Goal: Task Accomplishment & Management: Complete application form

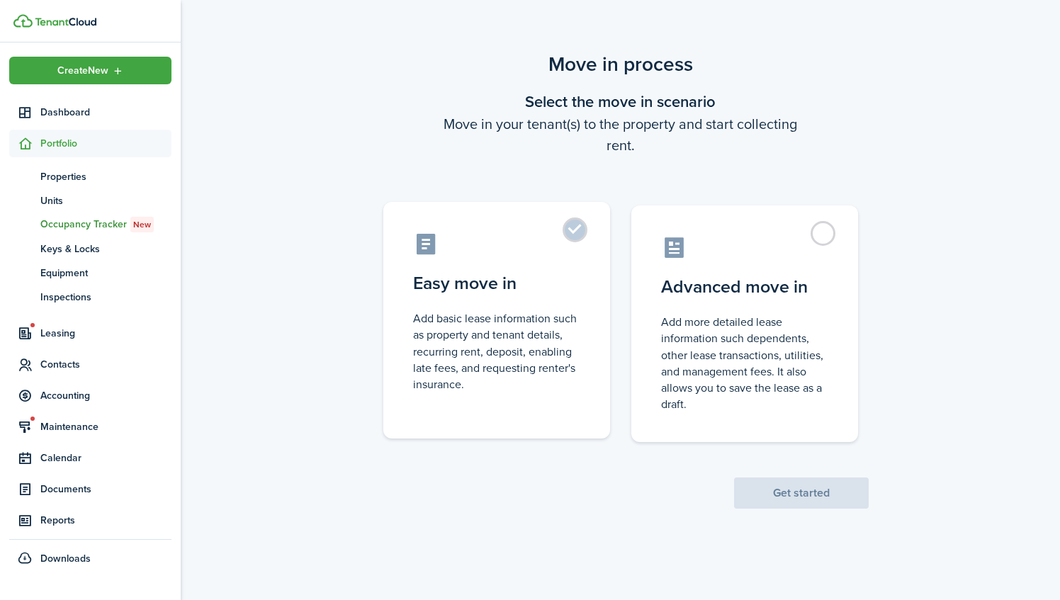
click at [576, 230] on label "Easy move in Add basic lease information such as property and tenant details, r…" at bounding box center [496, 320] width 227 height 237
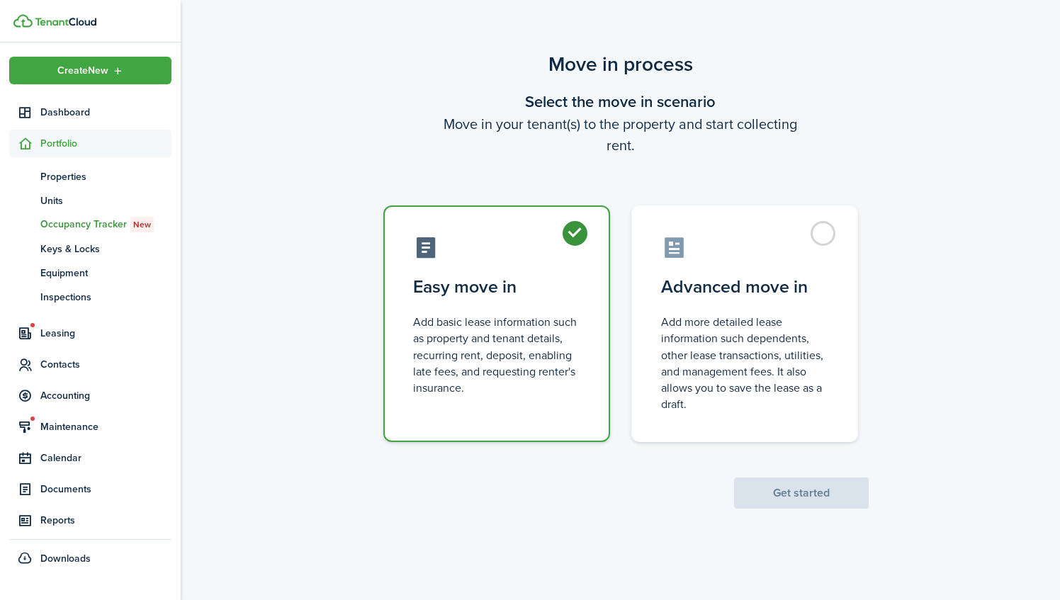
radio input "true"
click at [834, 489] on button "Get started" at bounding box center [801, 493] width 135 height 31
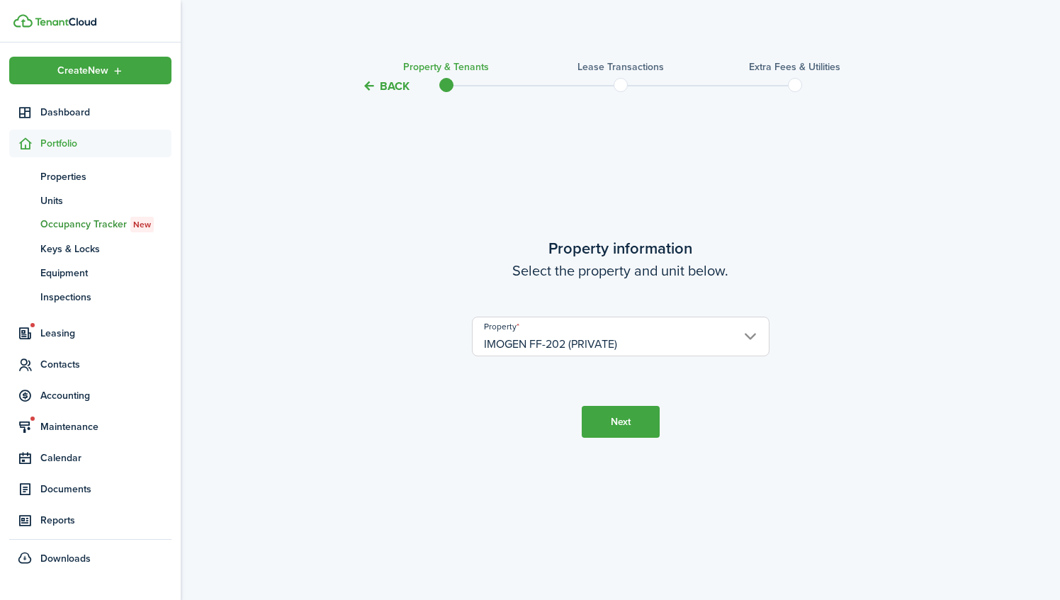
click at [636, 427] on button "Next" at bounding box center [621, 422] width 78 height 32
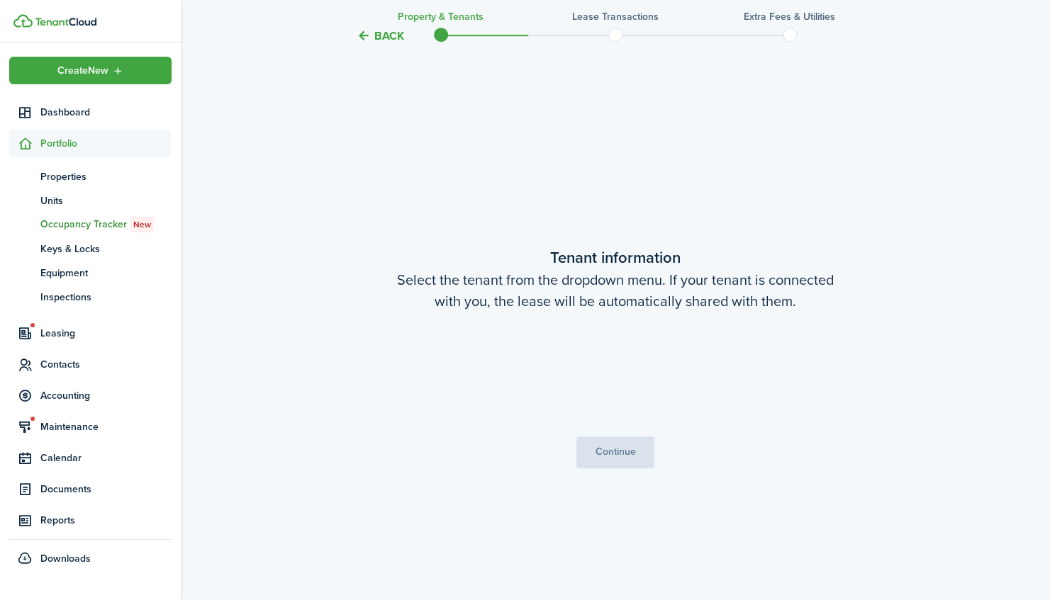
scroll to position [505, 0]
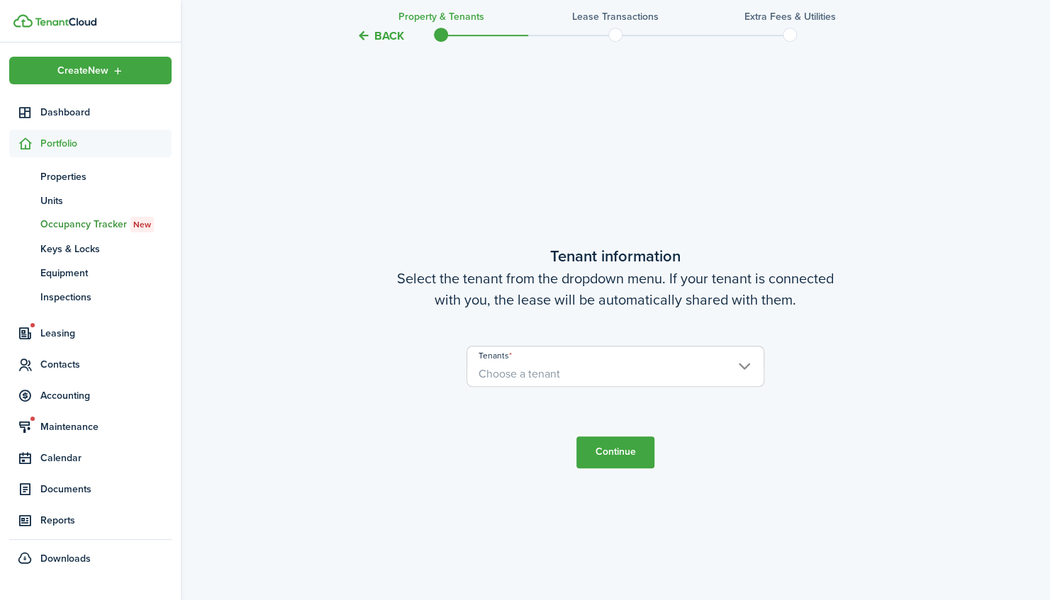
click at [618, 365] on span "Choose a tenant" at bounding box center [615, 374] width 296 height 24
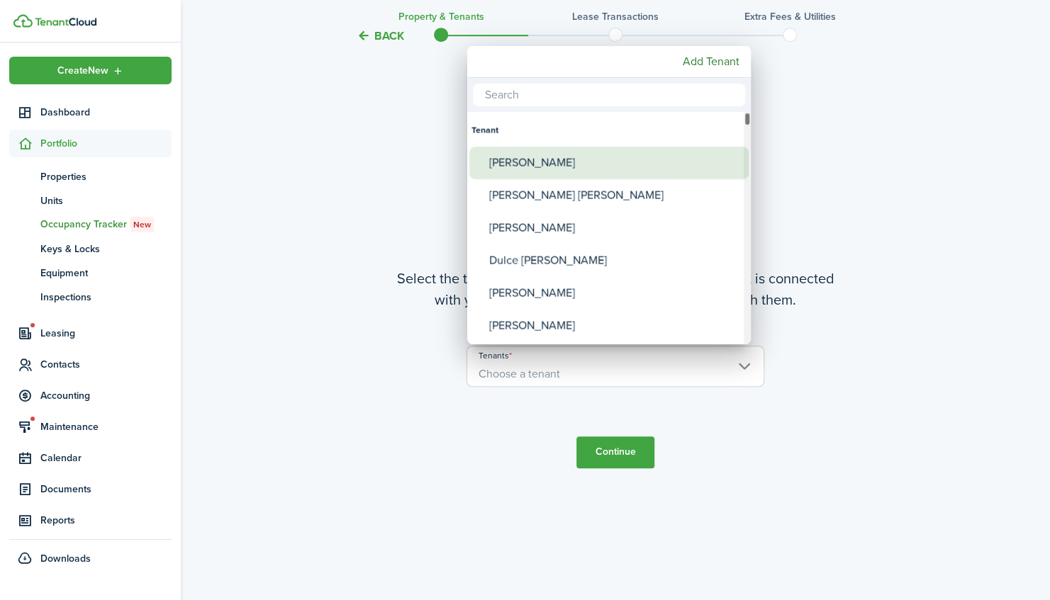
click at [578, 160] on div "[PERSON_NAME]" at bounding box center [614, 163] width 251 height 33
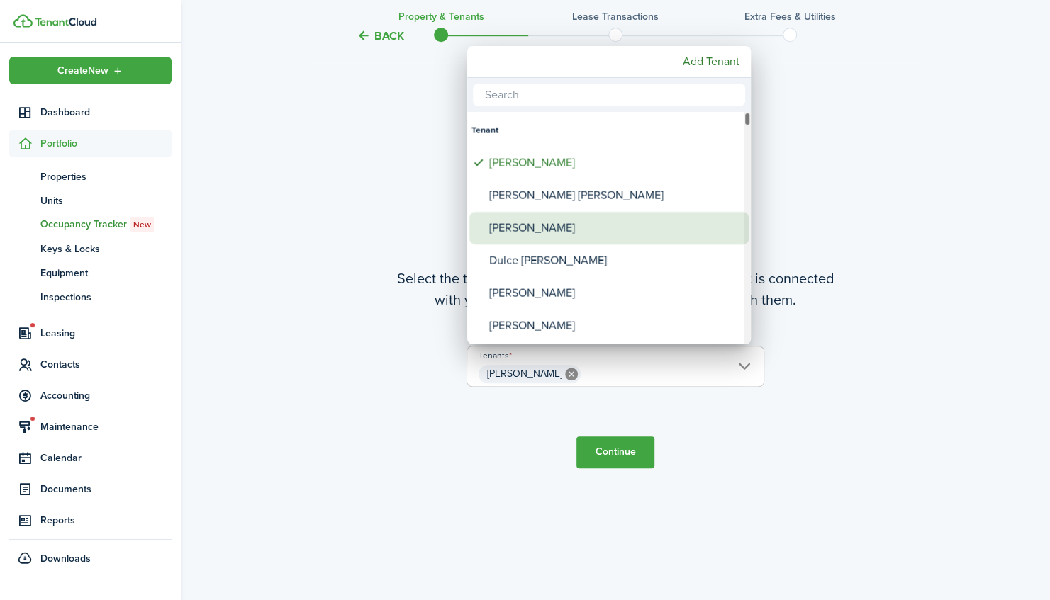
click at [571, 227] on div "[PERSON_NAME]" at bounding box center [614, 228] width 251 height 33
type input "[PERSON_NAME], [PERSON_NAME]"
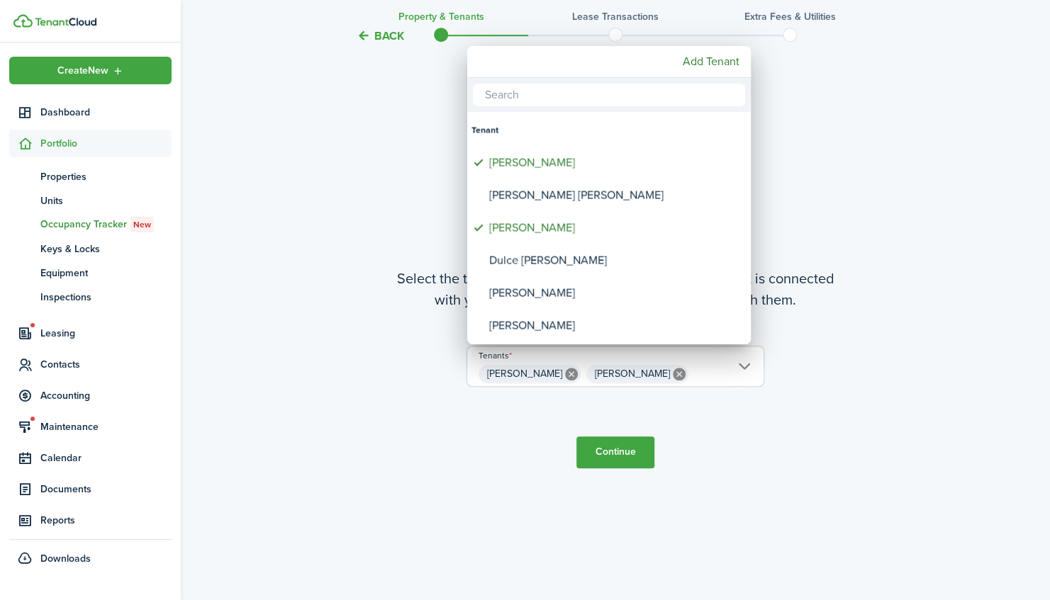
click at [614, 456] on div at bounding box center [525, 300] width 1276 height 827
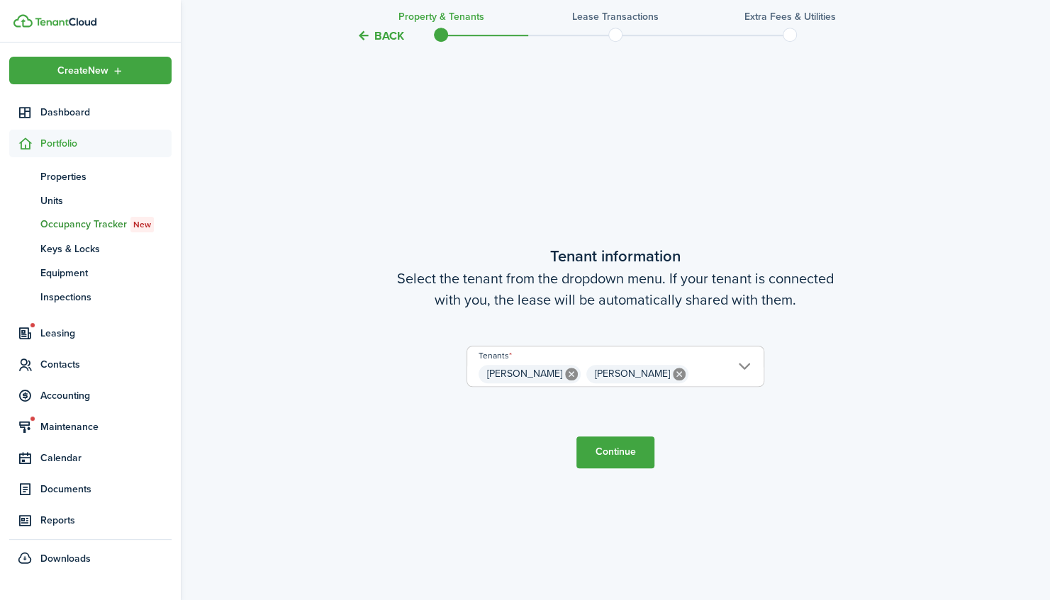
click at [614, 447] on button "Continue" at bounding box center [615, 453] width 78 height 32
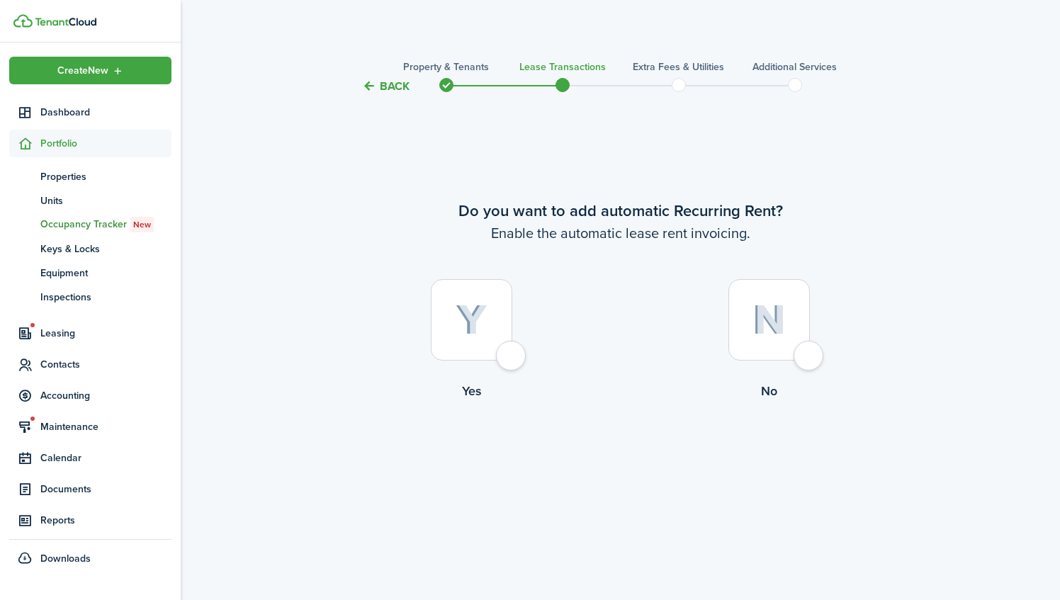
click at [809, 360] on div at bounding box center [770, 320] width 82 height 82
radio input "true"
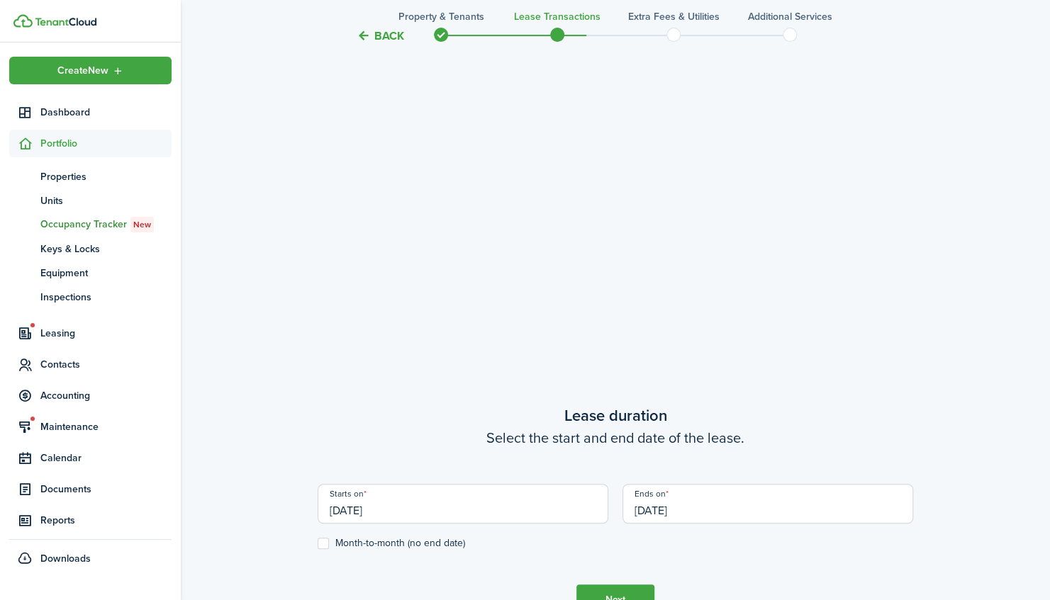
scroll to position [430, 0]
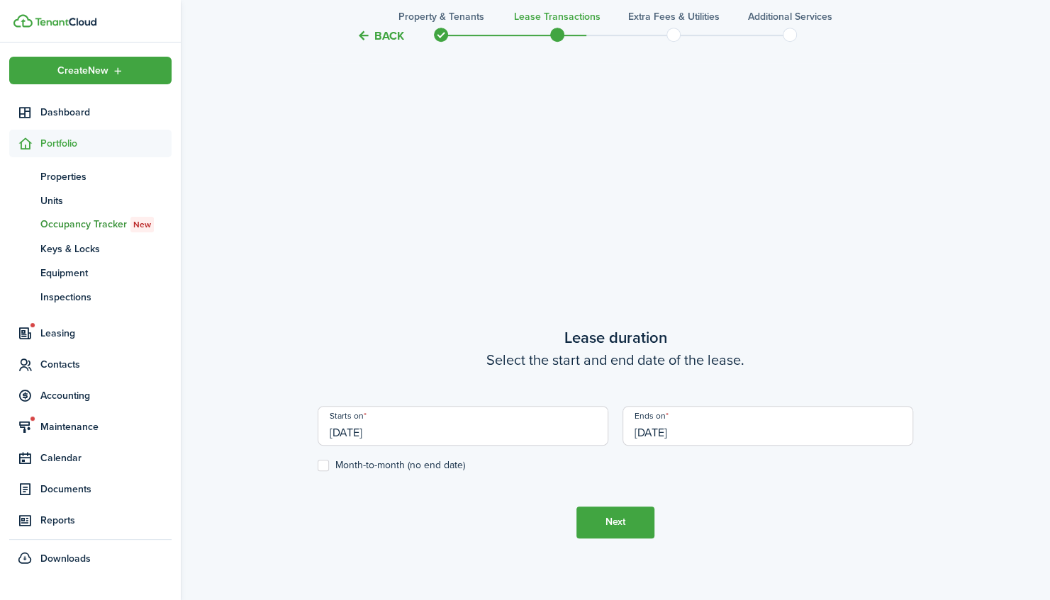
click at [363, 434] on input "[DATE]" at bounding box center [463, 426] width 291 height 40
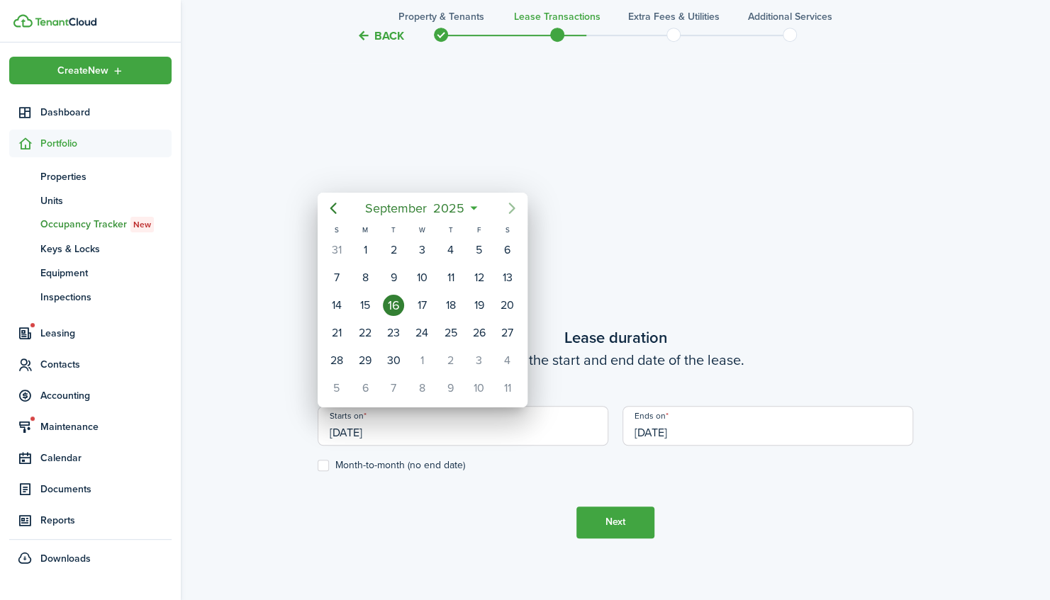
click at [509, 203] on icon "Next page" at bounding box center [511, 208] width 17 height 17
click at [421, 245] on div "1" at bounding box center [421, 250] width 21 height 21
type input "[DATE]"
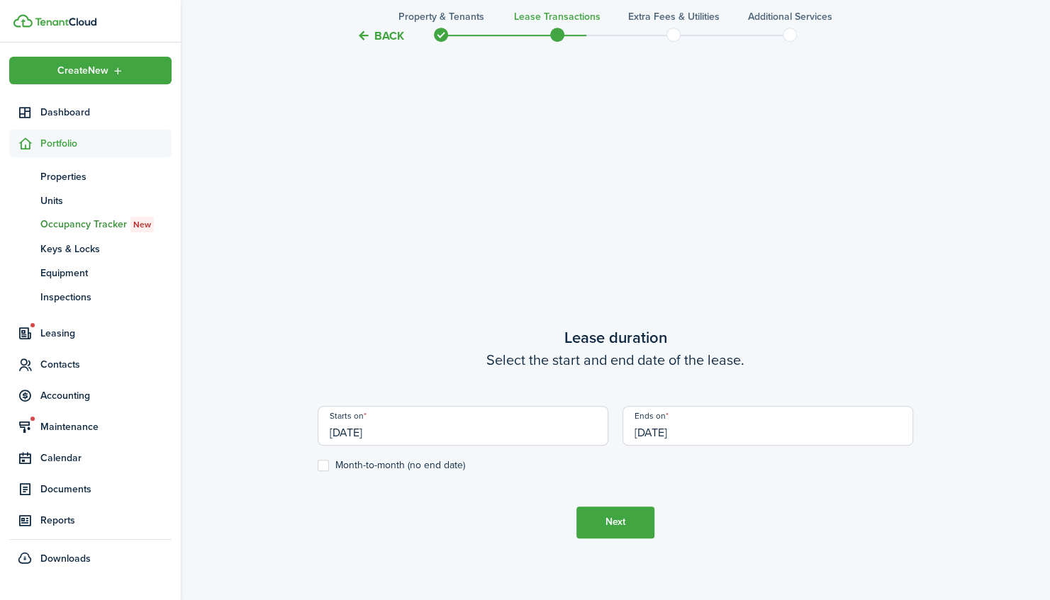
click at [669, 432] on input "[DATE]" at bounding box center [767, 426] width 291 height 40
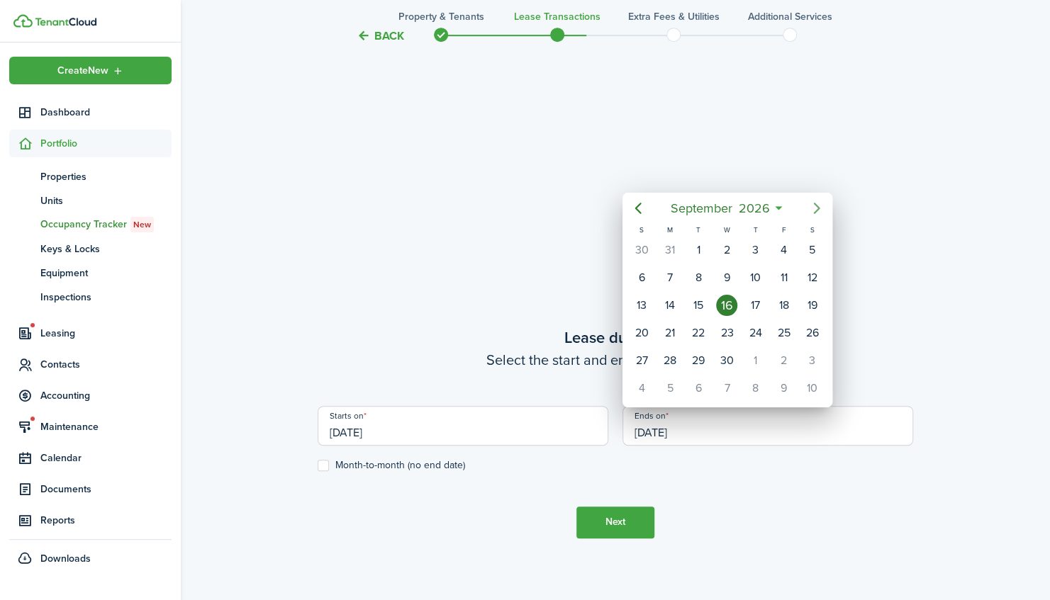
click at [817, 206] on icon "Next page" at bounding box center [816, 208] width 6 height 11
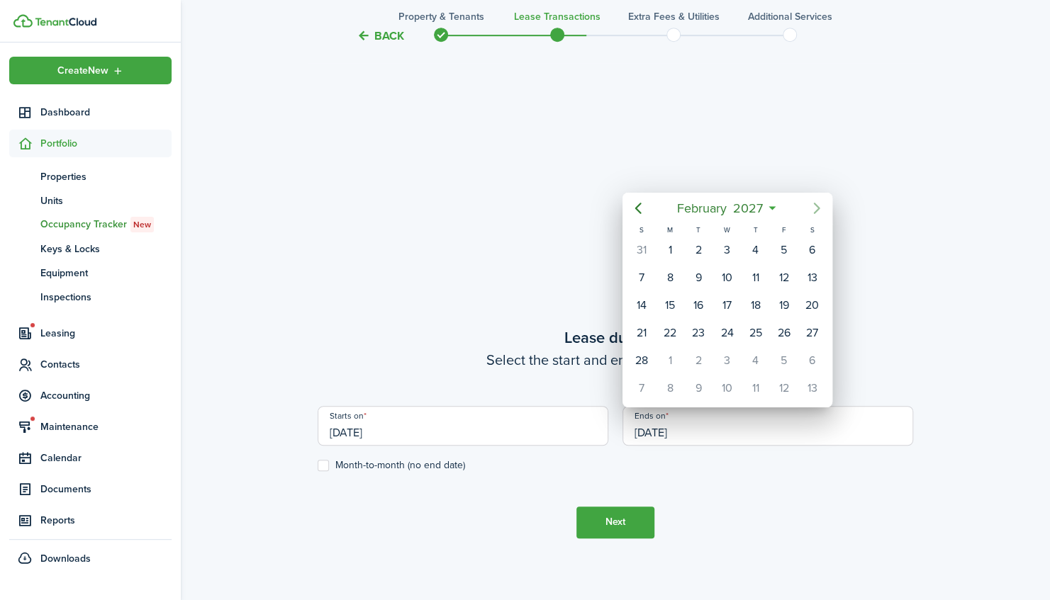
click at [817, 206] on icon "Next page" at bounding box center [816, 208] width 6 height 11
click at [637, 209] on icon "Previous page" at bounding box center [637, 208] width 6 height 11
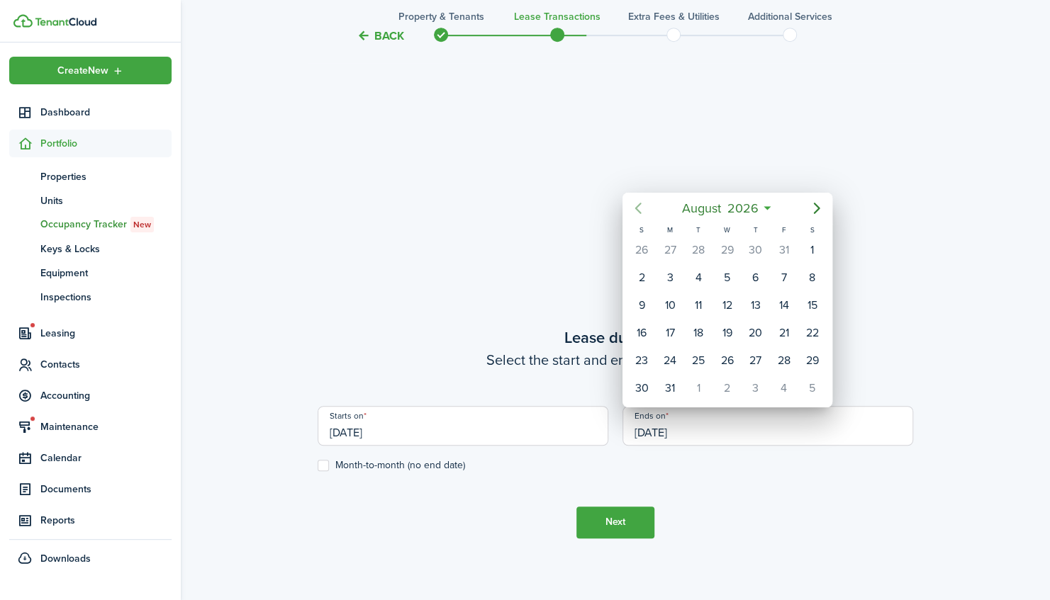
click at [637, 209] on icon "Previous page" at bounding box center [637, 208] width 6 height 11
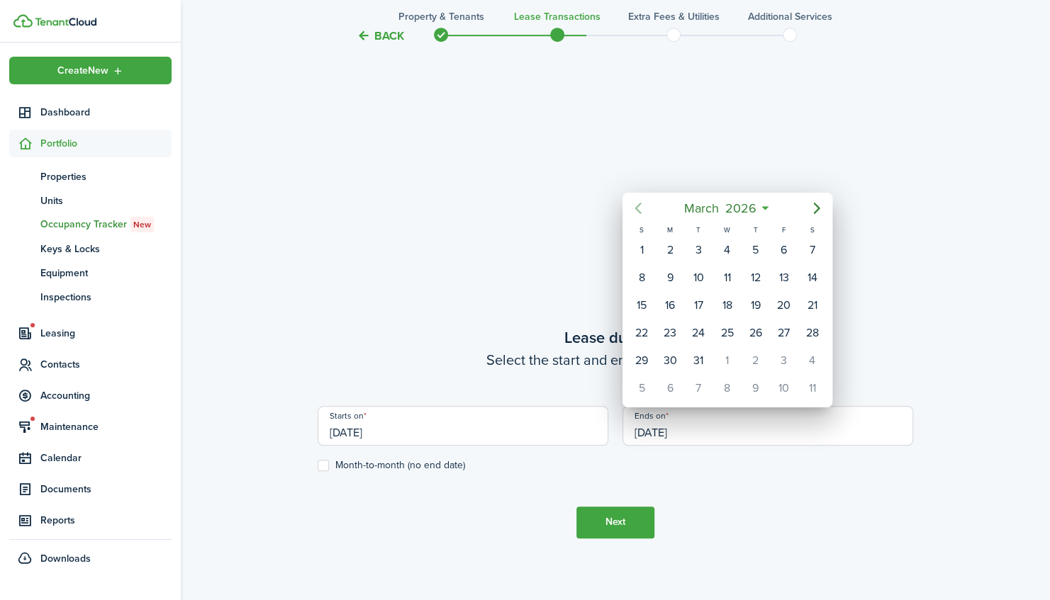
click at [637, 209] on icon "Previous page" at bounding box center [637, 208] width 6 height 11
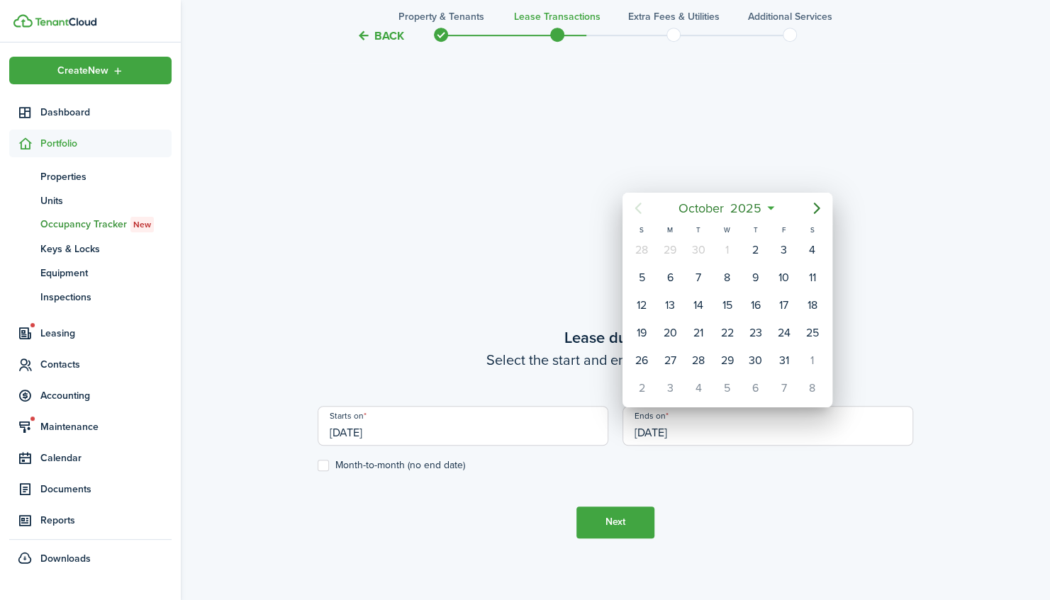
click at [637, 209] on icon "Previous page" at bounding box center [637, 208] width 6 height 11
click at [814, 206] on icon "Next page" at bounding box center [816, 208] width 17 height 17
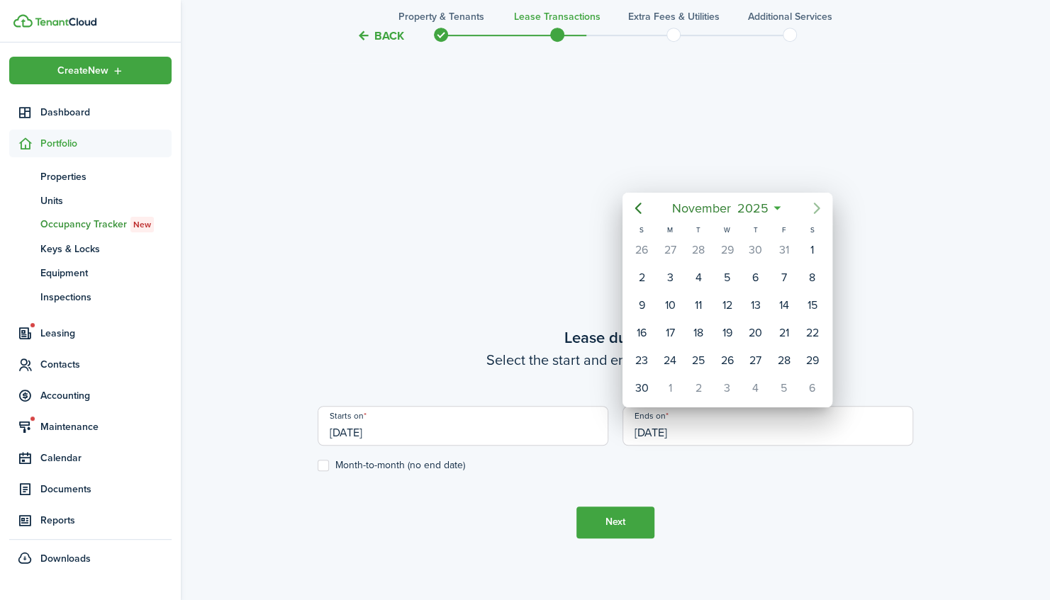
click at [814, 206] on icon "Next page" at bounding box center [816, 208] width 17 height 17
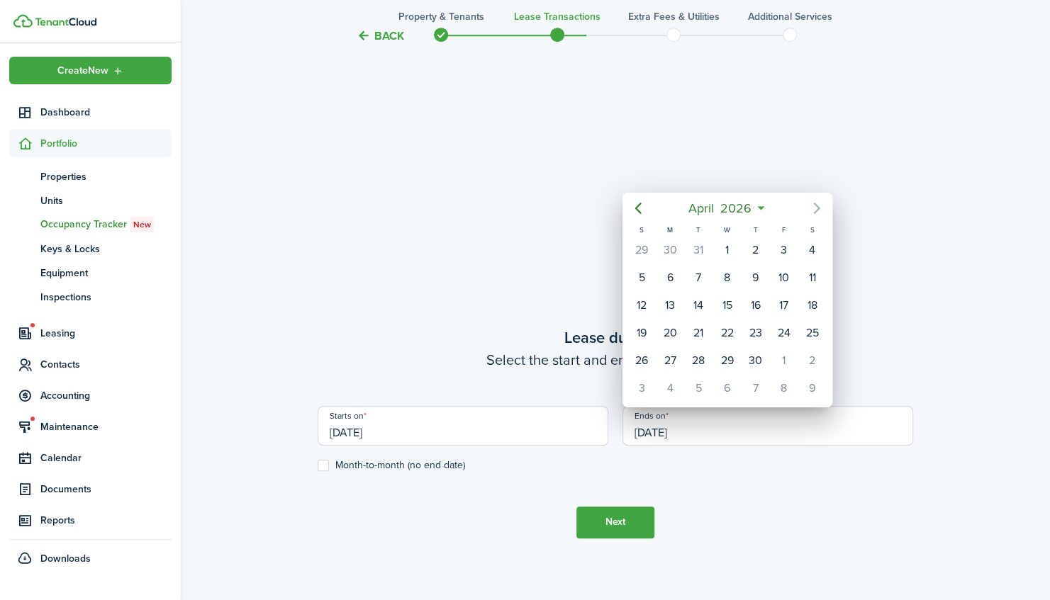
click at [814, 206] on icon "Next page" at bounding box center [816, 208] width 17 height 17
click at [641, 386] on div "31" at bounding box center [641, 388] width 21 height 21
type input "[DATE]"
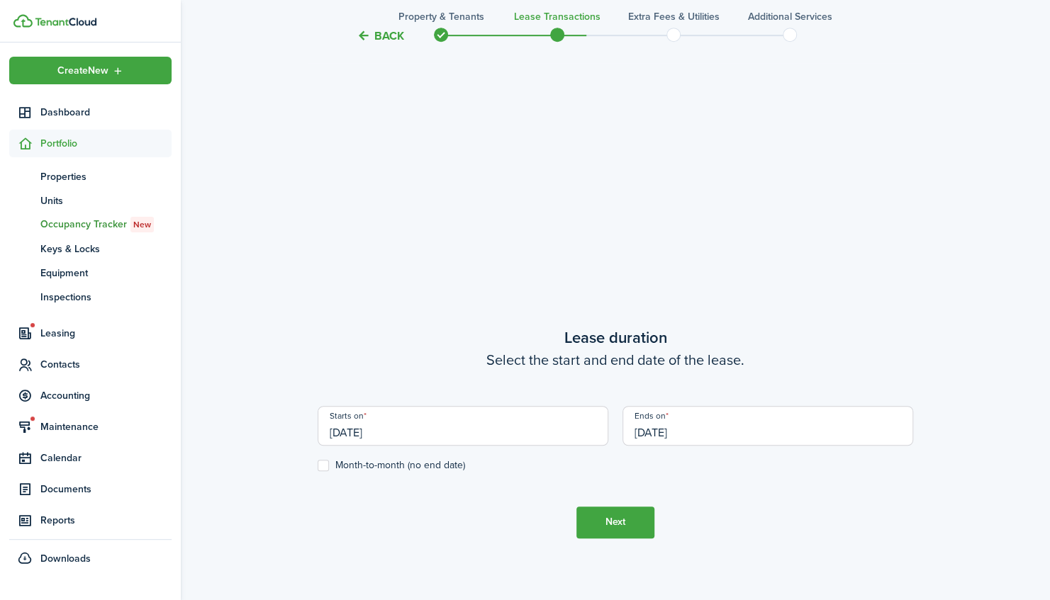
click at [615, 526] on button "Next" at bounding box center [615, 523] width 78 height 32
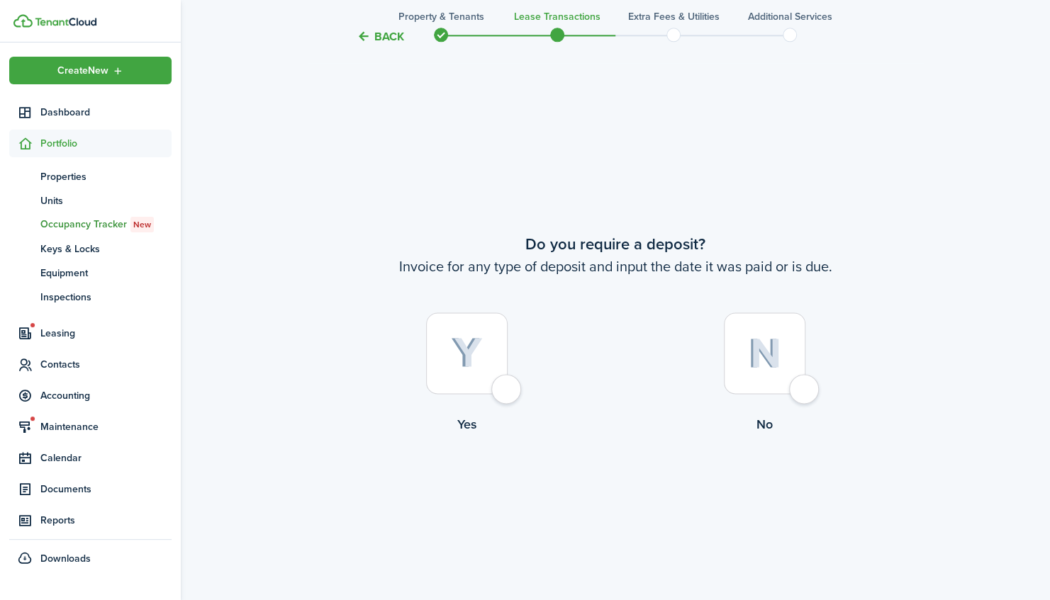
scroll to position [1106, 0]
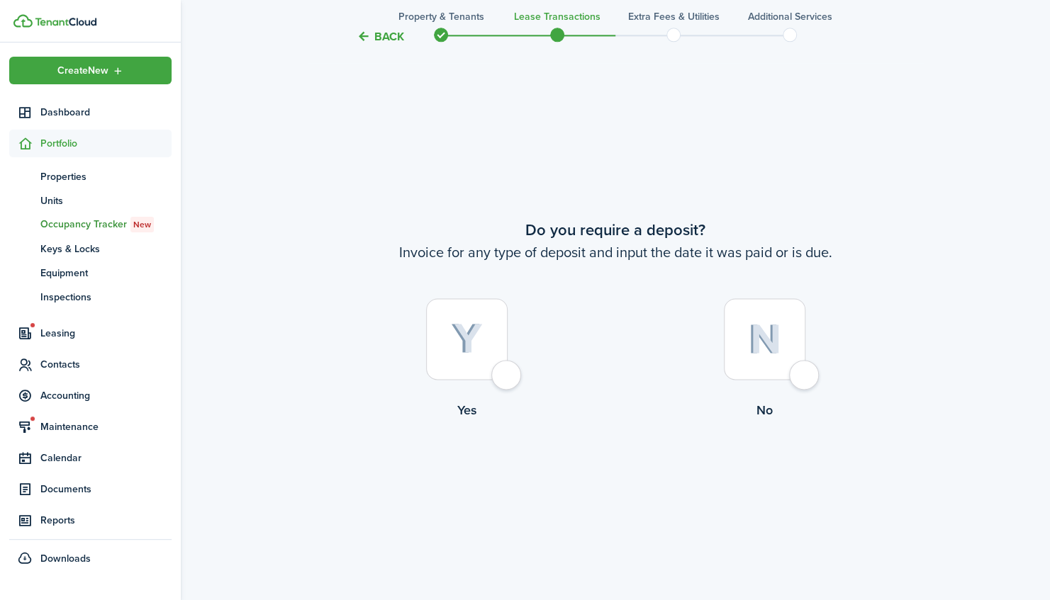
click at [799, 370] on div at bounding box center [765, 339] width 82 height 82
radio input "true"
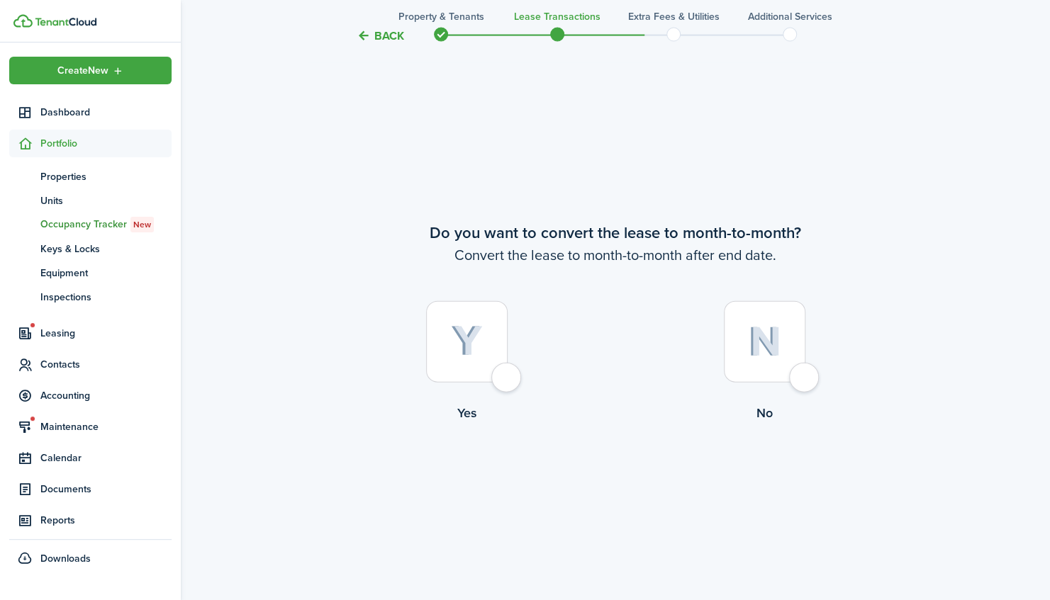
scroll to position [1707, 0]
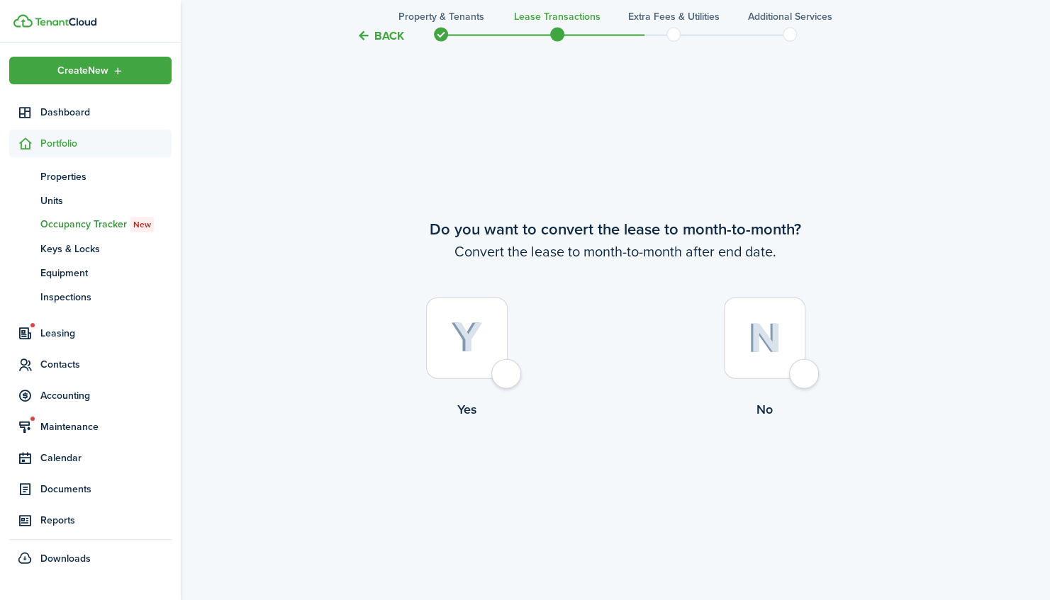
click at [799, 370] on div at bounding box center [765, 339] width 82 height 82
radio input "true"
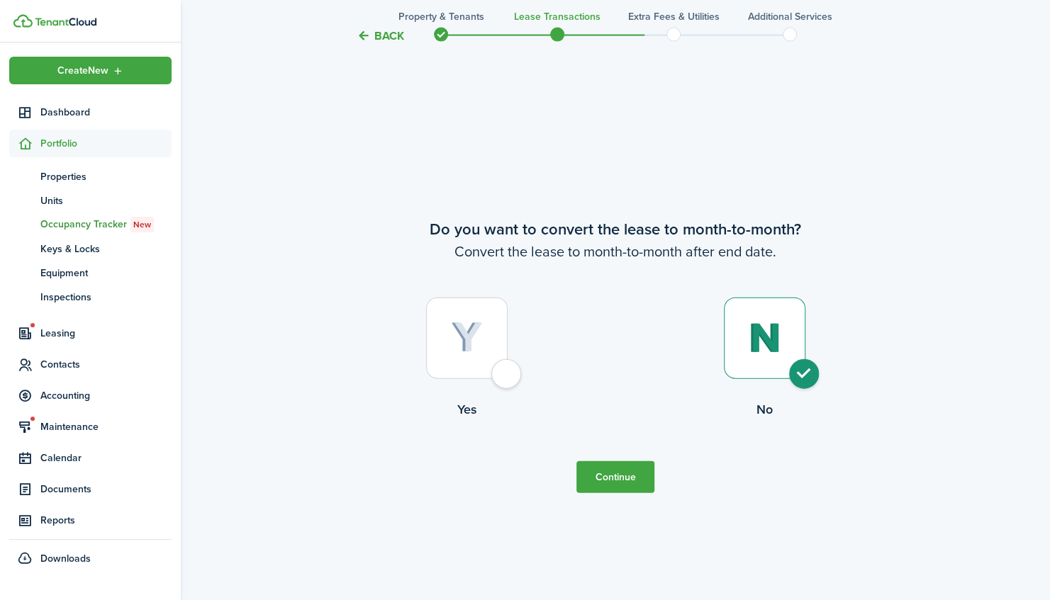
click at [619, 481] on button "Continue" at bounding box center [615, 477] width 78 height 32
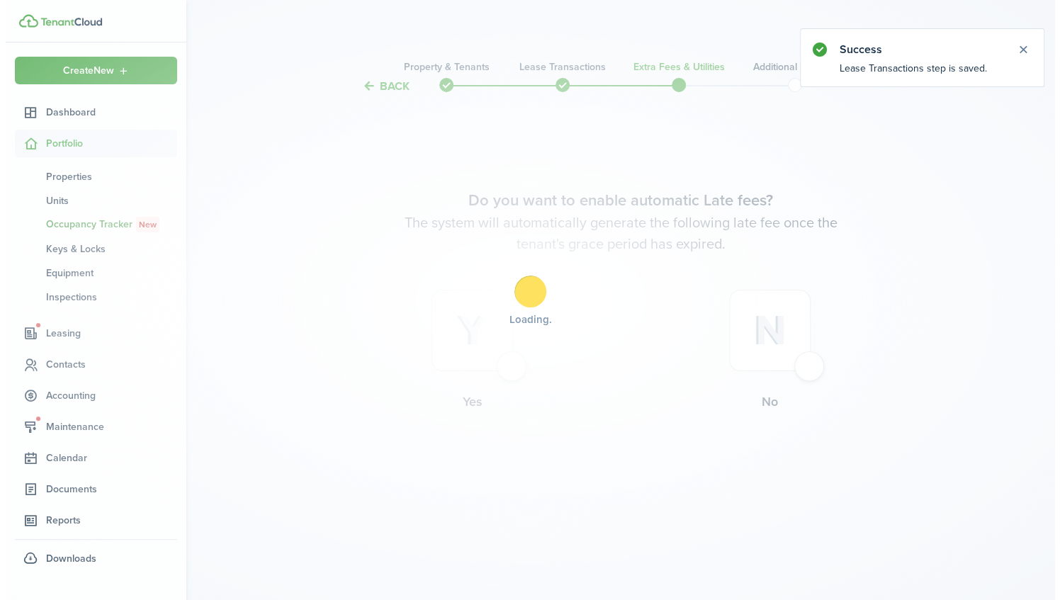
scroll to position [0, 0]
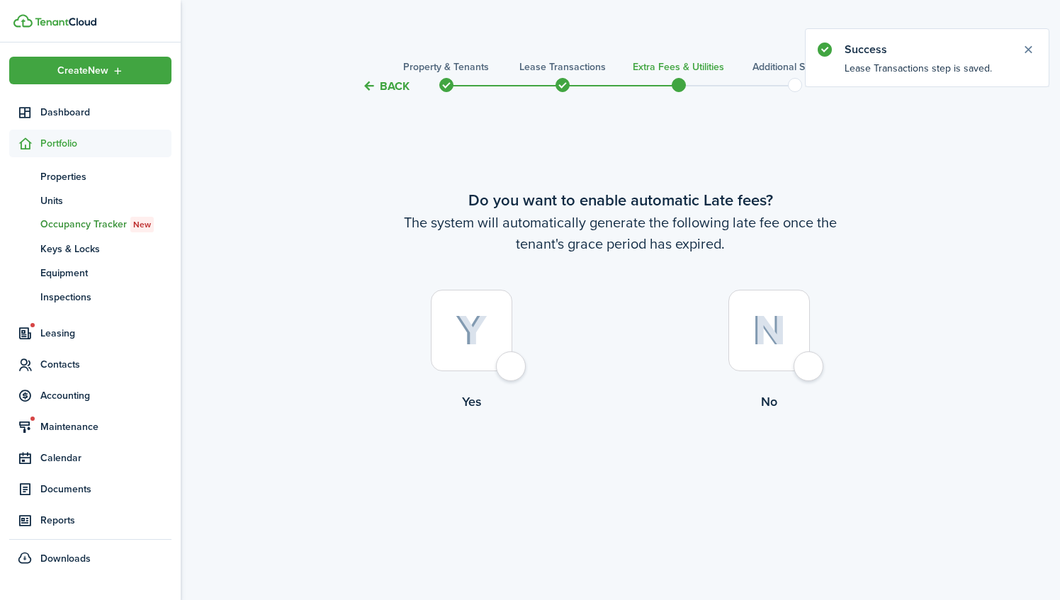
click at [512, 366] on div at bounding box center [472, 331] width 82 height 82
radio input "true"
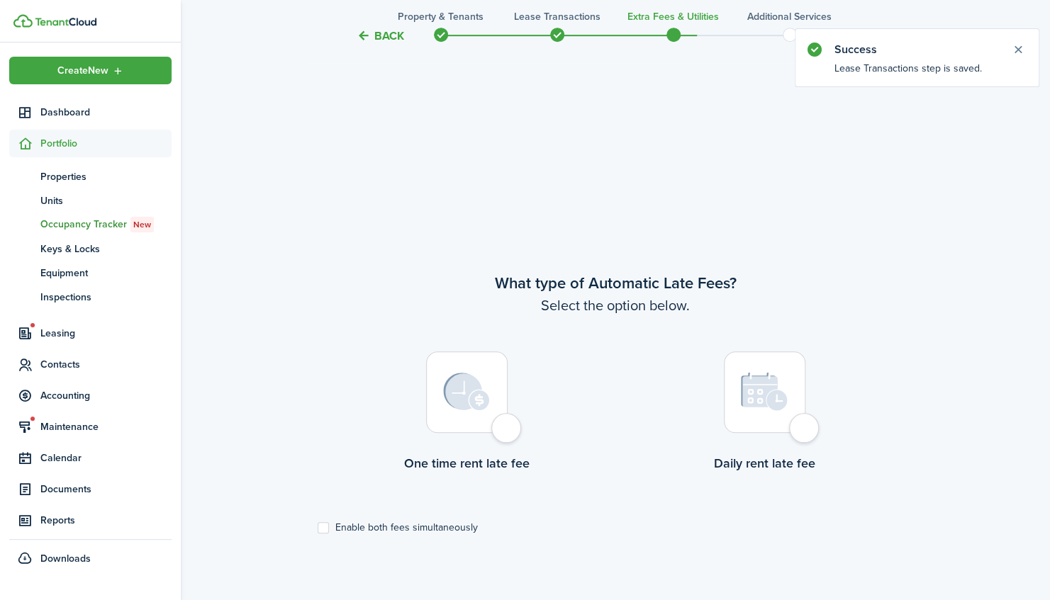
scroll to position [505, 0]
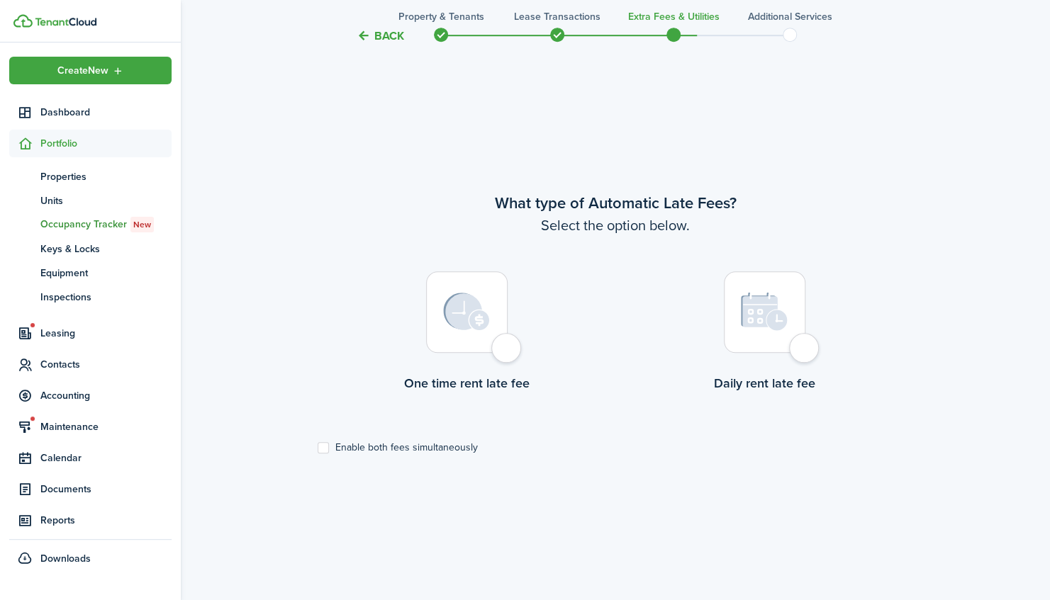
click at [506, 350] on div at bounding box center [467, 312] width 82 height 82
radio input "true"
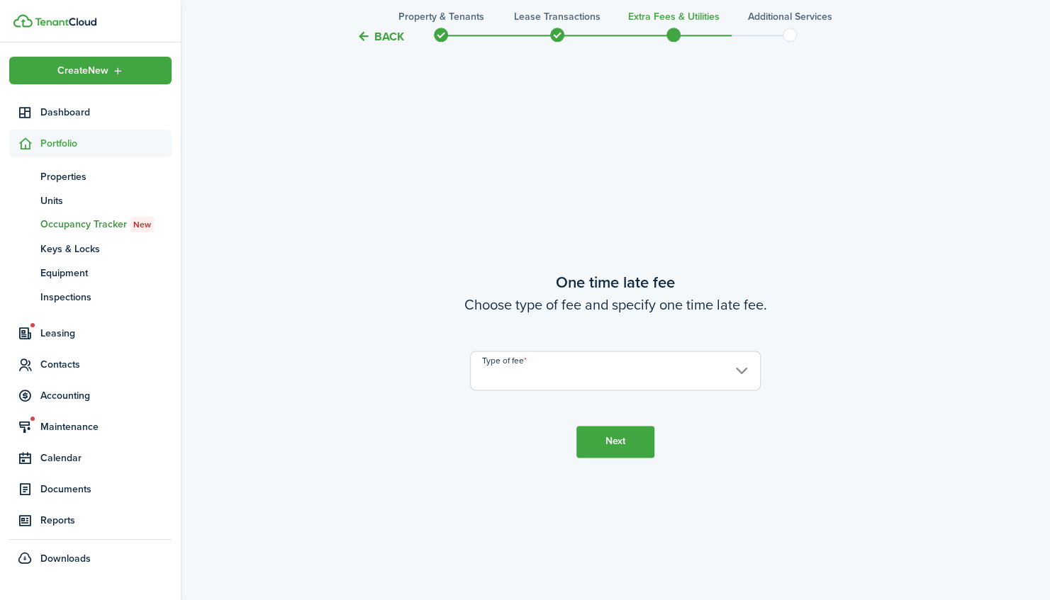
scroll to position [1106, 0]
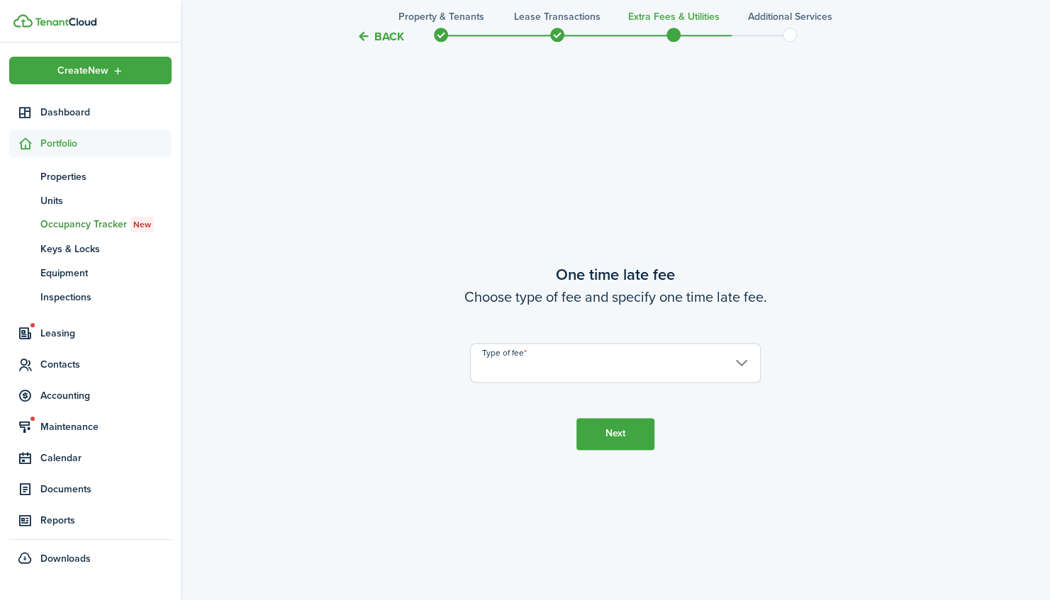
click at [595, 374] on input "Type of fee" at bounding box center [615, 363] width 291 height 40
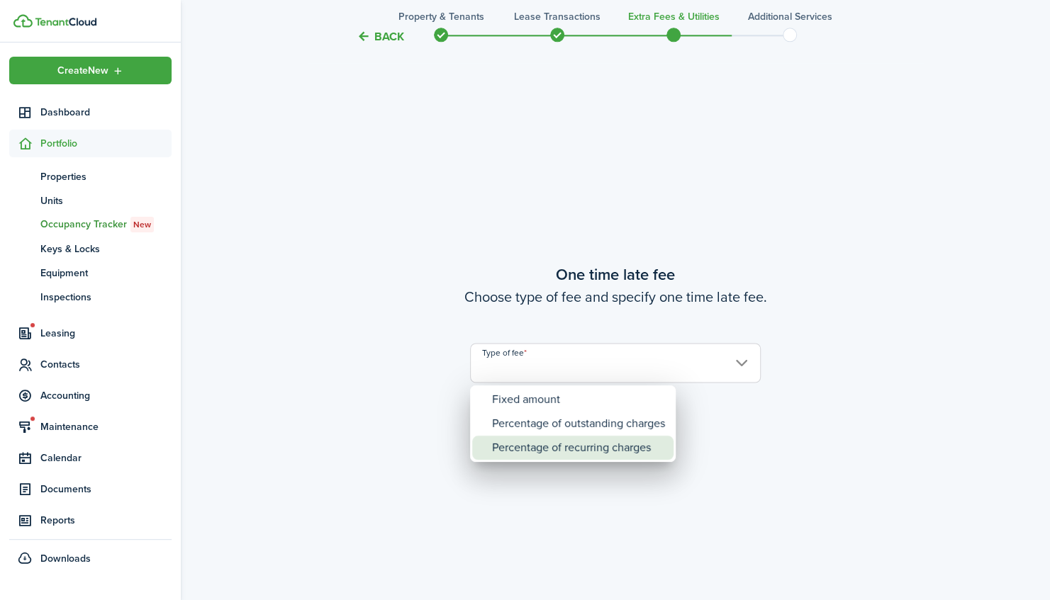
click at [589, 448] on div "Percentage of recurring charges" at bounding box center [578, 448] width 173 height 24
type input "Percentage of recurring charges"
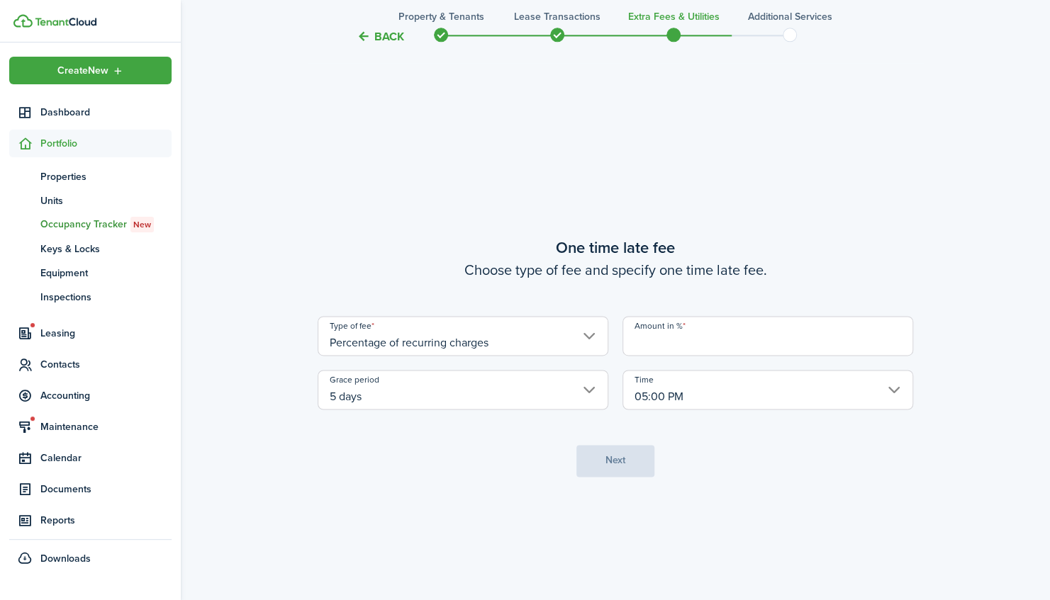
click at [683, 342] on input "Amount in %" at bounding box center [767, 336] width 291 height 40
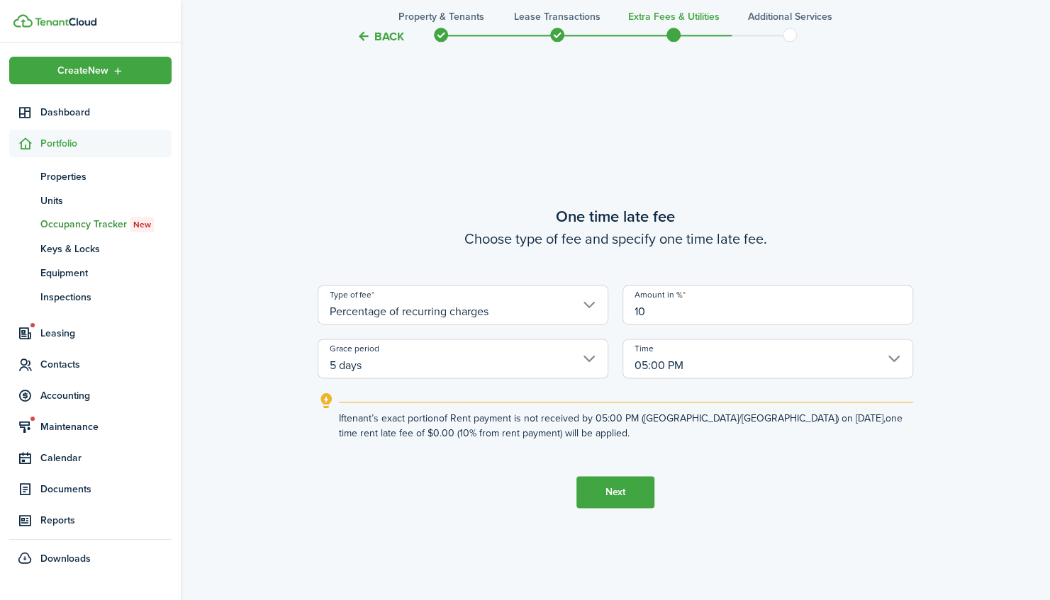
type input "10"
click at [621, 502] on button "Next" at bounding box center [615, 492] width 78 height 32
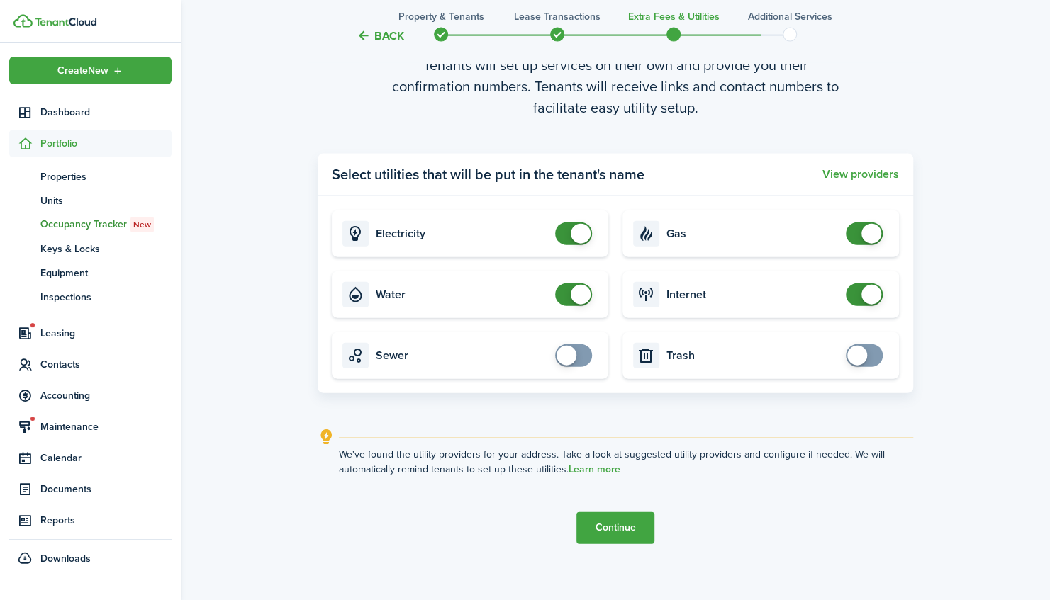
scroll to position [1775, 0]
click at [618, 529] on button "Continue" at bounding box center [615, 528] width 78 height 32
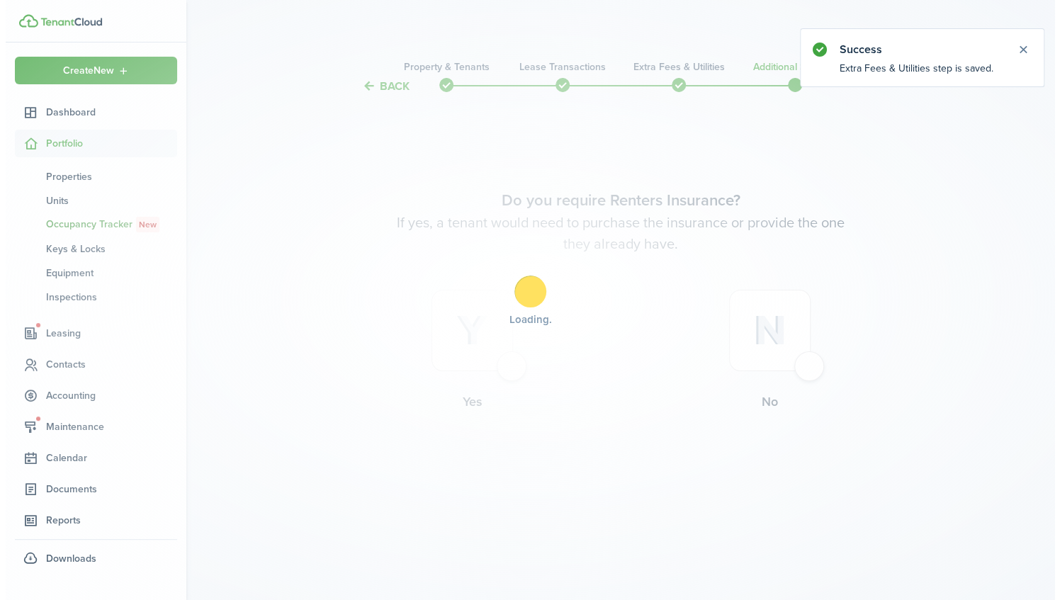
scroll to position [0, 0]
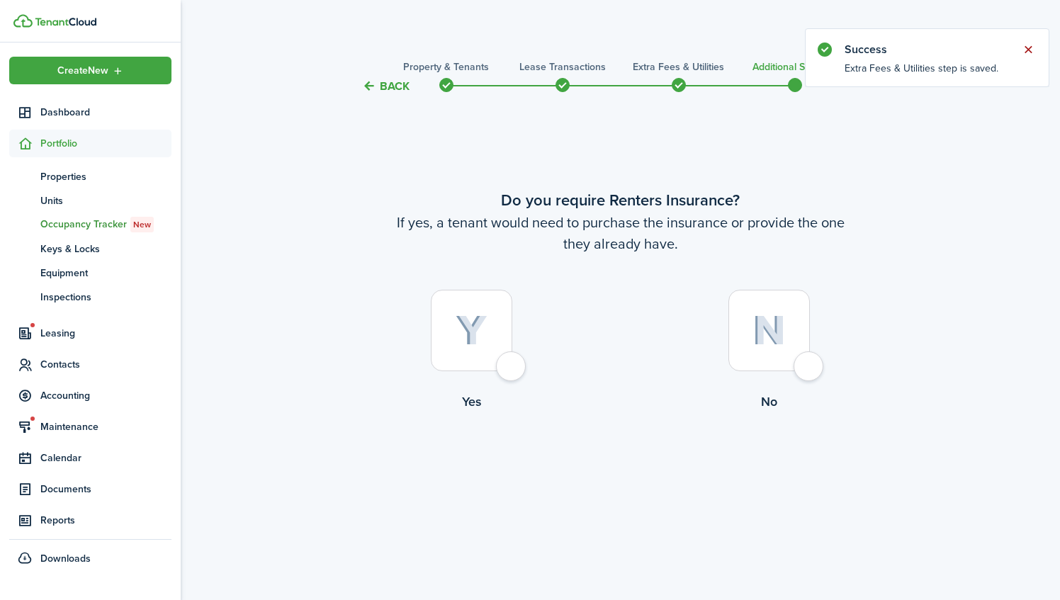
click at [1027, 47] on button "Close notify" at bounding box center [1028, 50] width 20 height 20
click at [512, 366] on div at bounding box center [472, 331] width 82 height 82
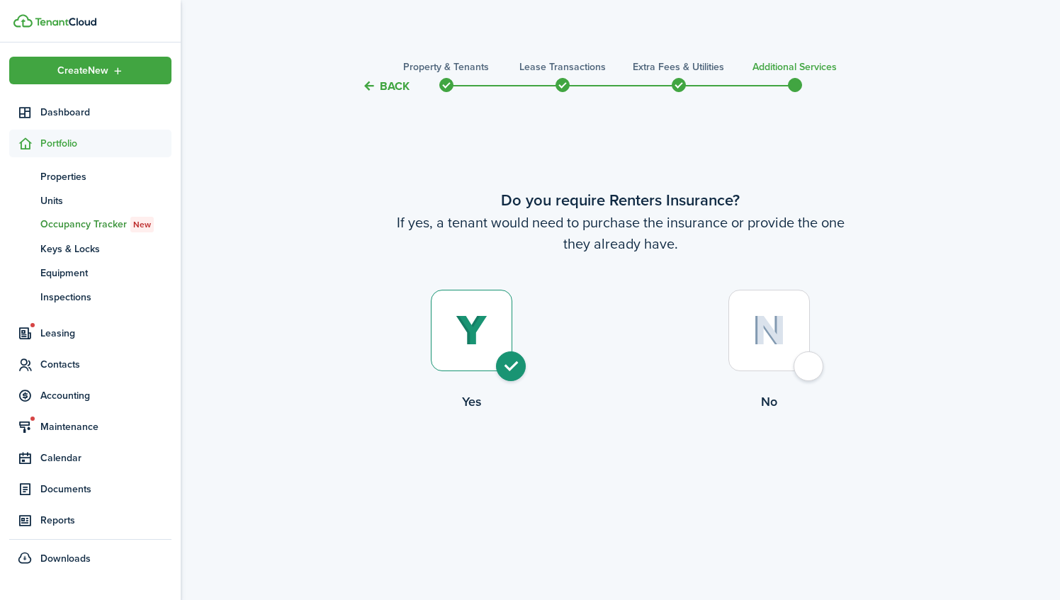
radio input "true"
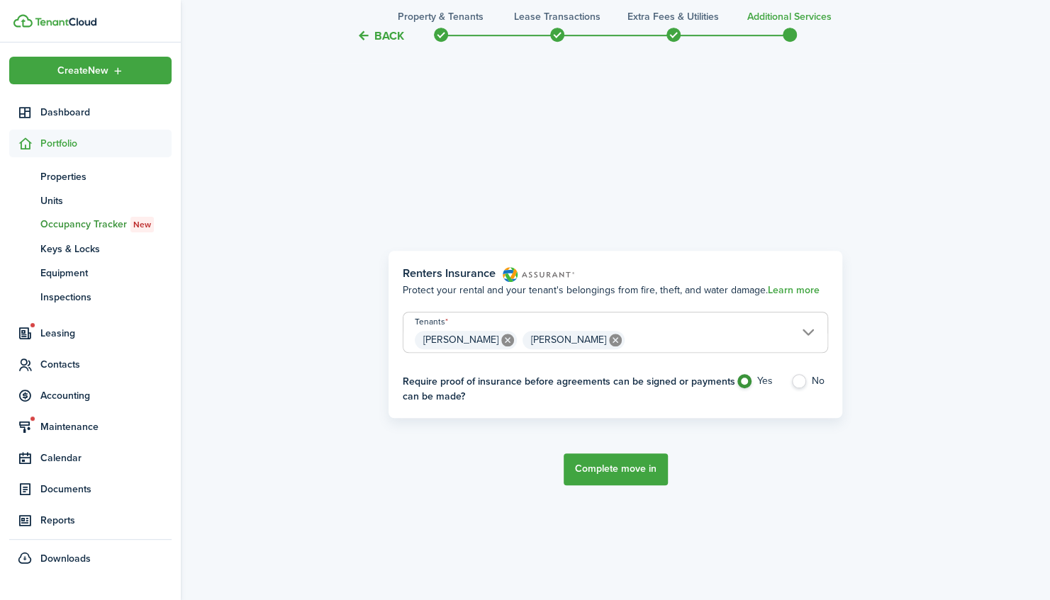
scroll to position [505, 0]
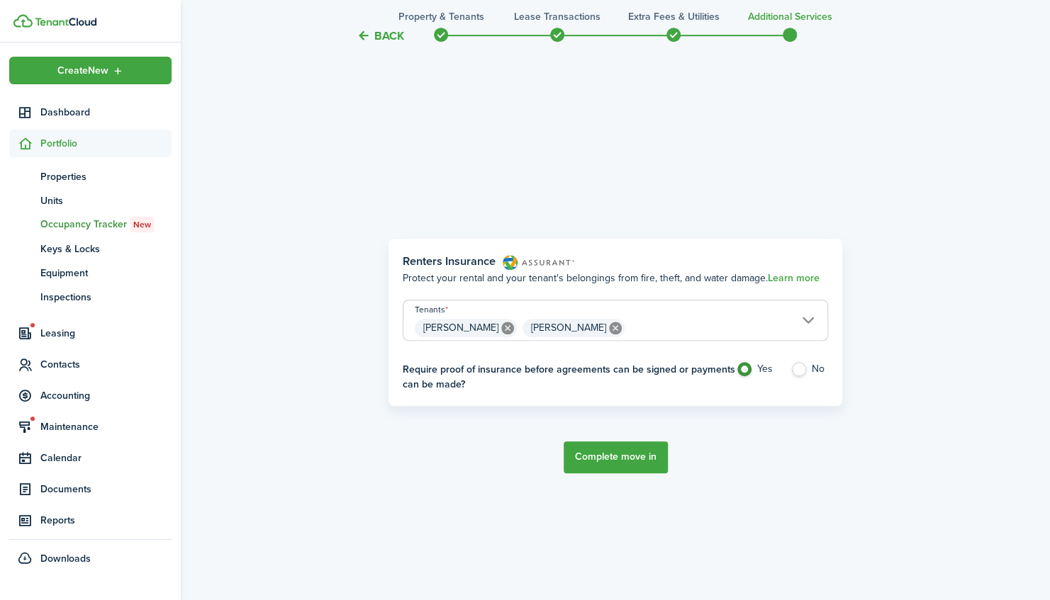
click at [632, 454] on button "Complete move in" at bounding box center [615, 458] width 104 height 32
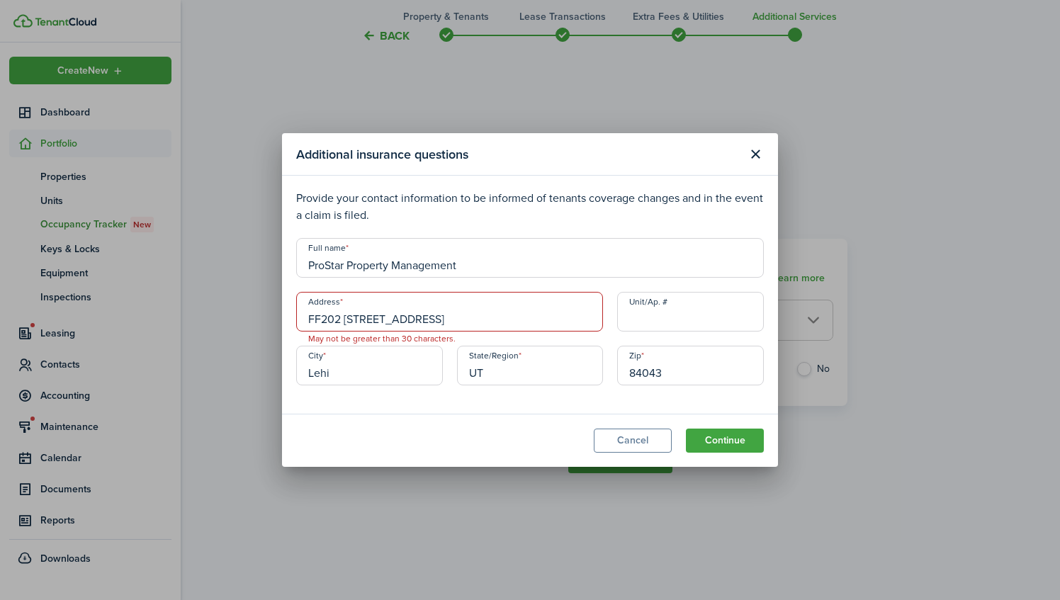
click at [320, 319] on input "FF202 [STREET_ADDRESS]" at bounding box center [449, 312] width 307 height 40
click at [394, 320] on input "FF202 [STREET_ADDRESS]" at bounding box center [449, 312] width 307 height 40
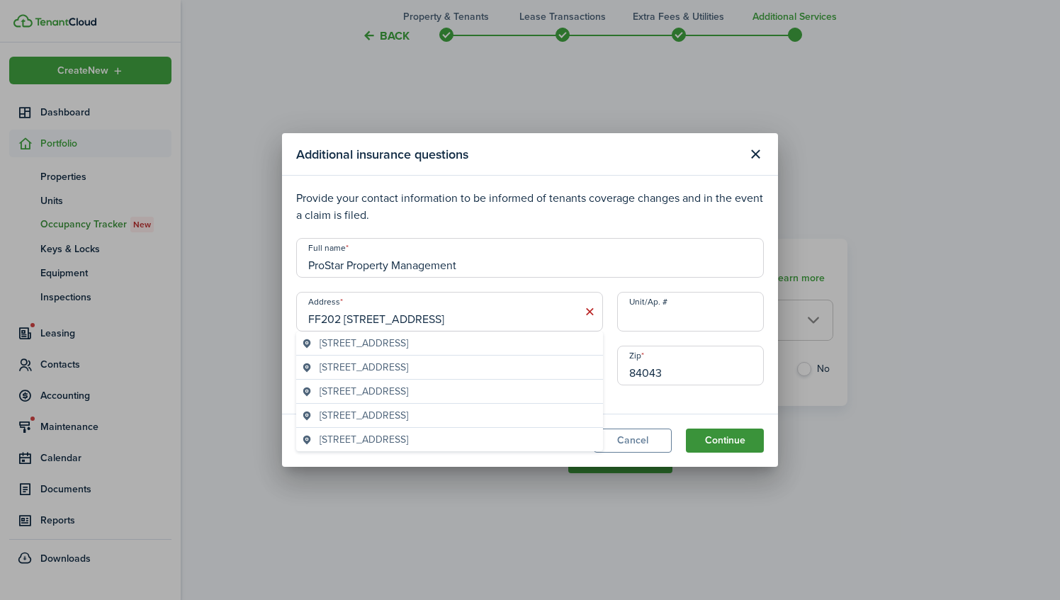
type input "FF202 [STREET_ADDRESS]"
click at [718, 442] on button "Continue" at bounding box center [725, 441] width 78 height 24
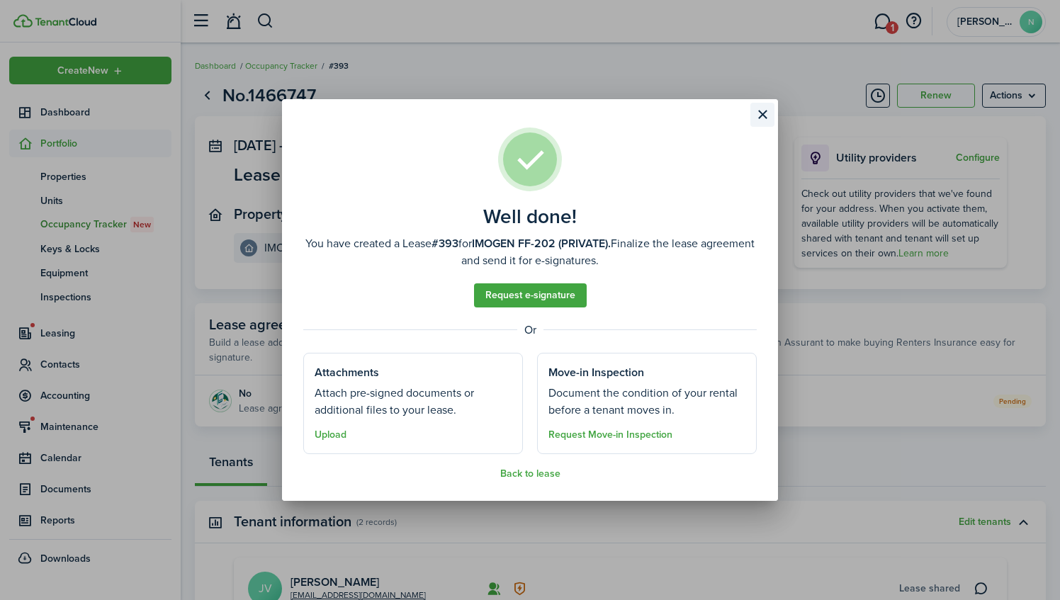
click at [761, 118] on button "Close modal" at bounding box center [763, 115] width 24 height 24
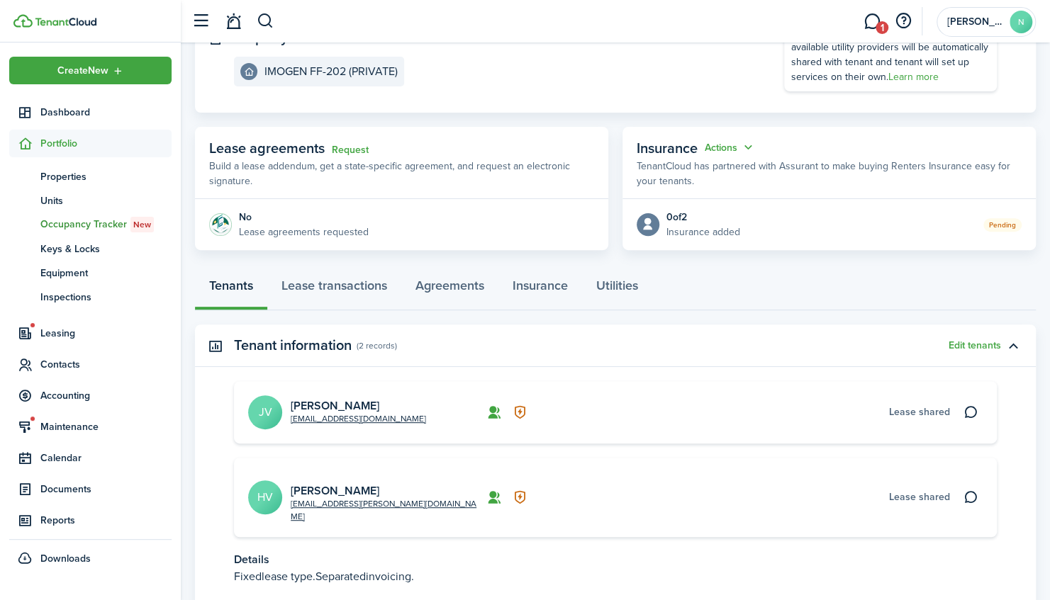
scroll to position [179, 0]
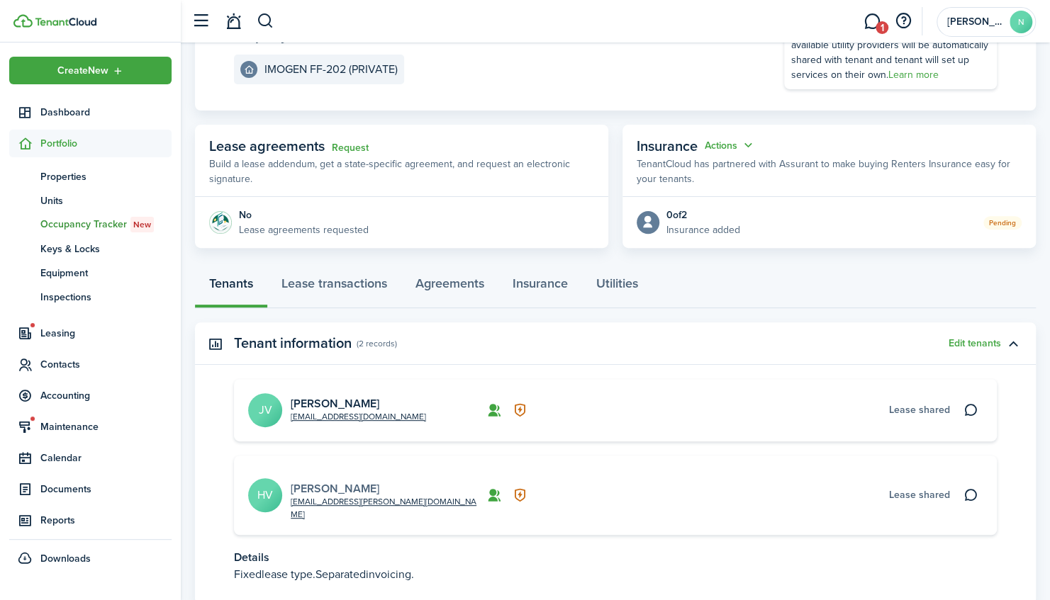
click at [304, 482] on link "[PERSON_NAME]" at bounding box center [335, 489] width 89 height 16
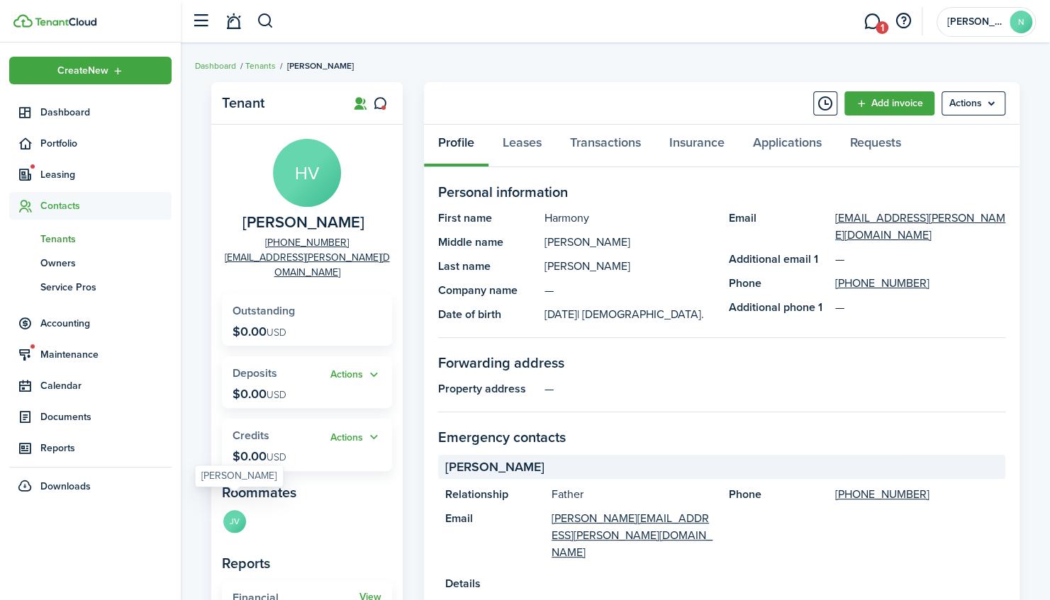
click at [234, 510] on avatar-text "JV" at bounding box center [234, 521] width 23 height 23
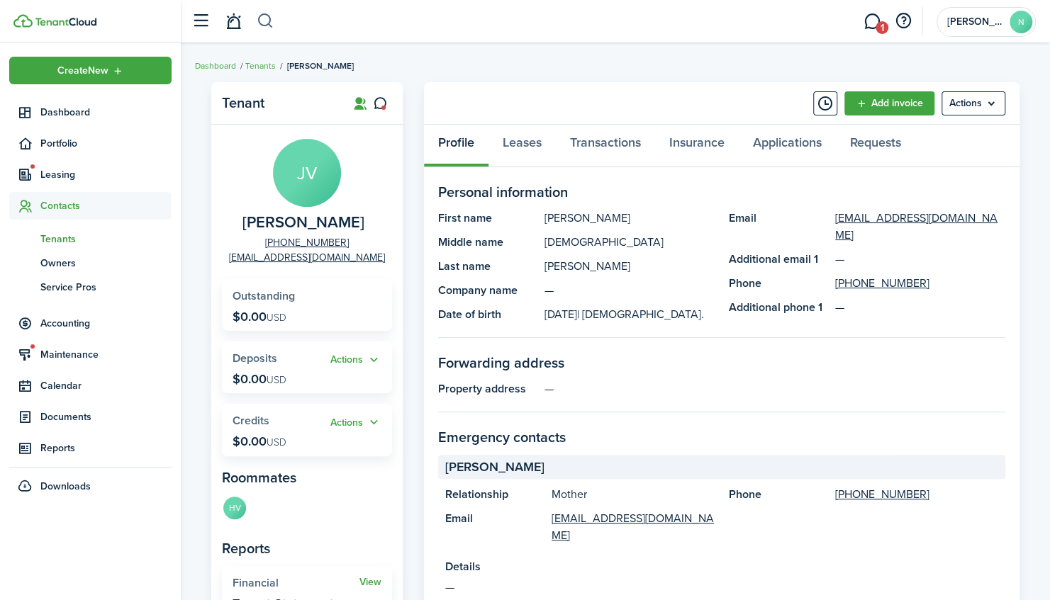
click at [266, 18] on button "button" at bounding box center [266, 21] width 18 height 24
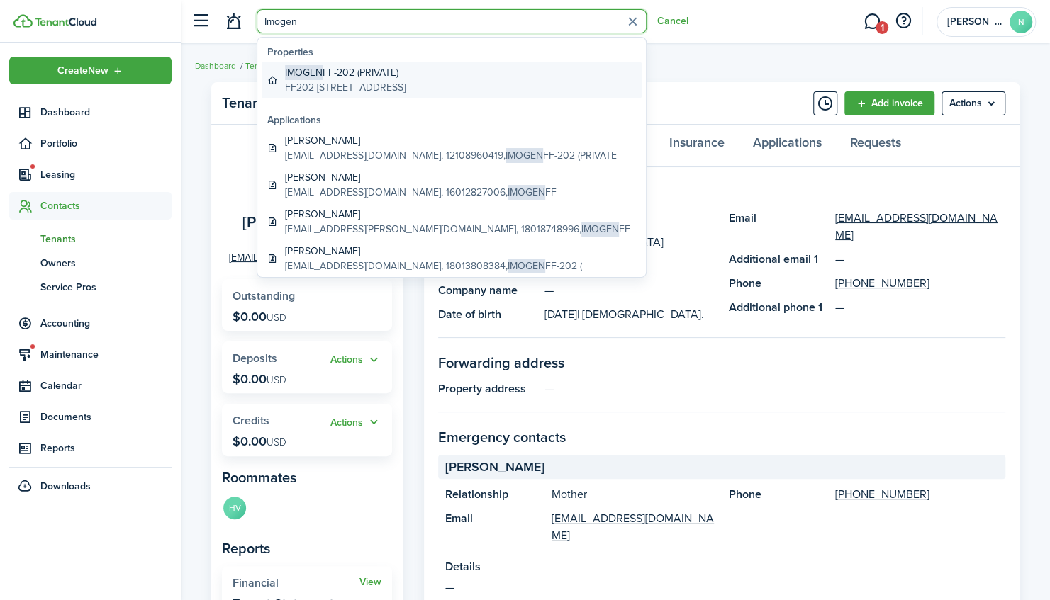
type input "Imogen"
click at [343, 67] on global-search-item-title "IMOGEN FF-202 (PRIVATE)" at bounding box center [345, 72] width 120 height 15
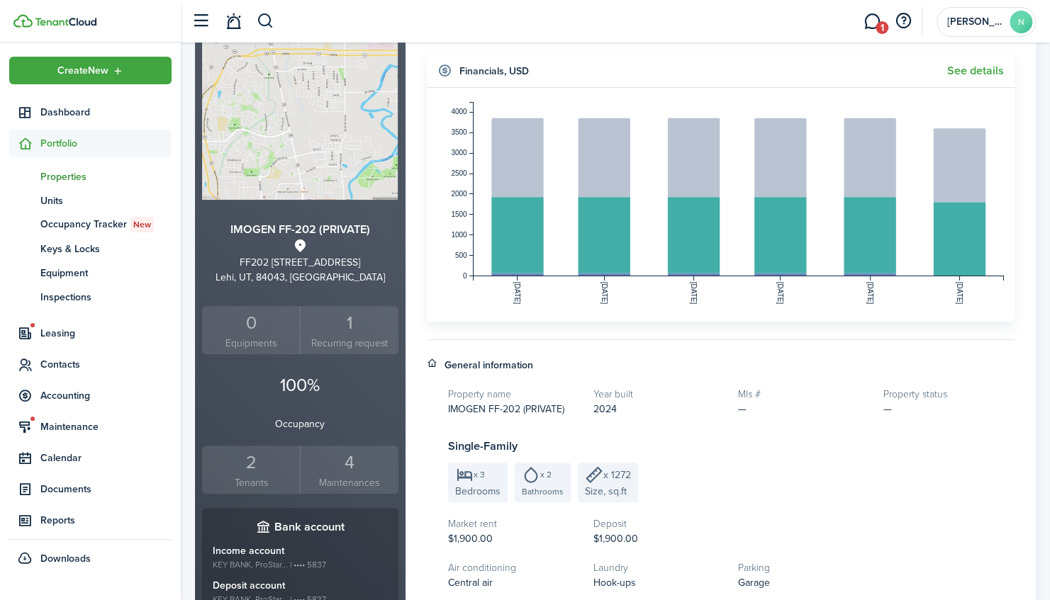
scroll to position [125, 0]
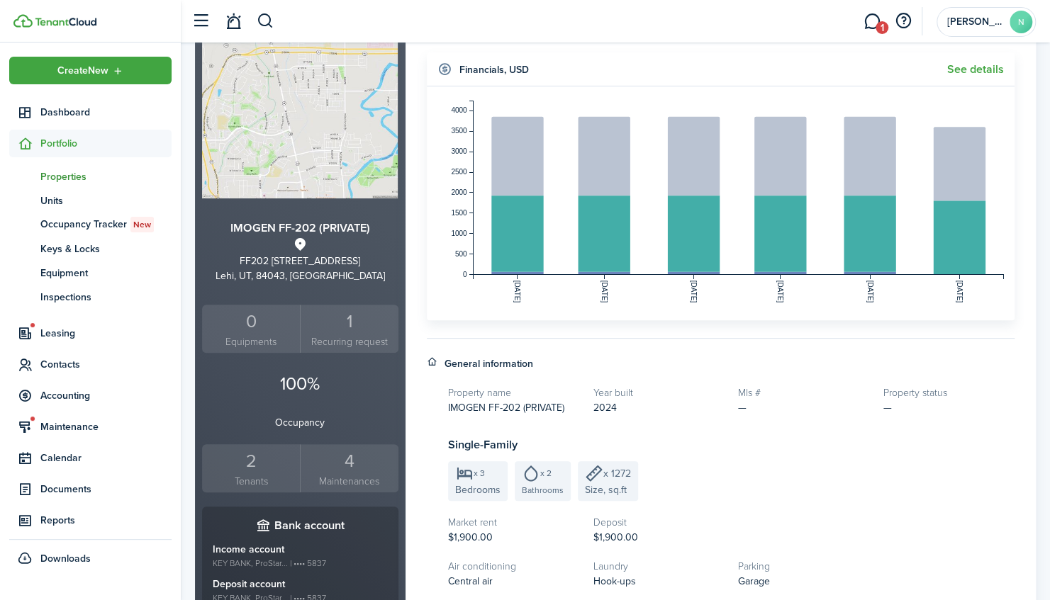
click at [257, 475] on small "Tenants" at bounding box center [251, 481] width 91 height 15
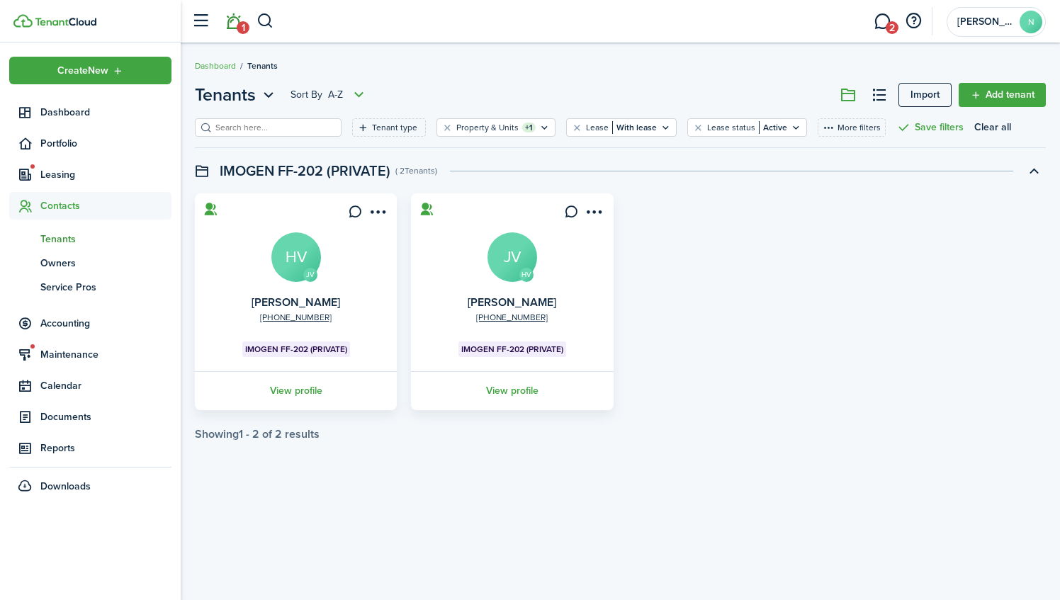
click at [233, 18] on link "1" at bounding box center [233, 22] width 27 height 36
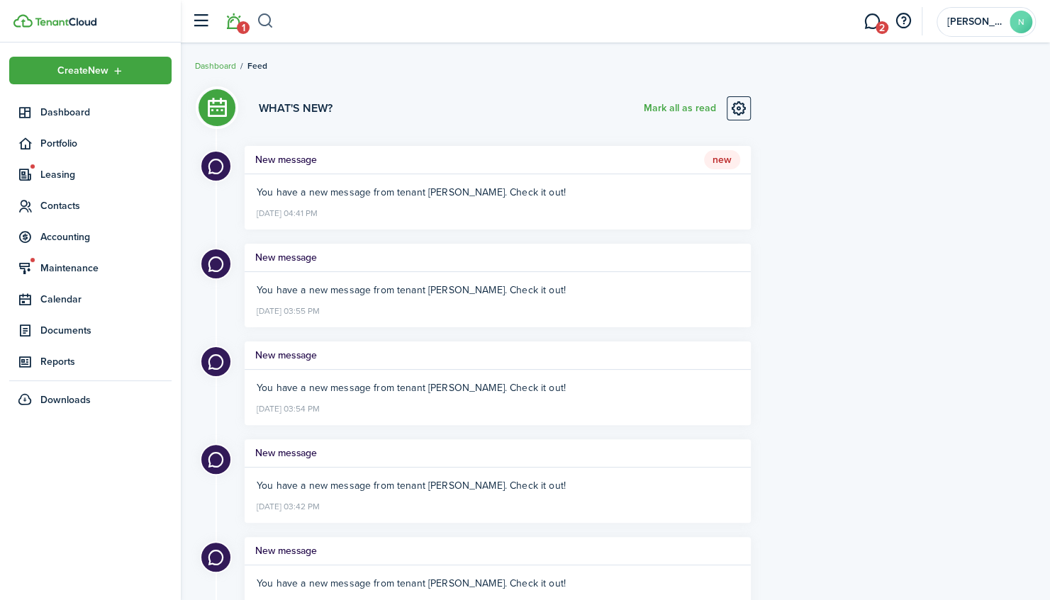
click at [266, 22] on button "button" at bounding box center [266, 21] width 18 height 24
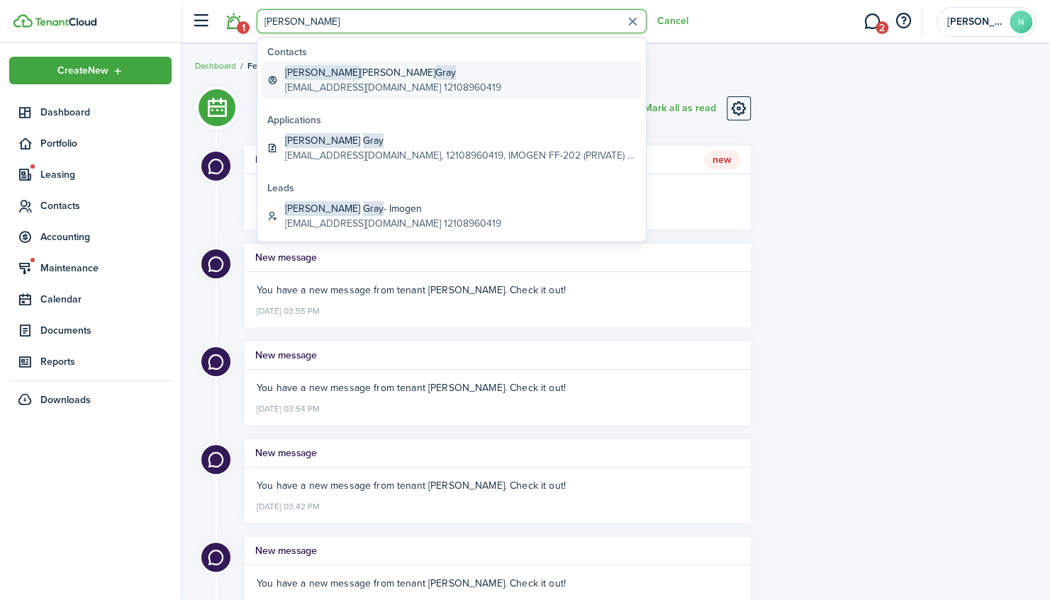
type input "[PERSON_NAME]"
click at [319, 73] on global-search-item-title "[PERSON_NAME]" at bounding box center [393, 72] width 216 height 15
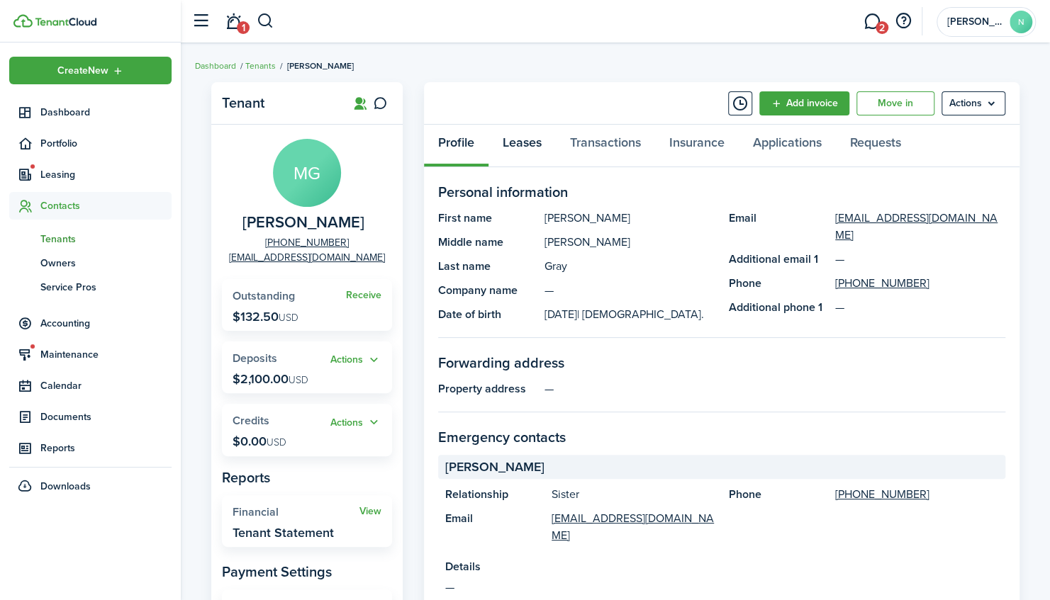
click at [524, 137] on link "Leases" at bounding box center [521, 146] width 67 height 43
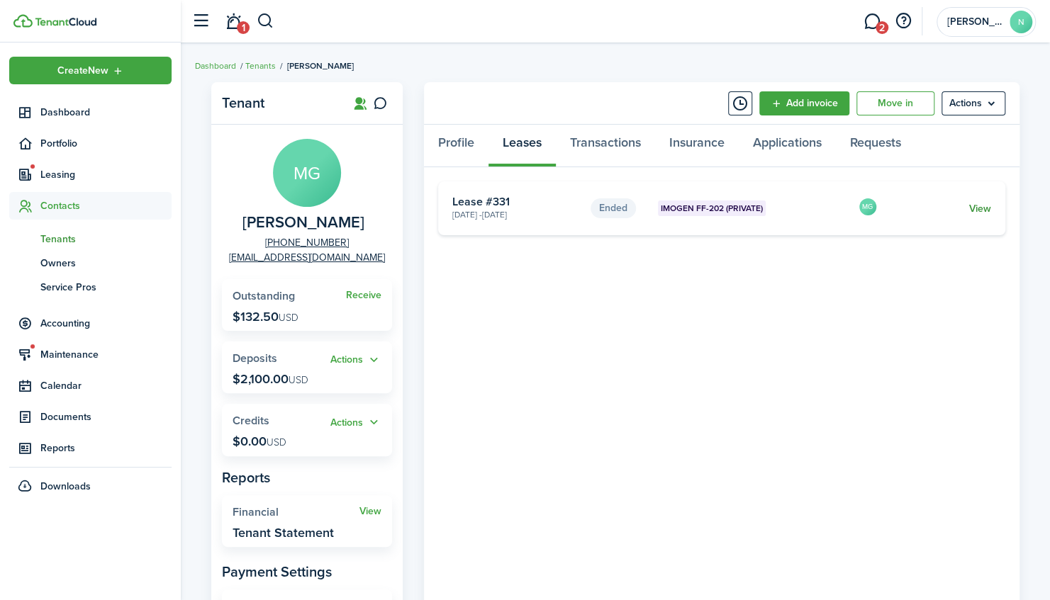
click at [977, 207] on link "View" at bounding box center [980, 208] width 22 height 15
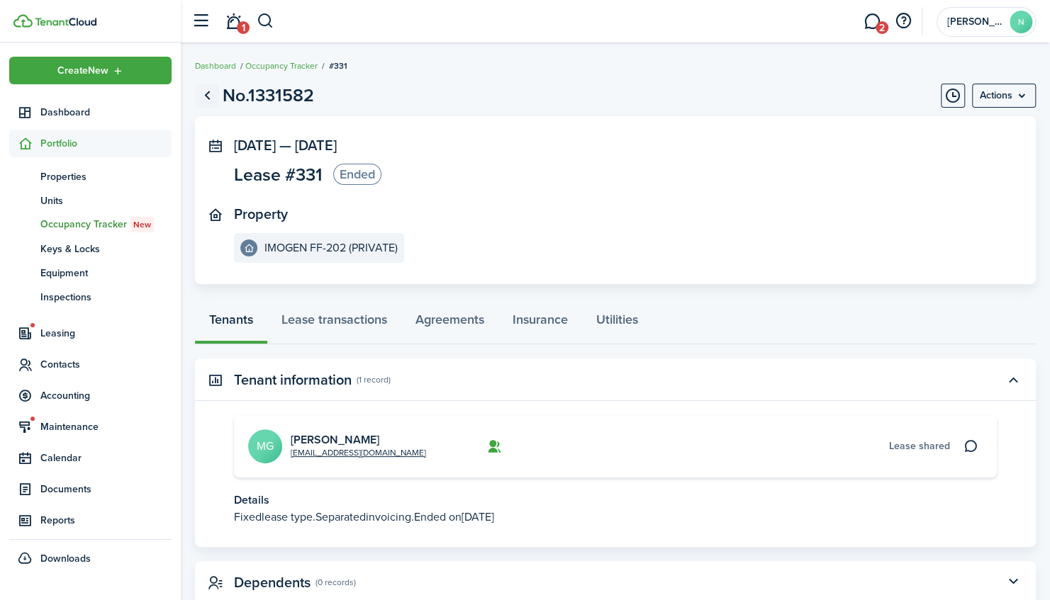
click at [208, 93] on link "Go back" at bounding box center [207, 96] width 24 height 24
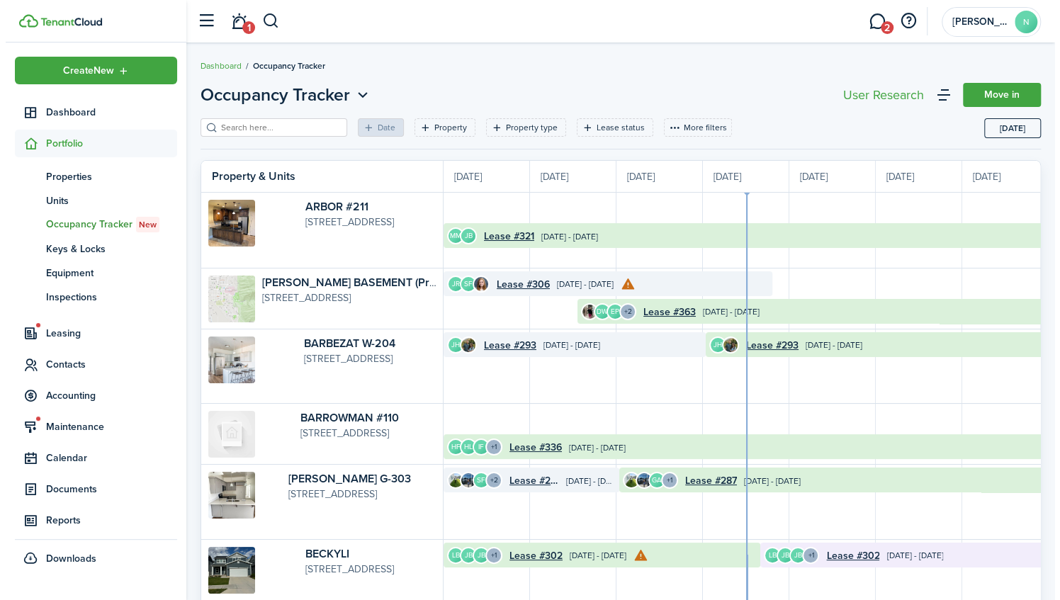
scroll to position [0, 259]
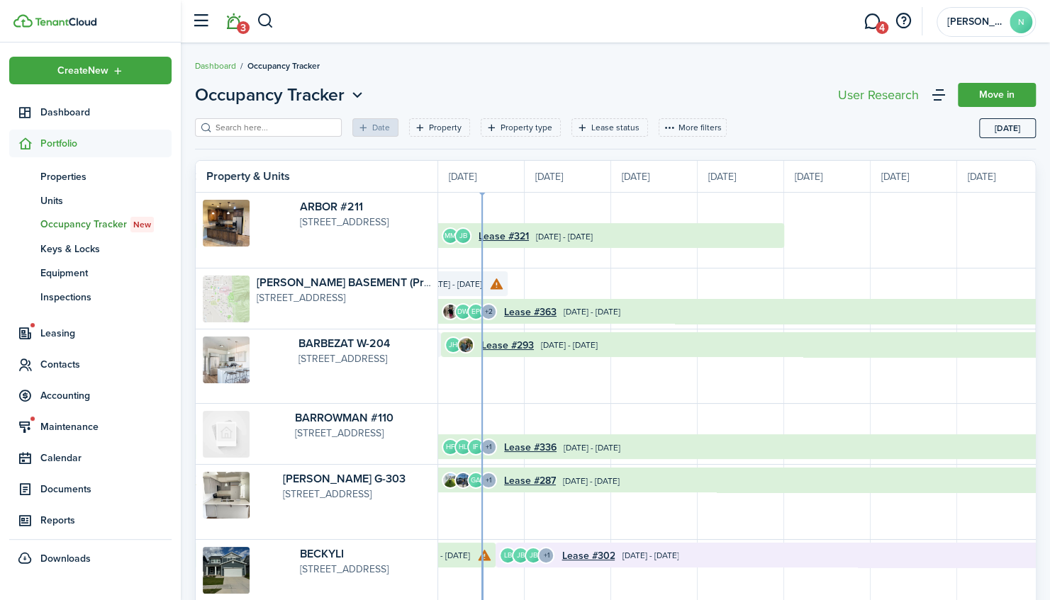
click at [237, 23] on span "3" at bounding box center [243, 27] width 13 height 13
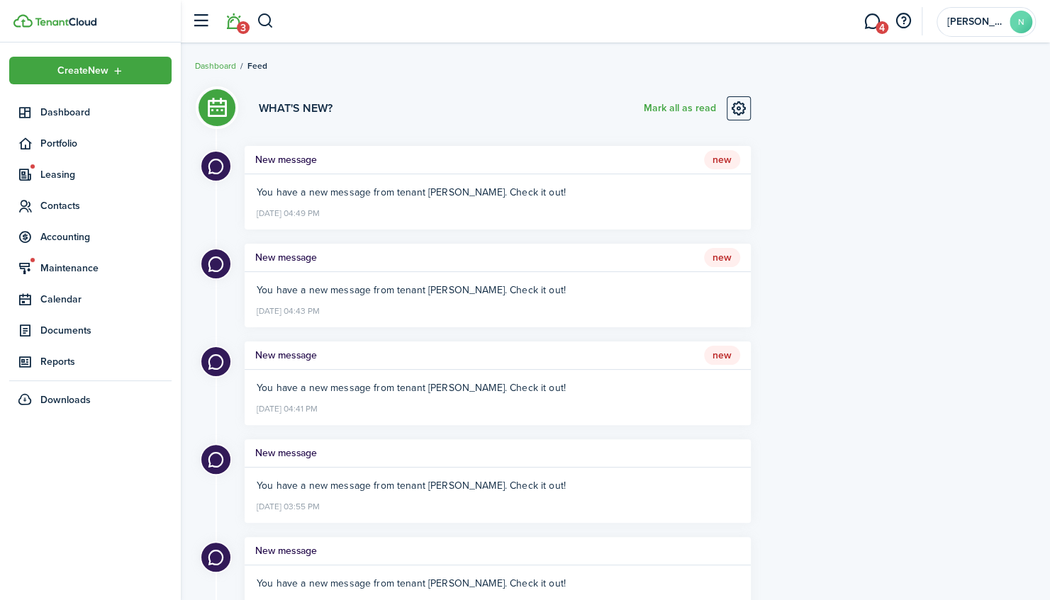
click at [297, 164] on h5 "New message" at bounding box center [286, 159] width 62 height 15
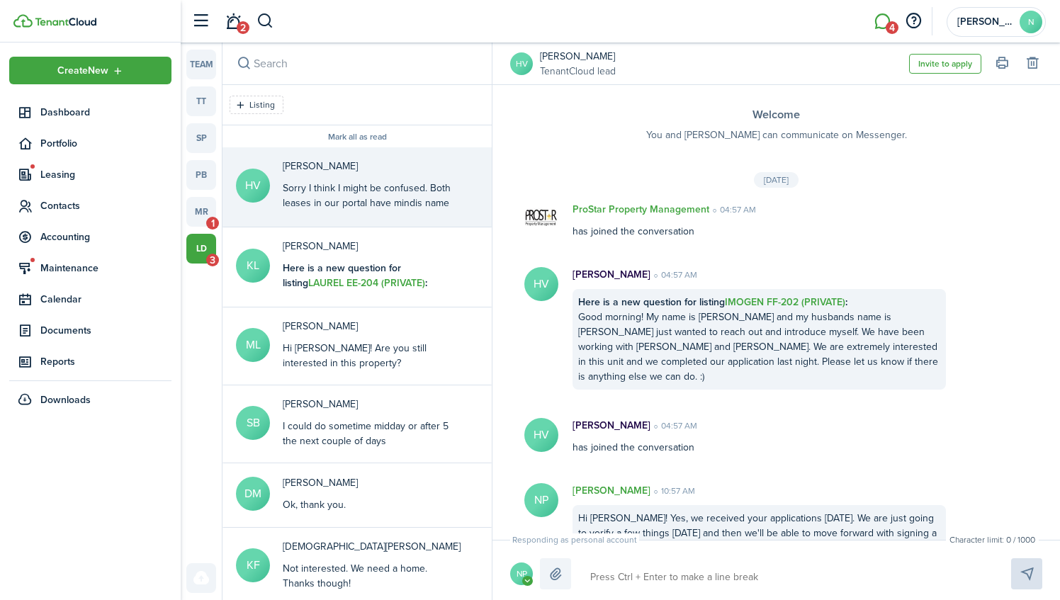
scroll to position [1392, 0]
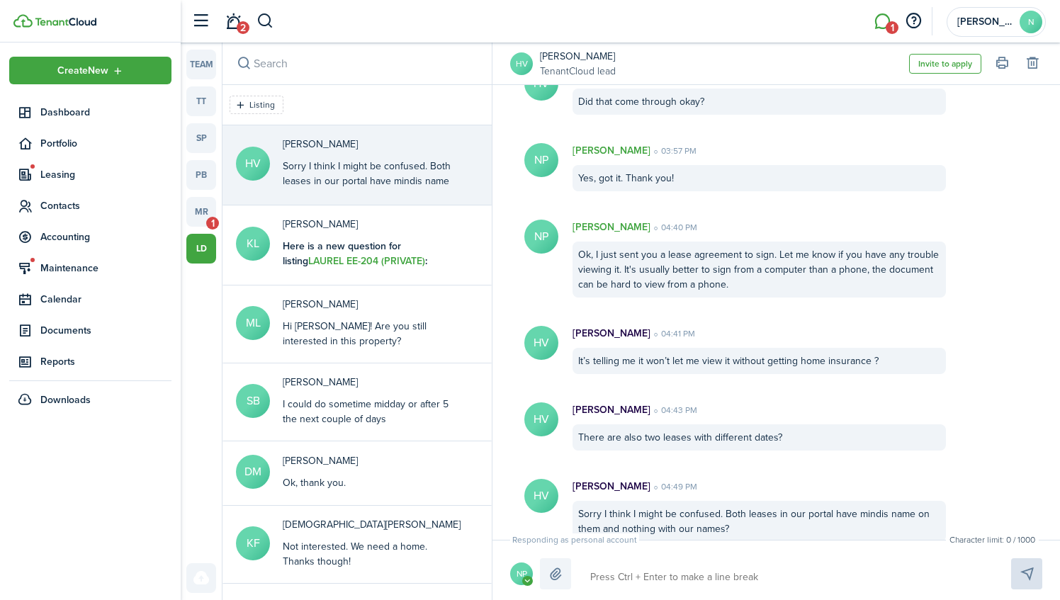
click at [697, 576] on textarea at bounding box center [784, 578] width 398 height 24
type textarea "O"
type textarea "Ok"
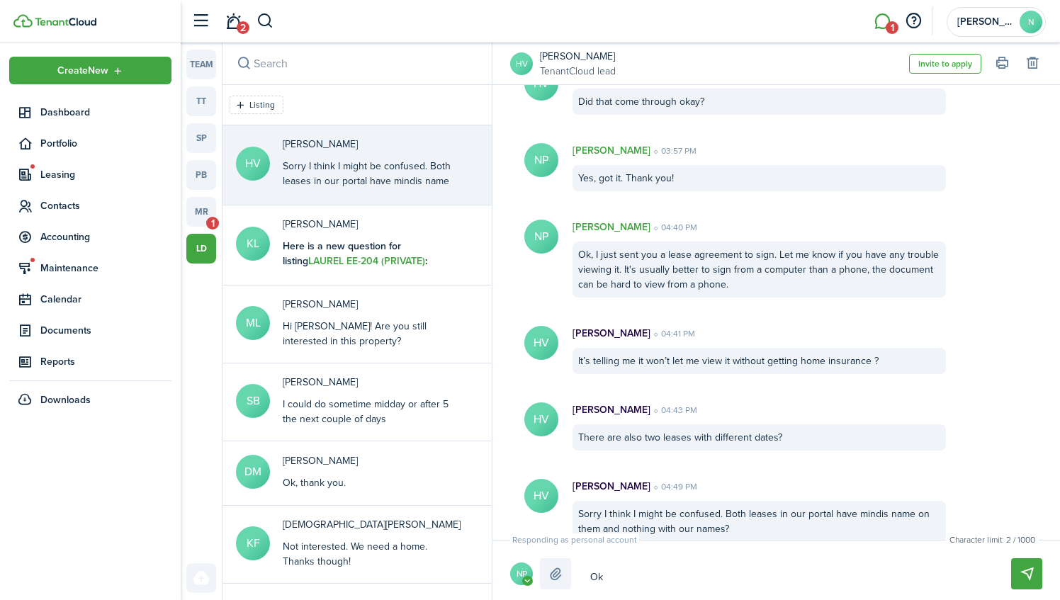
type textarea "Ok."
type textarea "Ok. G"
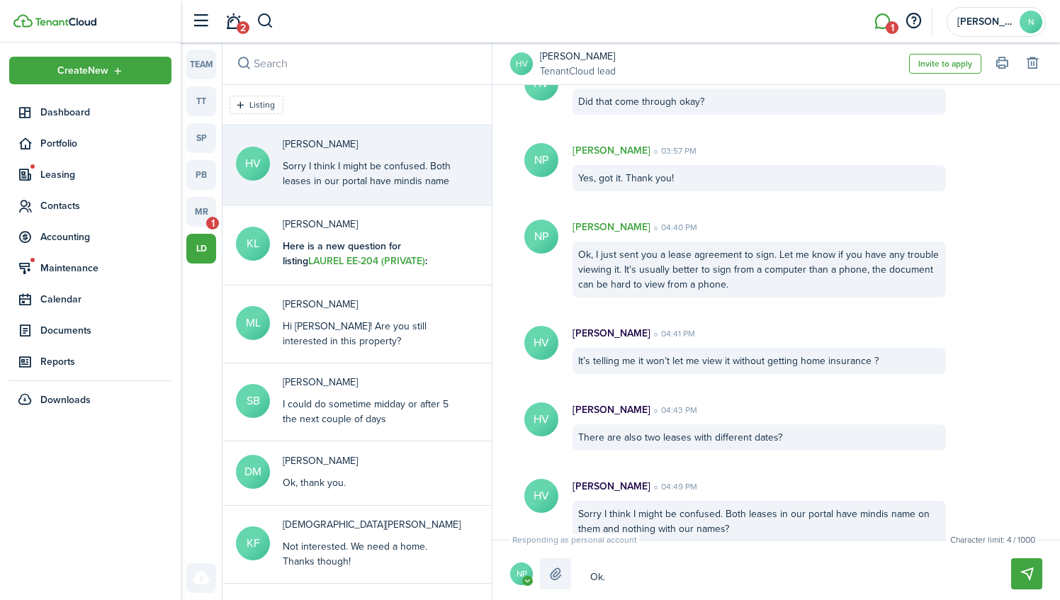
type textarea "Ok. G"
type textarea "Ok. Go"
type textarea "Ok. Goo"
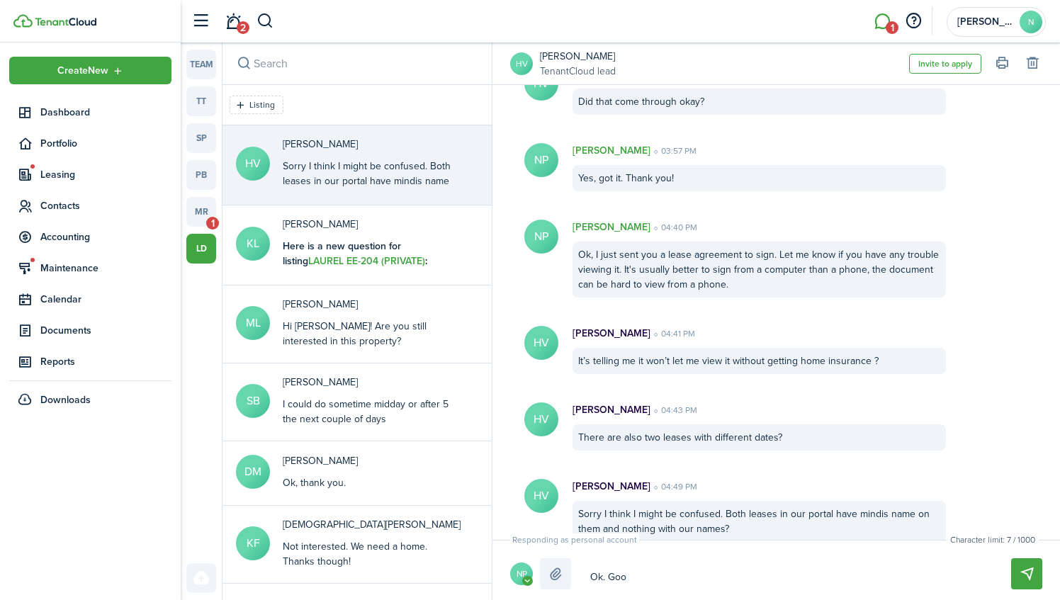
type textarea "Ok. Good"
type textarea "Ok. Good t"
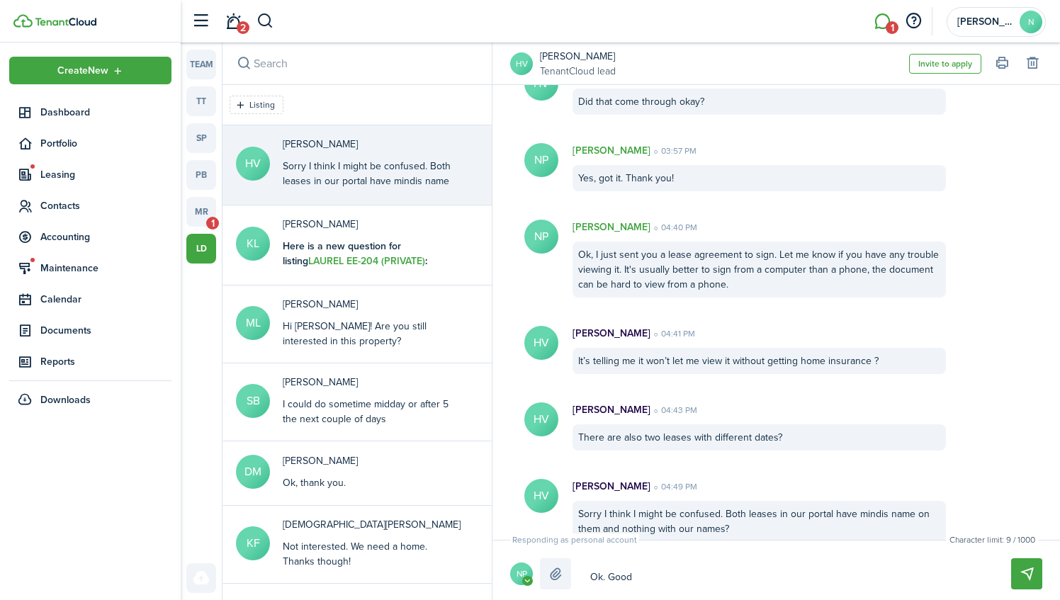
type textarea "Ok. Good t"
type textarea "Ok. Good to"
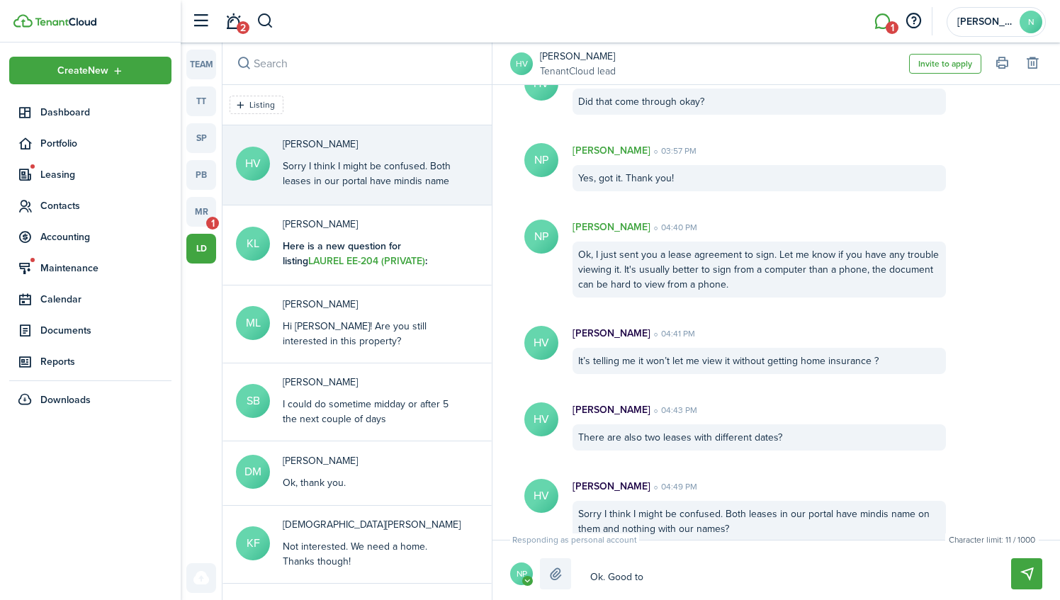
type textarea "Ok. Good to k"
type textarea "Ok. Good to kn"
type textarea "Ok. Good to kno"
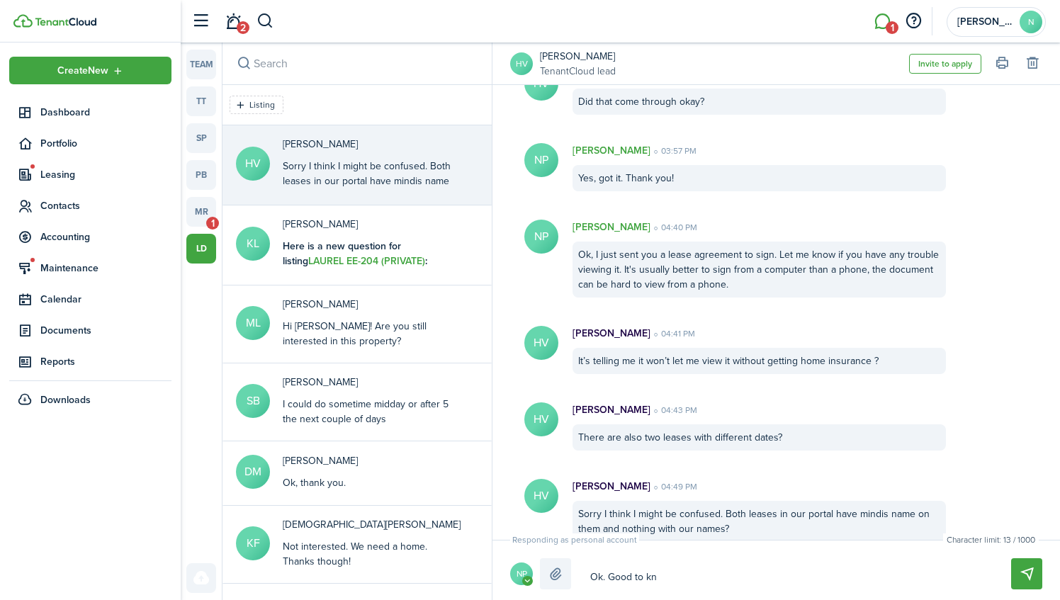
type textarea "Ok. Good to kno"
type textarea "Ok. Good to know"
type textarea "Ok. Good to know."
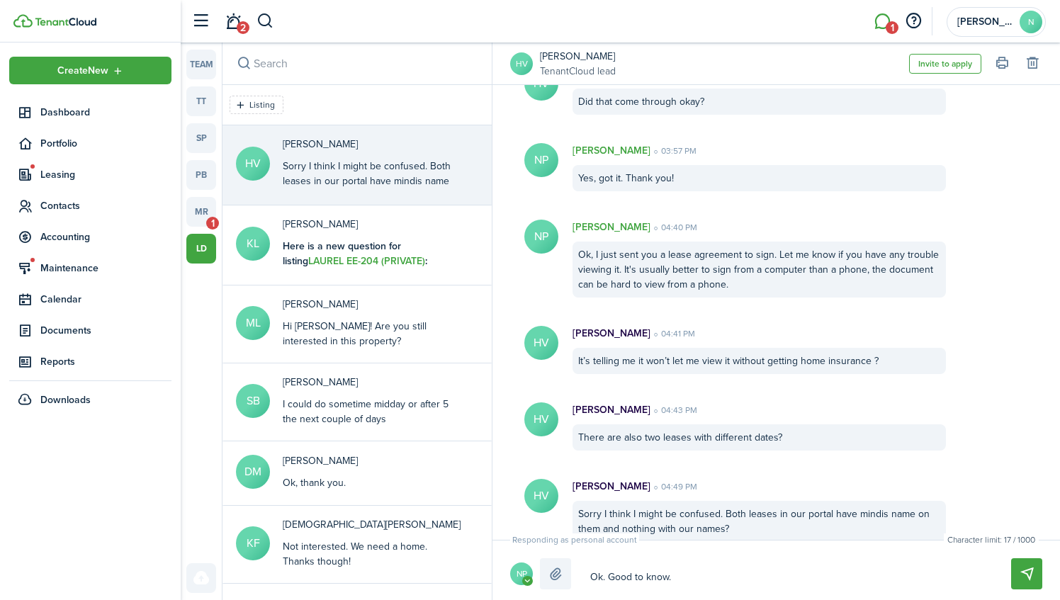
type textarea "Ok. Good to know."
type textarea "Ok. Good to know. W"
type textarea "Ok. Good to know. We"
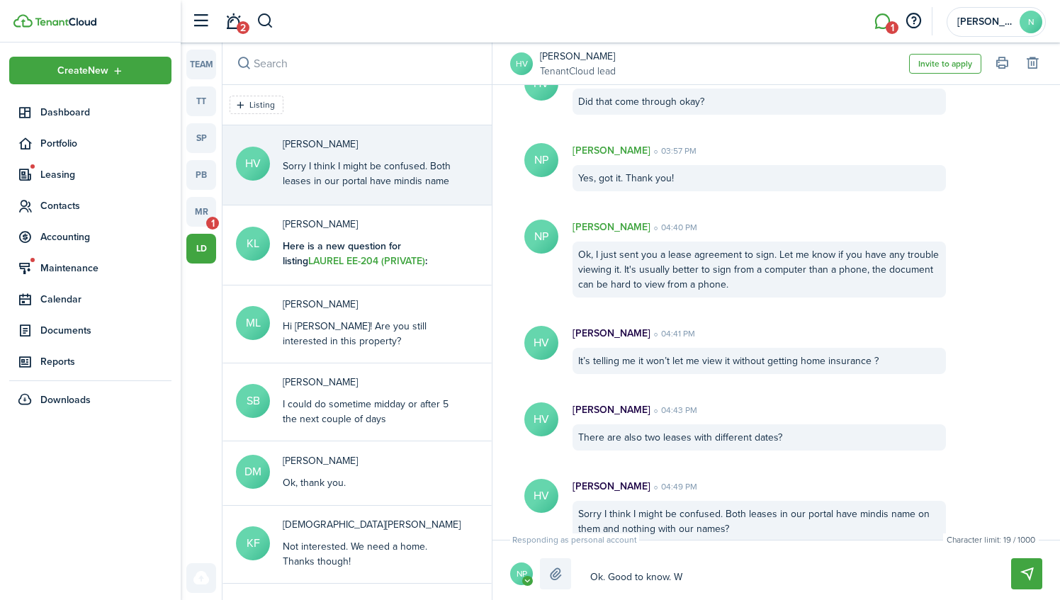
type textarea "Ok. Good to know. We"
type textarea "Ok. Good to know. We'"
type textarea "Ok. Good to know. We'r"
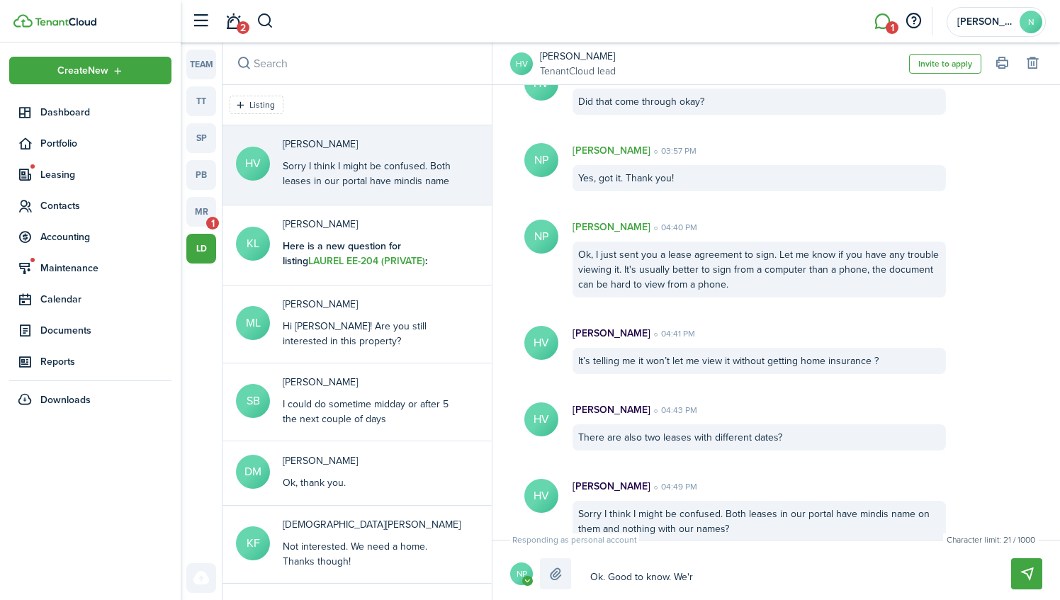
type textarea "Ok. Good to know. We're"
type textarea "Ok. Good to know. We're t"
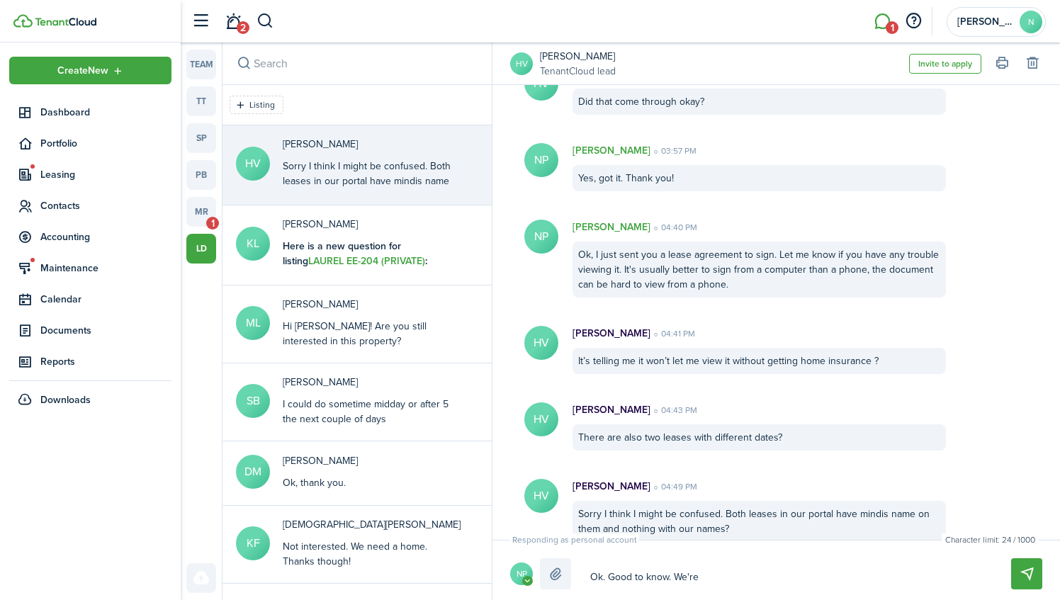
type textarea "Ok. Good to know. We're t"
type textarea "Ok. Good to know. We're tr"
type textarea "Ok. Good to know. We're try"
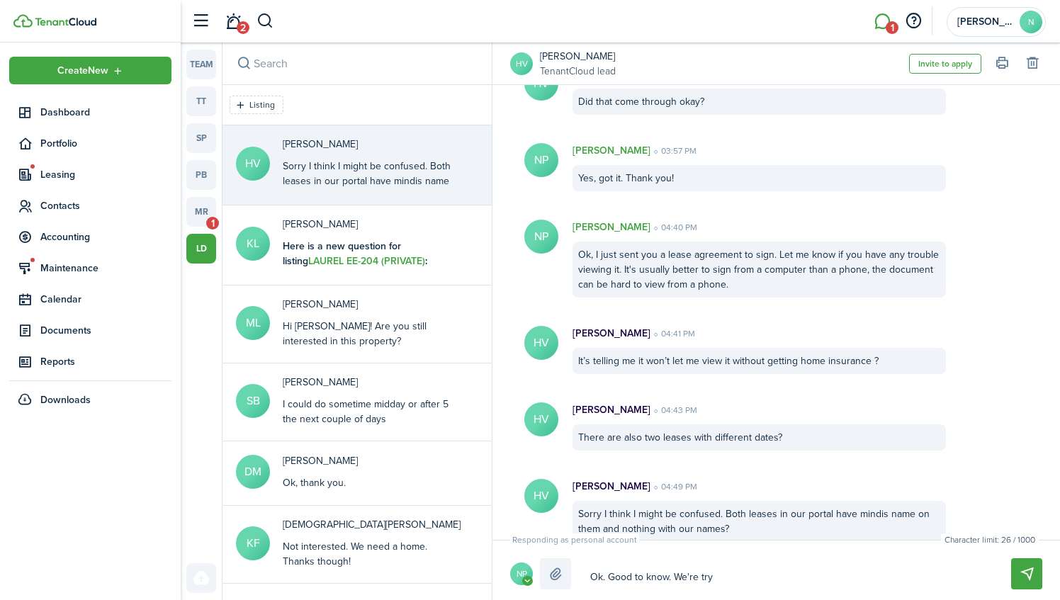
type textarea "Ok. Good to know. We're tryi"
type textarea "Ok. Good to know. We're tryin"
type textarea "Ok. Good to know. We're trying"
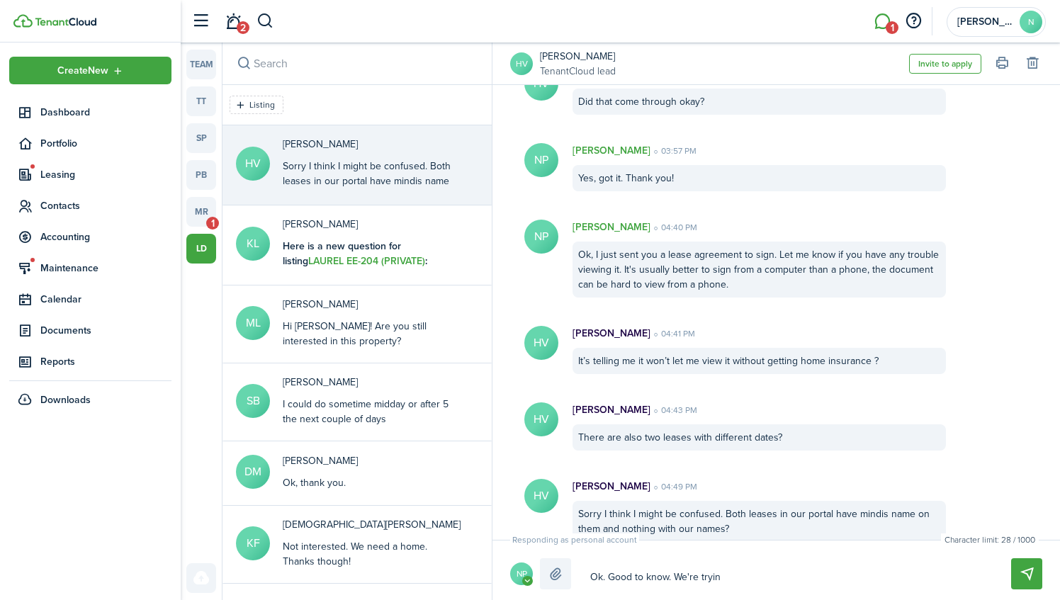
type textarea "Ok. Good to know. We're trying"
type textarea "Ok. Good to know. We're trying t"
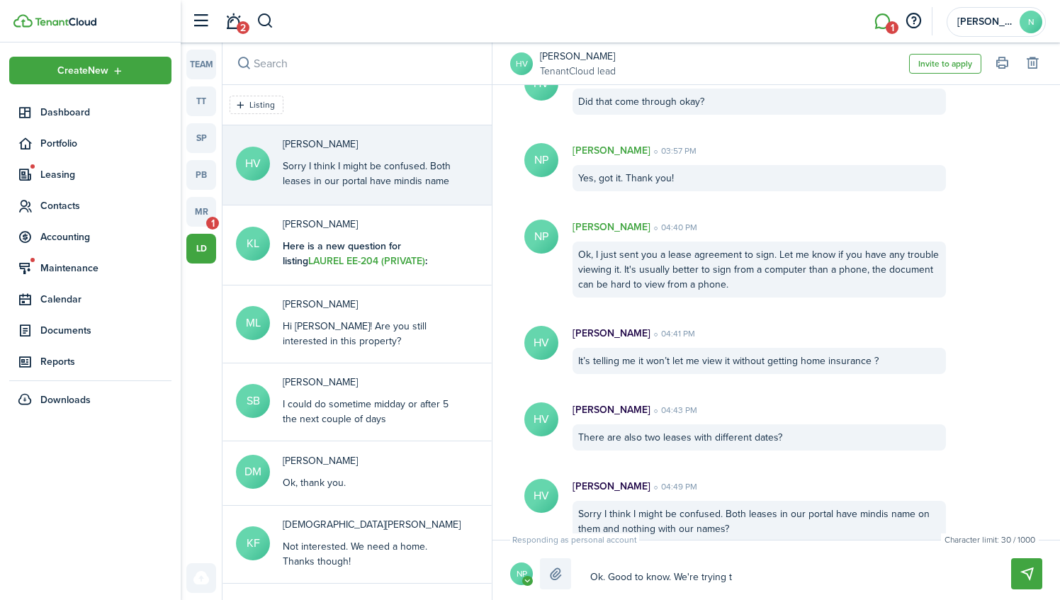
type textarea "Ok. Good to know. We're trying to"
type textarea "Ok. Good to know. We're trying to j"
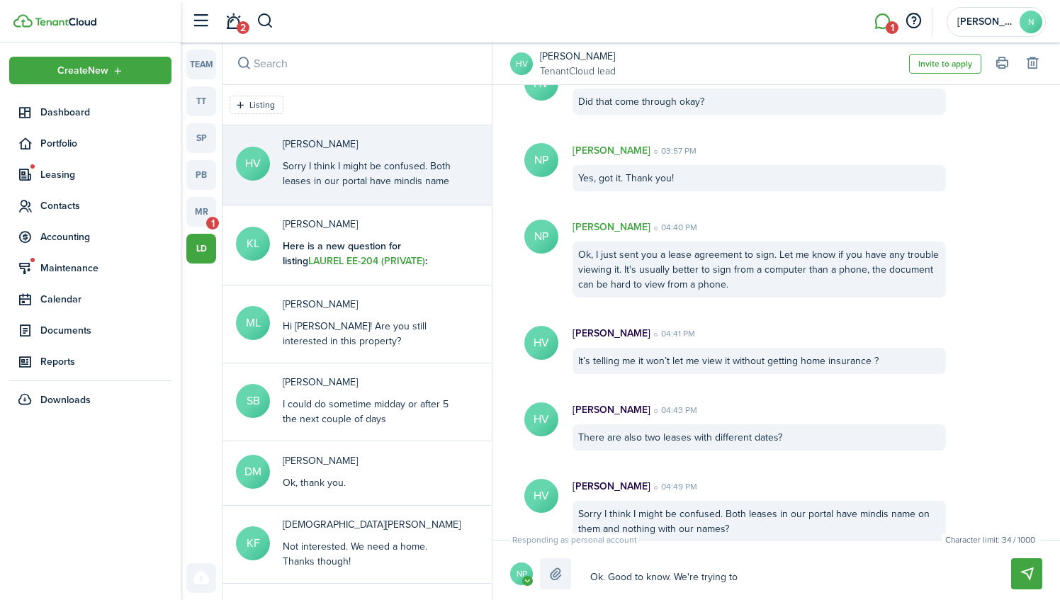
type textarea "Ok. Good to know. We're trying to j"
type textarea "Ok. Good to know. We're trying to ju"
type textarea "Ok. Good to know. We're trying to jus"
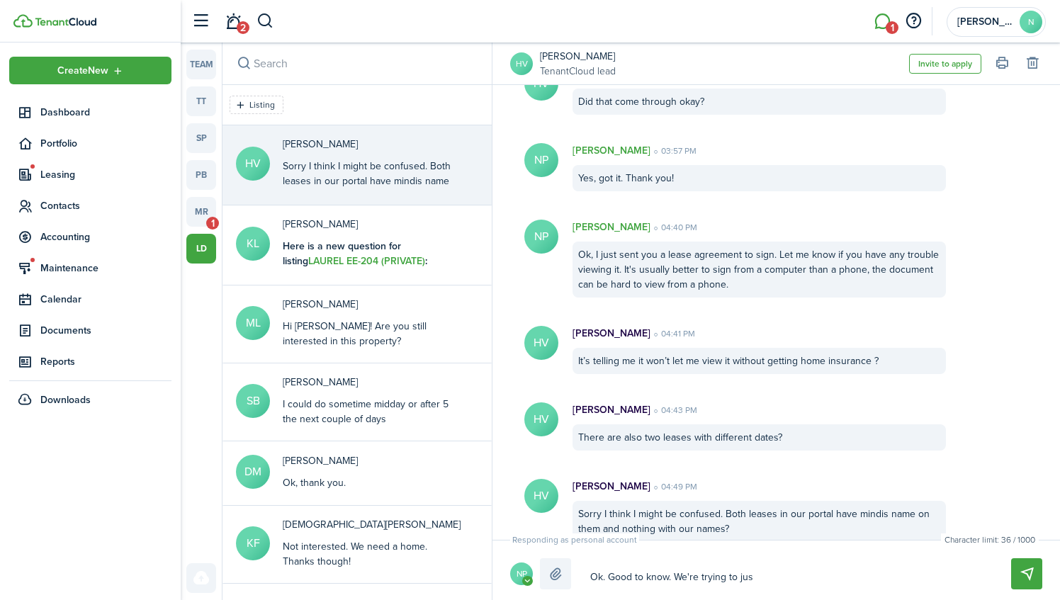
type textarea "Ok. Good to know. We're trying to just"
type textarea "Ok. Good to know. We're trying to just t"
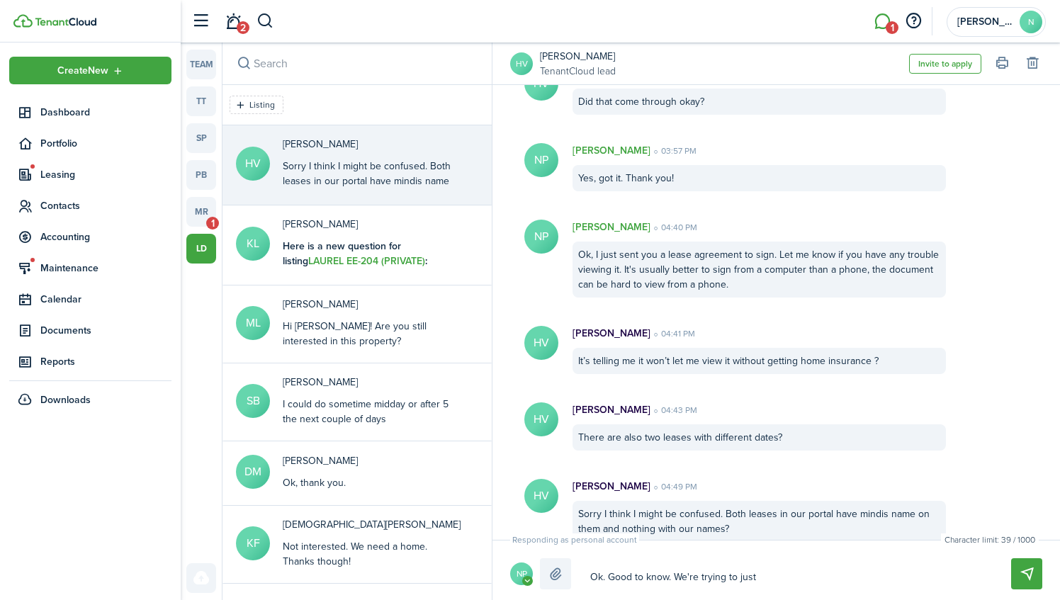
type textarea "Ok. Good to know. We're trying to just t"
type textarea "Ok. Good to know. We're trying to just tr"
type textarea "Ok. Good to know. We're trying to just tra"
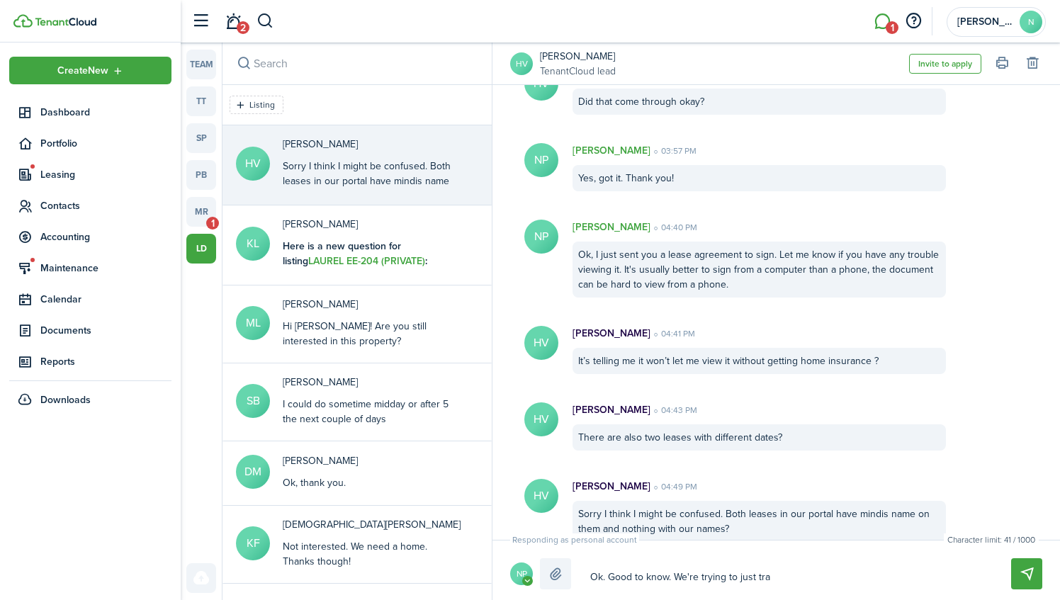
type textarea "Ok. Good to know. We're trying to just [PERSON_NAME]"
type textarea "Ok. Good to know. We're trying to just trans"
type textarea "Ok. Good to know. We're trying to just transf"
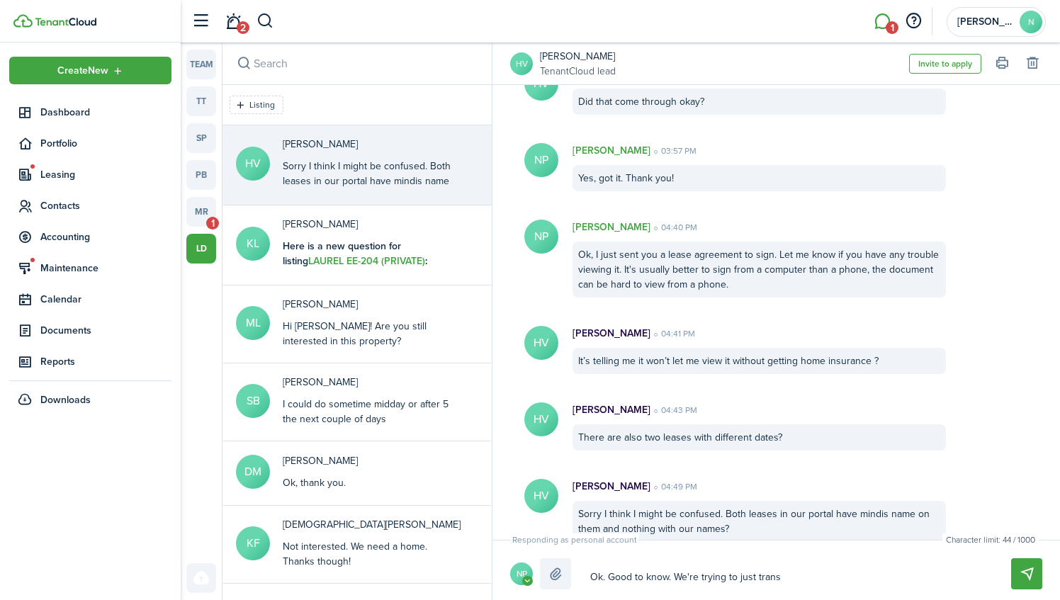
type textarea "Ok. Good to know. We're trying to just transf"
type textarea "Ok. Good to know. We're trying to just transfe"
type textarea "Ok. Good to know. We're trying to just transfer"
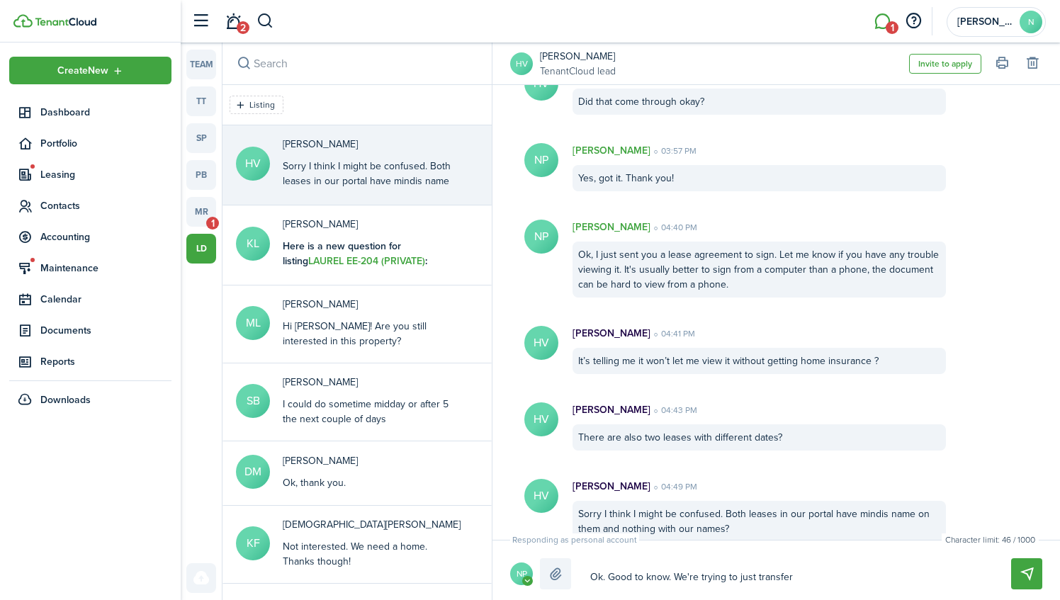
type textarea "Ok. Good to know. We're trying to just transfer"
type textarea "Ok. Good to know. We're trying to just transfer y"
type textarea "Ok. Good to know. We're trying to just transfer yo"
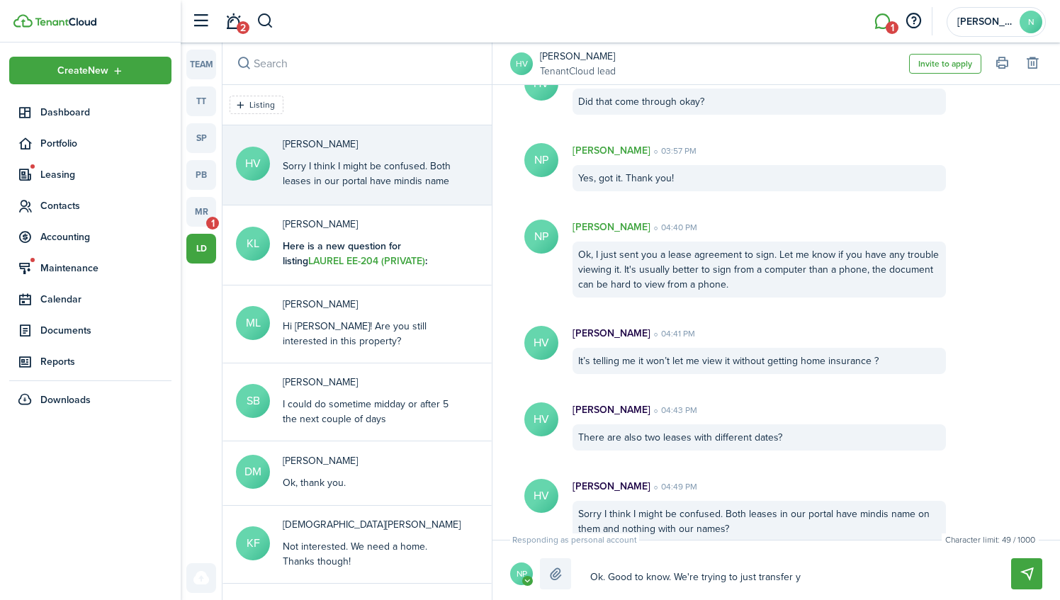
type textarea "Ok. Good to know. We're trying to just transfer yo"
type textarea "Ok. Good to know. We're trying to just transfer you"
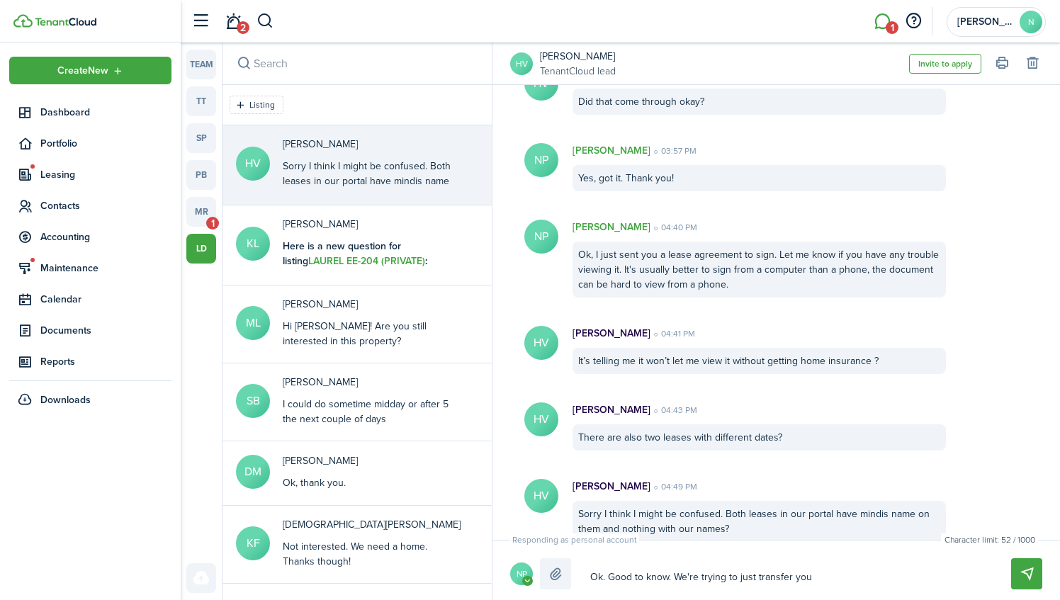
type textarea "Ok. Good to know. We're trying to just transfer you t"
type textarea "Ok. Good to know. We're trying to just transfer you to"
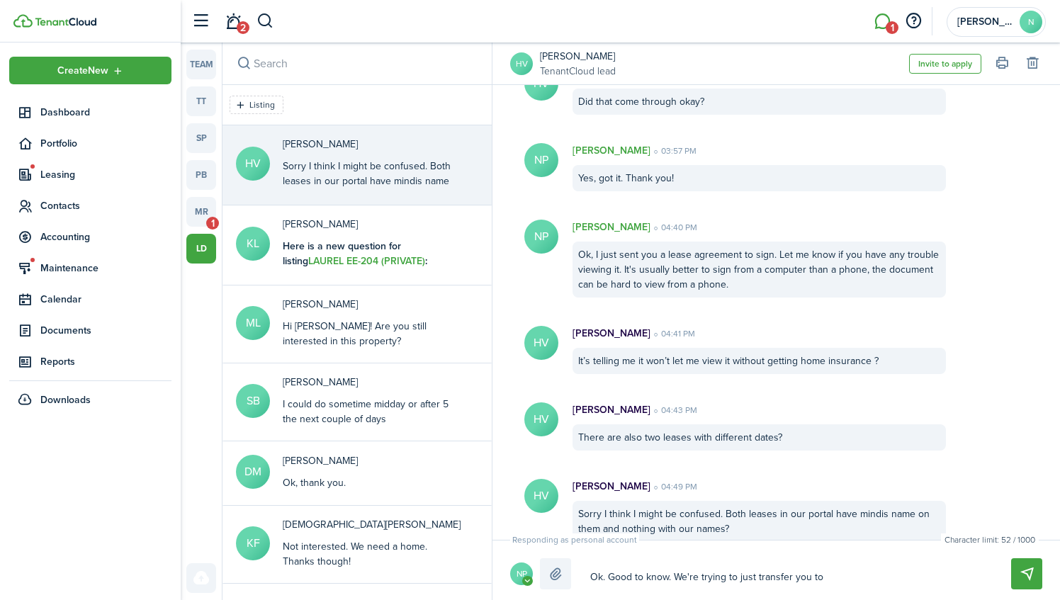
type textarea "Ok. Good to know. We're trying to just transfer you to"
type textarea "Ok. Good to know. We're trying to just transfer you to h"
type textarea "Ok. Good to know. We're trying to just transfer you to he"
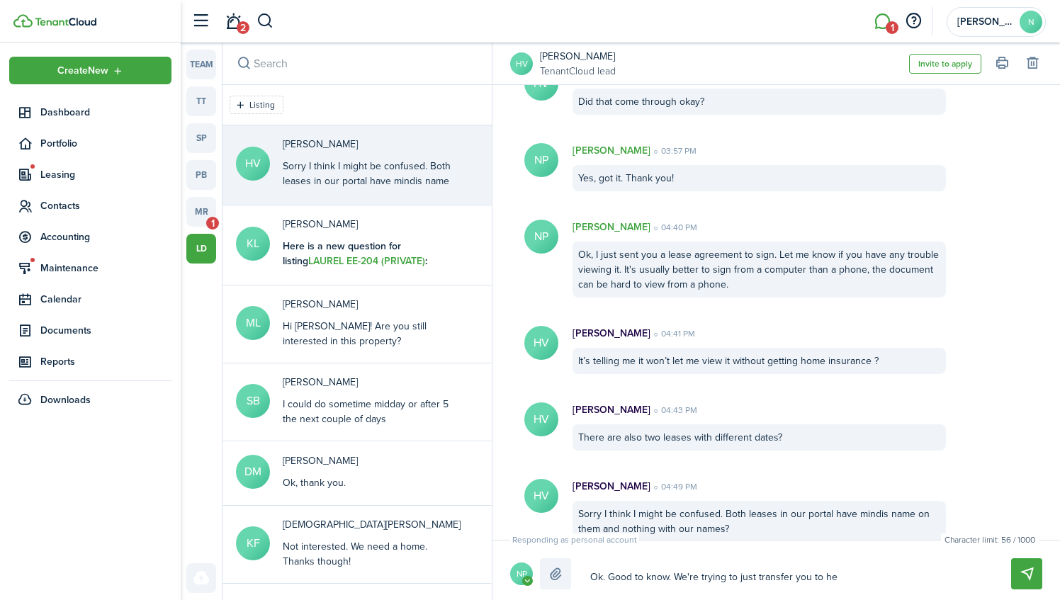
type textarea "Ok. Good to know. We're trying to just transfer you to her"
type textarea "Ok. Good to know. We're trying to just transfer you to her l"
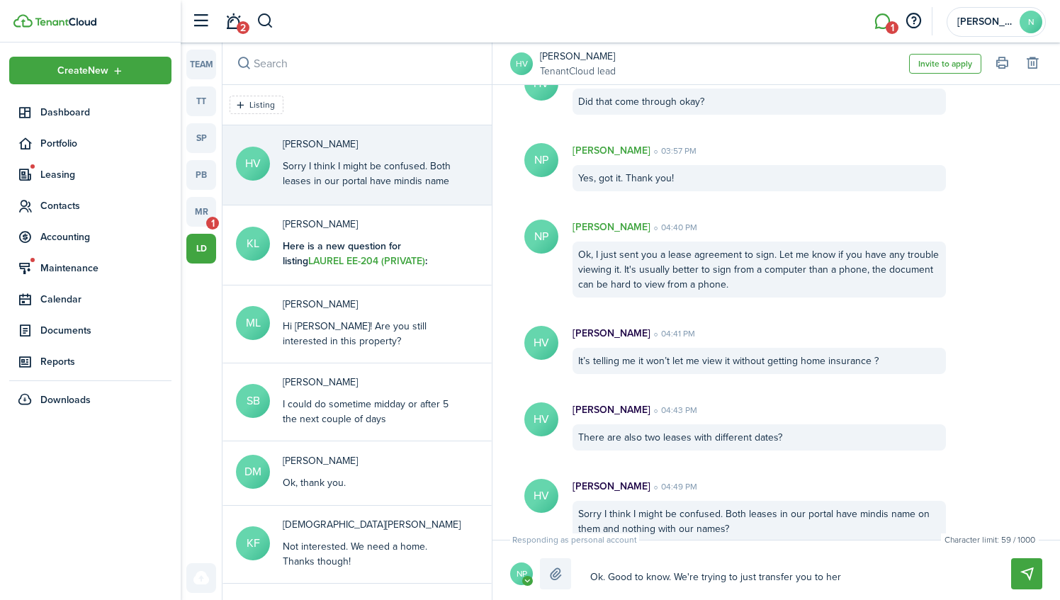
type textarea "Ok. Good to know. We're trying to just transfer you to her l"
type textarea "Ok. Good to know. We're trying to just transfer you to her le"
type textarea "Ok. Good to know. We're trying to just transfer you to her lea"
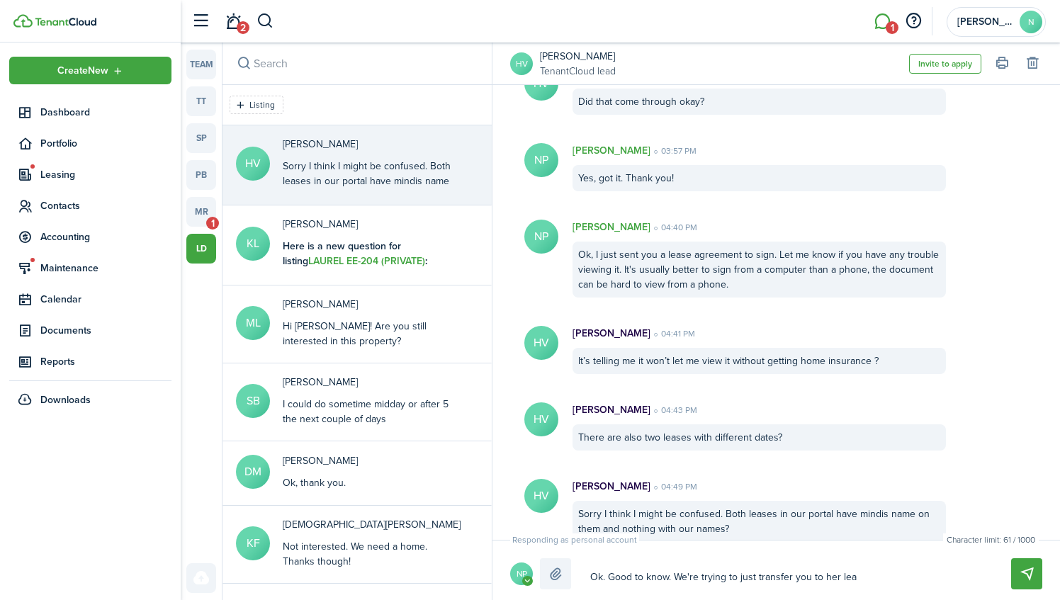
type textarea "Ok. Good to know. We're trying to just transfer you to her leas"
type textarea "Ok. Good to know. We're trying to just transfer you to her lease"
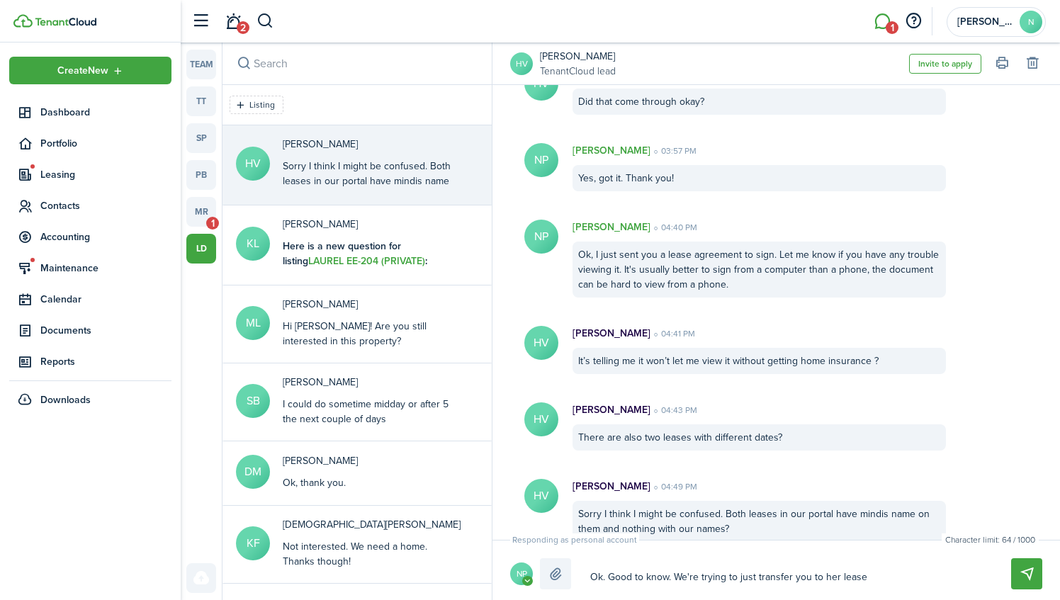
type textarea "Ok. Good to know. We're trying to just transfer you to her lease"
type textarea "Ok. Good to know. We're trying to just transfer you to her lease s"
type textarea "Ok. Good to know. We're trying to just transfer you to her lease so"
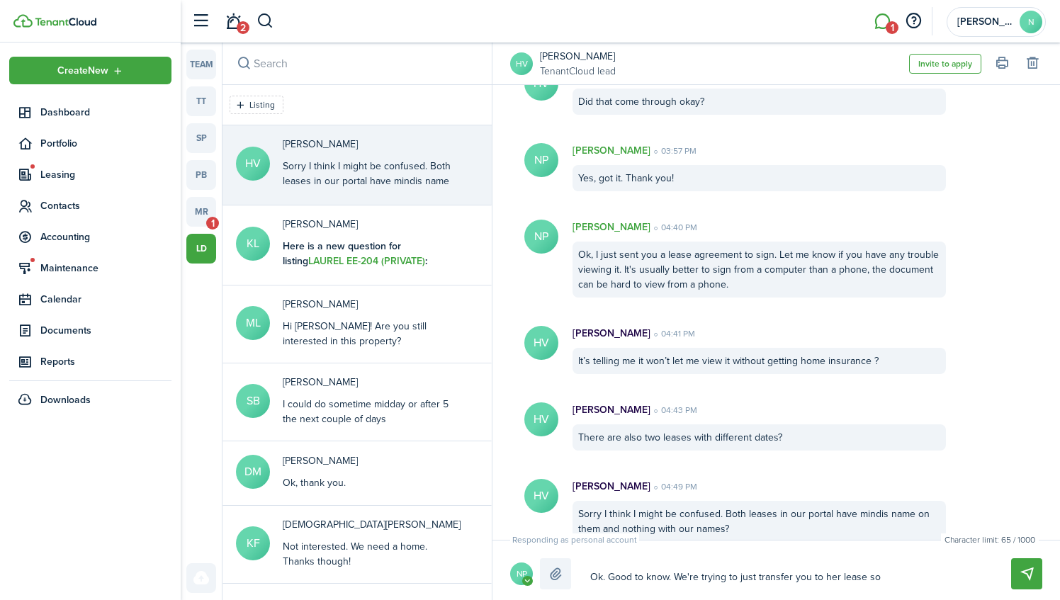
type textarea "Ok. Good to know. We're trying to just transfer you to her lease so"
type textarea "Ok. Good to know. We're trying to just transfer you to her lease so h"
type textarea "Ok. Good to know. We're trying to just transfer you to her lease so he"
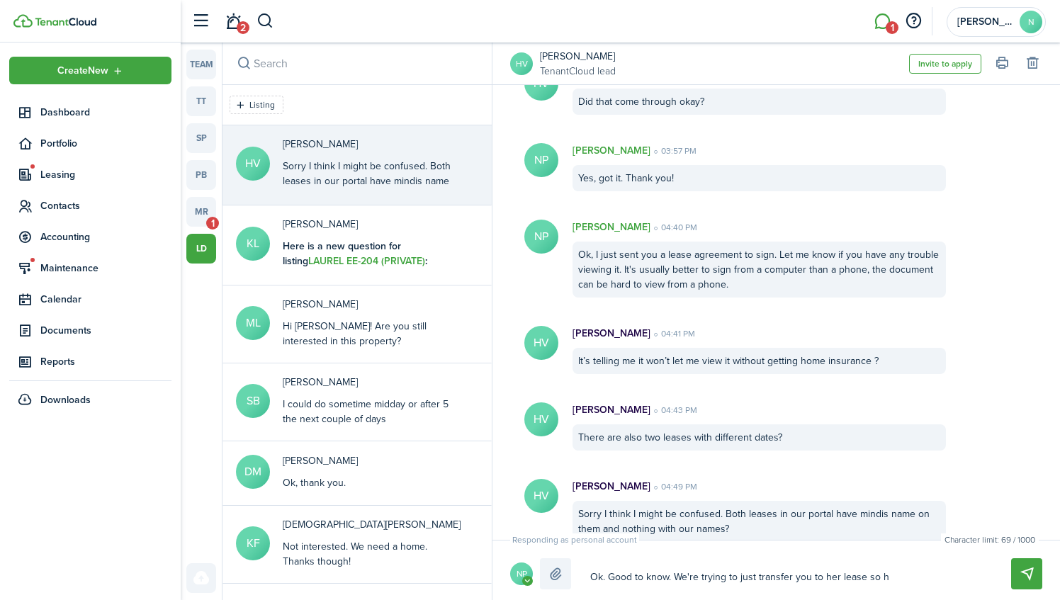
type textarea "Ok. Good to know. We're trying to just transfer you to her lease so he"
type textarea "Ok. Good to know. We're trying to just transfer you to her lease so her"
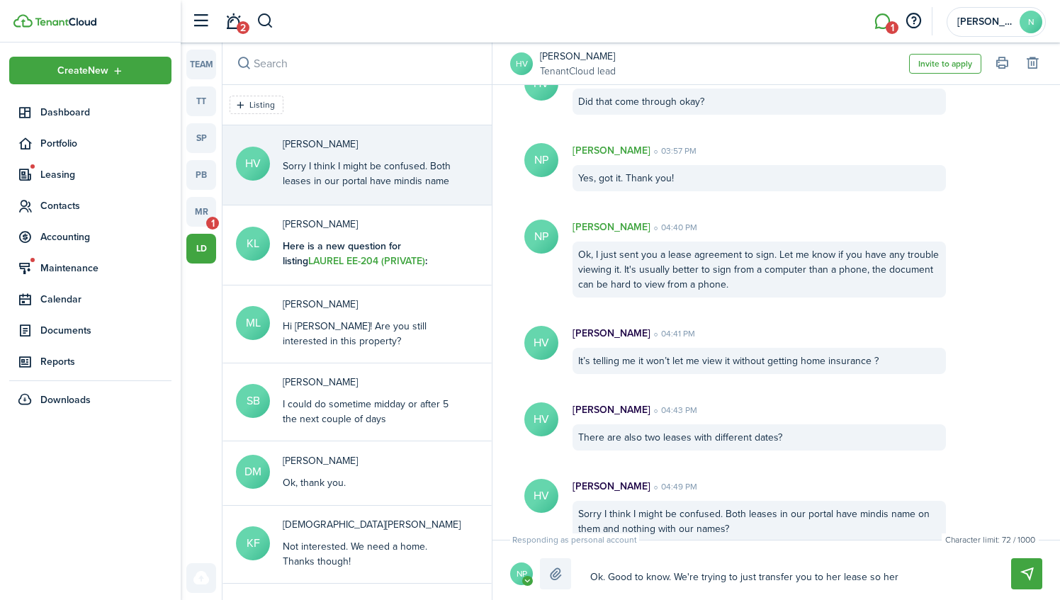
type textarea "Ok. Good to know. We're trying to just transfer you to her lease so her d"
type textarea "Ok. Good to know. We're trying to just transfer you to her lease so her de"
type textarea "Ok. Good to know. We're trying to just transfer you to her lease so her dep"
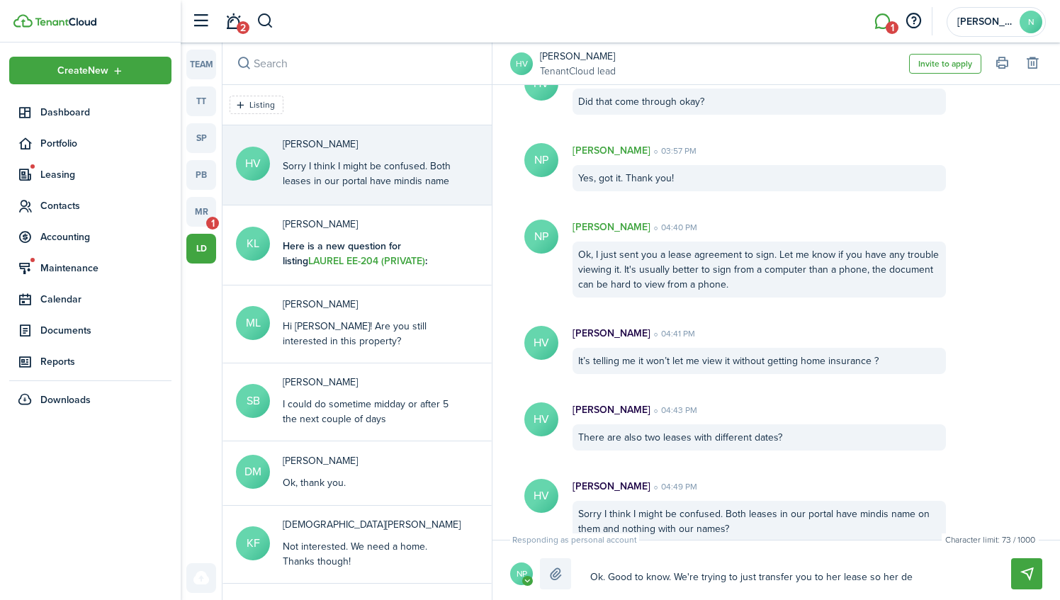
type textarea "Ok. Good to know. We're trying to just transfer you to her lease so her dep"
type textarea "Ok. Good to know. We're trying to just transfer you to her lease so her depo"
type textarea "Ok. Good to know. We're trying to just transfer you to her lease so her depos"
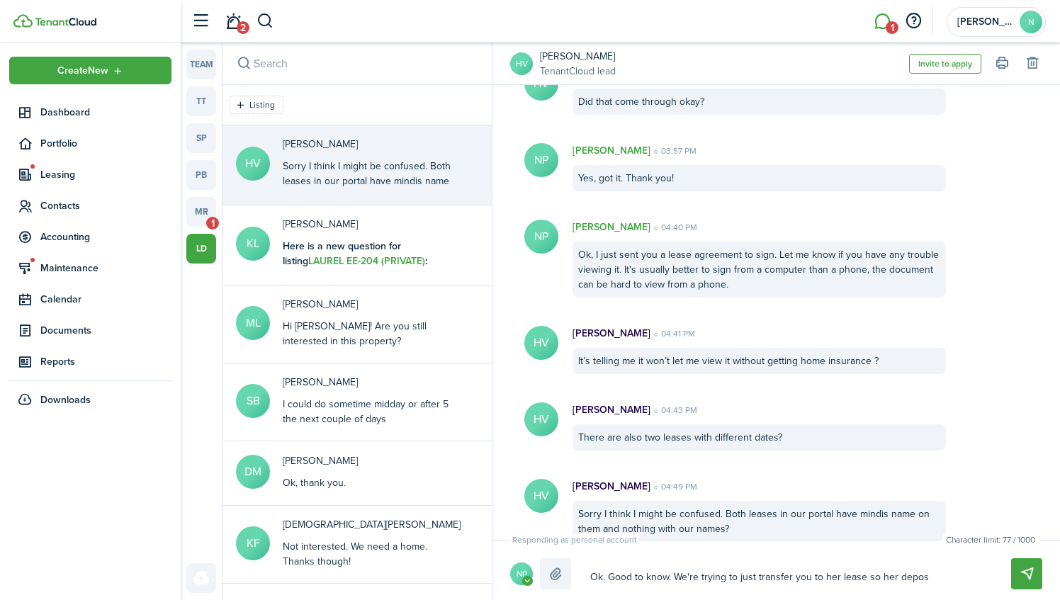
type textarea "Ok. Good to know. We're trying to just transfer you to her lease so her deposi"
type textarea "Ok. Good to know. We're trying to just transfer you to her lease so her deposit"
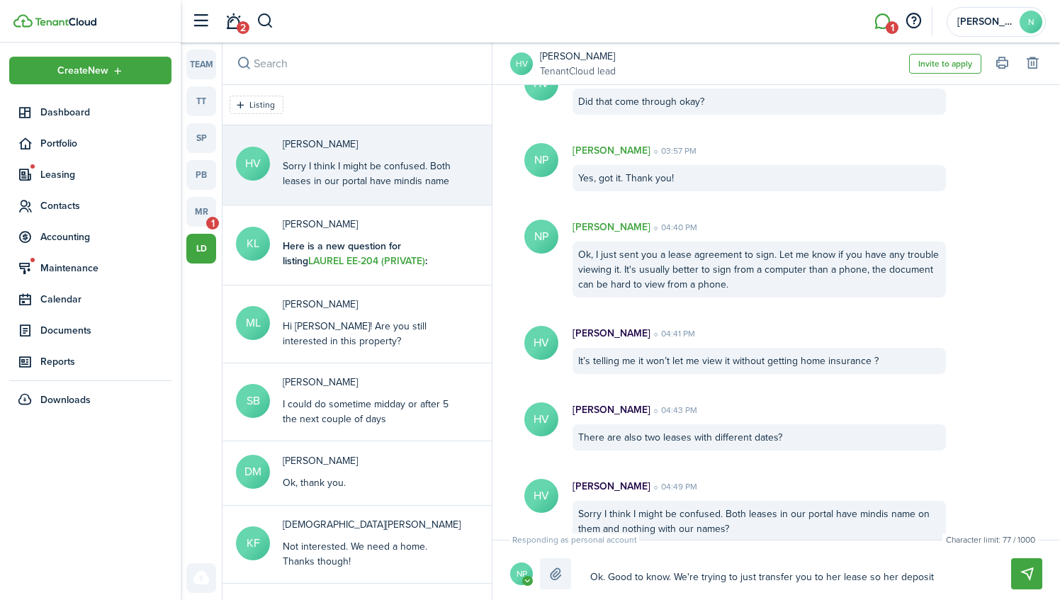
type textarea "Ok. Good to know. We're trying to just transfer you to her lease so her deposit"
type textarea "Ok. Good to know. We're trying to just transfer you to her lease so her deposit…"
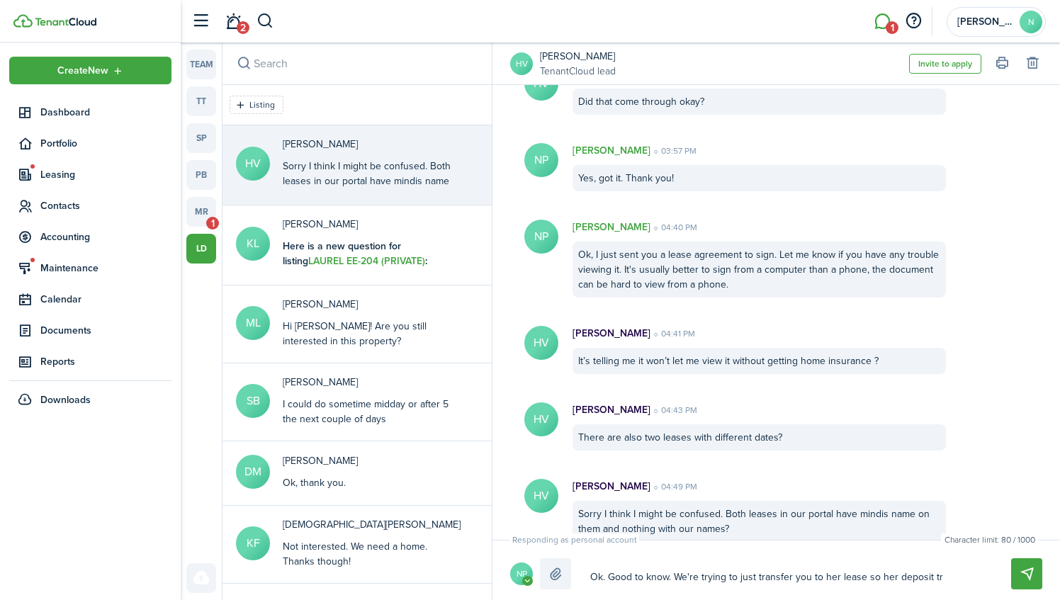
type textarea "Ok. Good to know. We're trying to just transfer you to her lease so her deposit…"
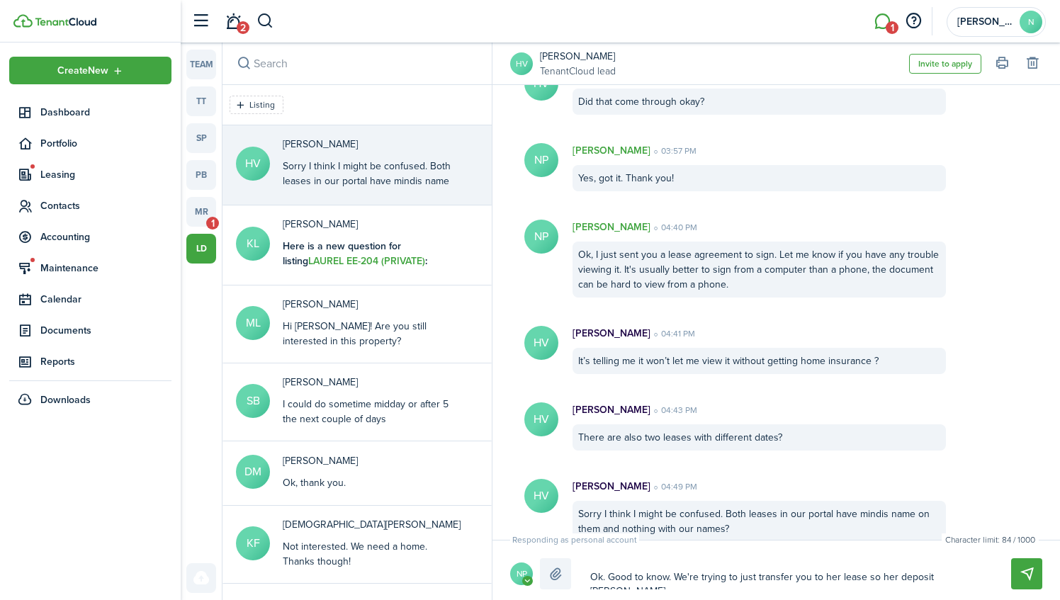
type textarea "Ok. Good to know. We're trying to just transfer you to her lease so her deposit…"
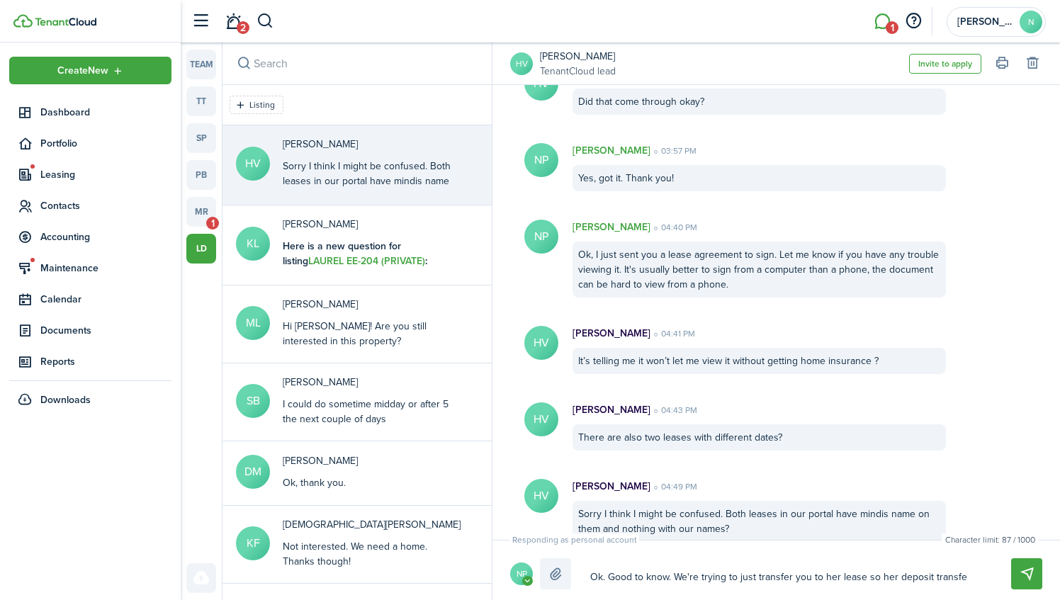
type textarea "Ok. Good to know. We're trying to just transfer you to her lease so her deposit…"
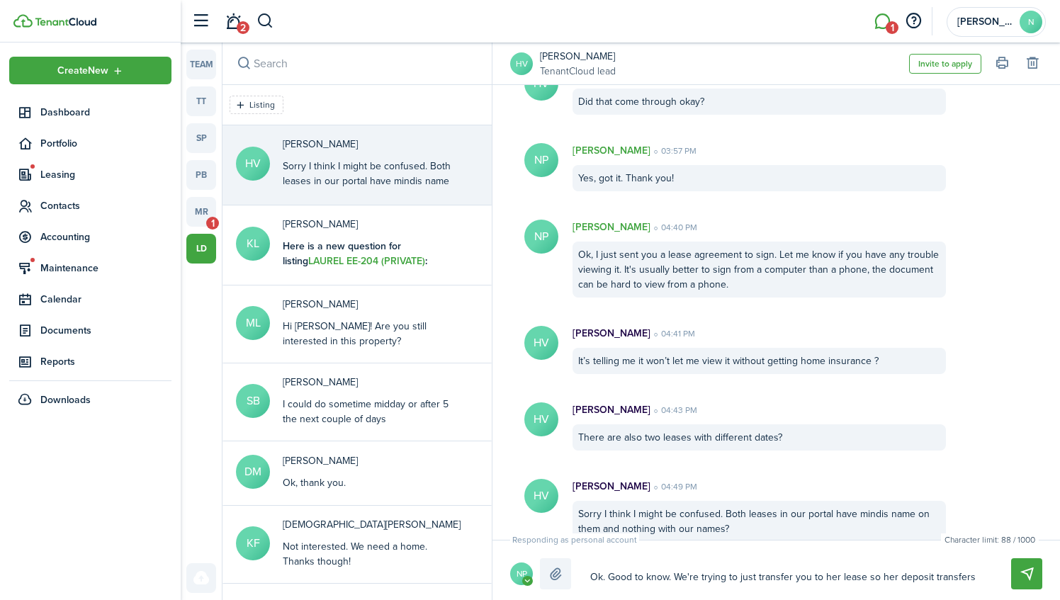
type textarea "Ok. Good to know. We're trying to just transfer you to her lease so her deposit…"
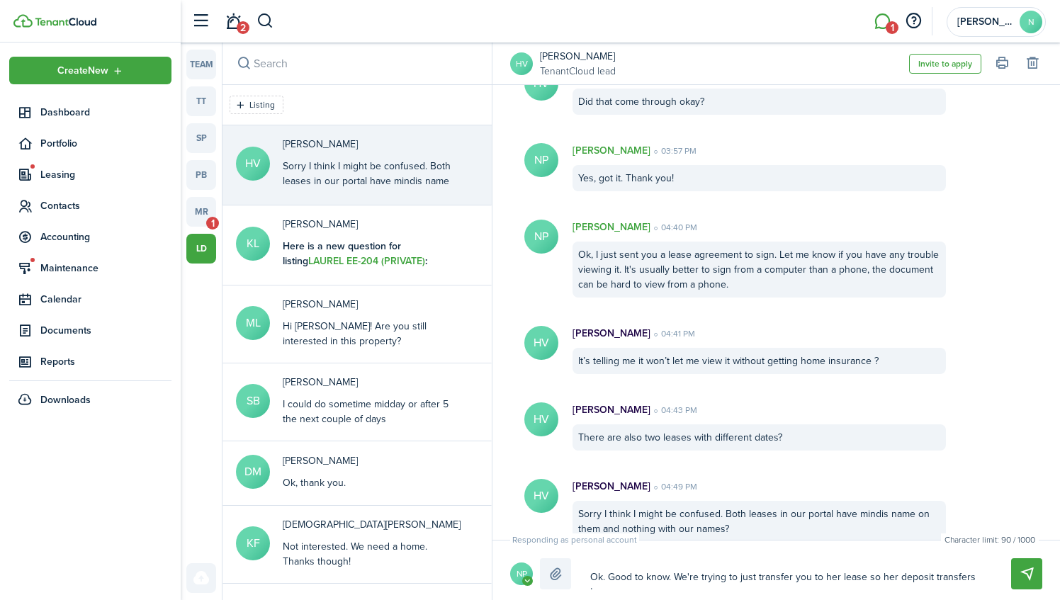
type textarea "Ok. Good to know. We're trying to just transfer you to her lease so her deposit…"
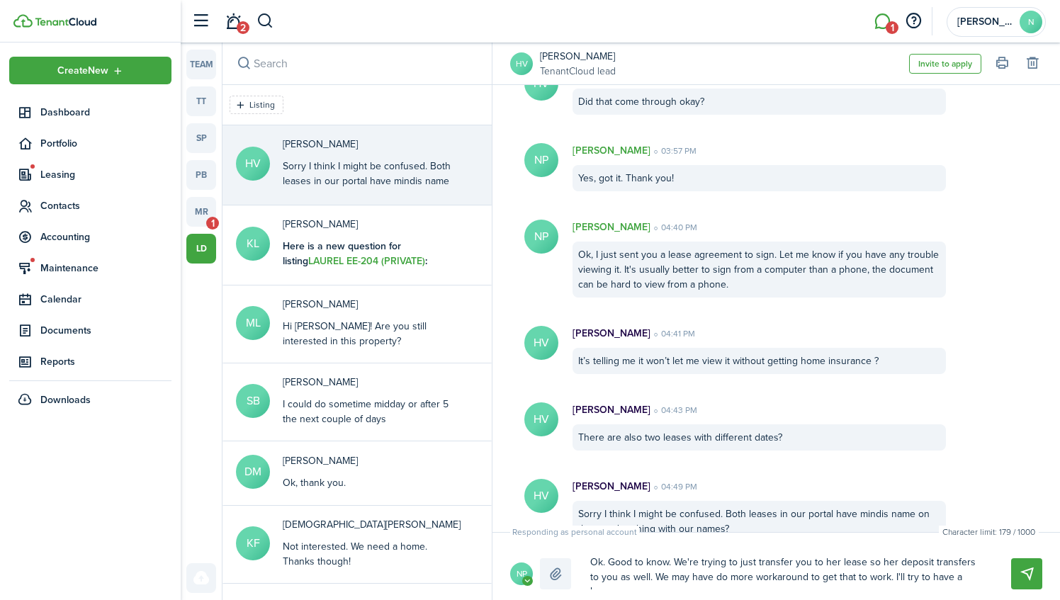
scroll to position [0, 0]
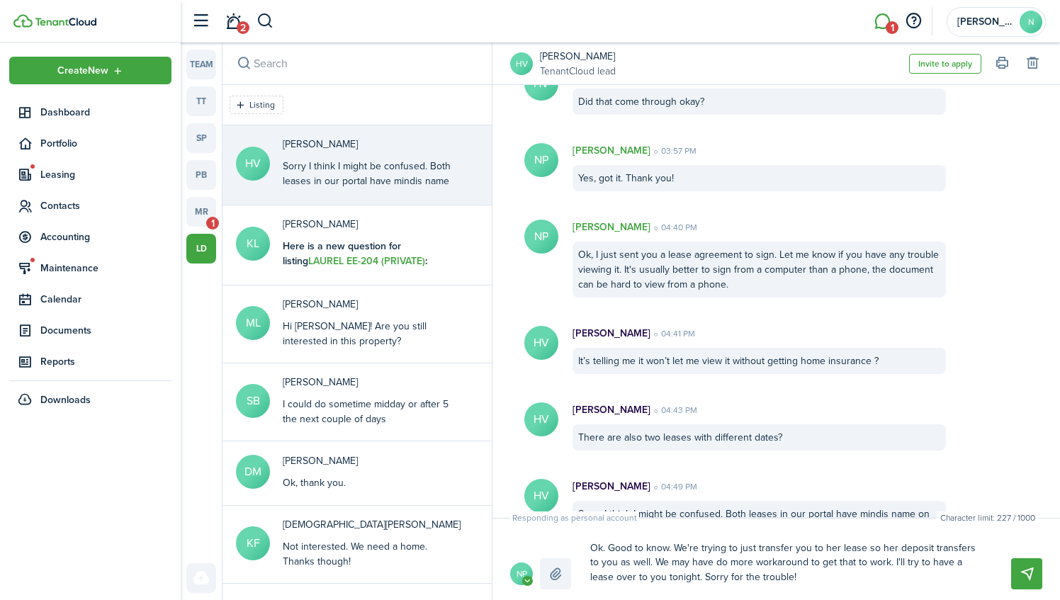
click at [831, 550] on textarea "Ok. Good to know. We're trying to just transfer you to her lease so her deposit…" at bounding box center [784, 563] width 398 height 53
click at [1031, 574] on button "Send" at bounding box center [1026, 574] width 31 height 31
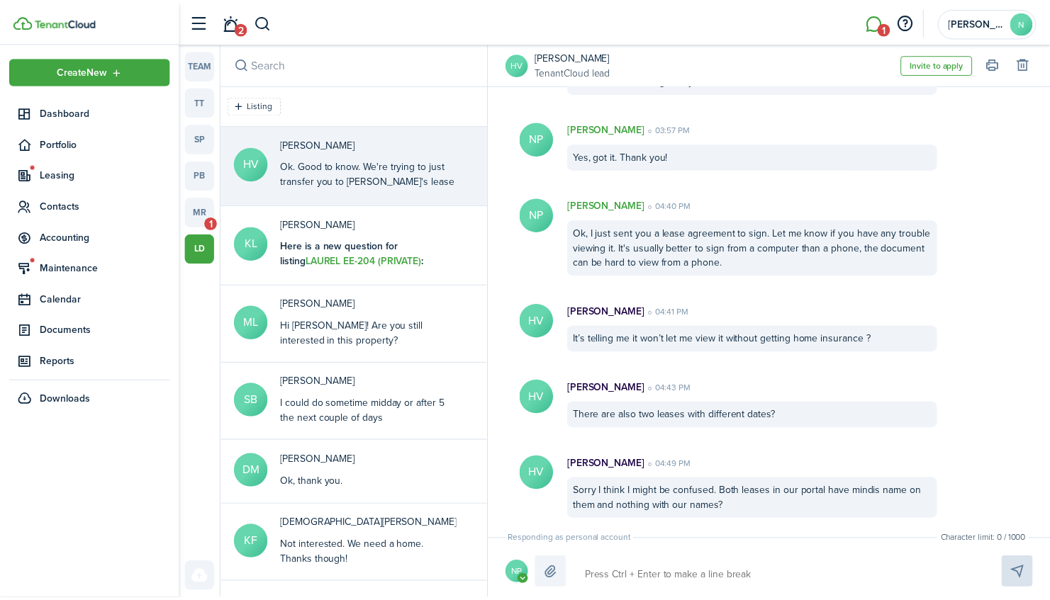
scroll to position [1498, 0]
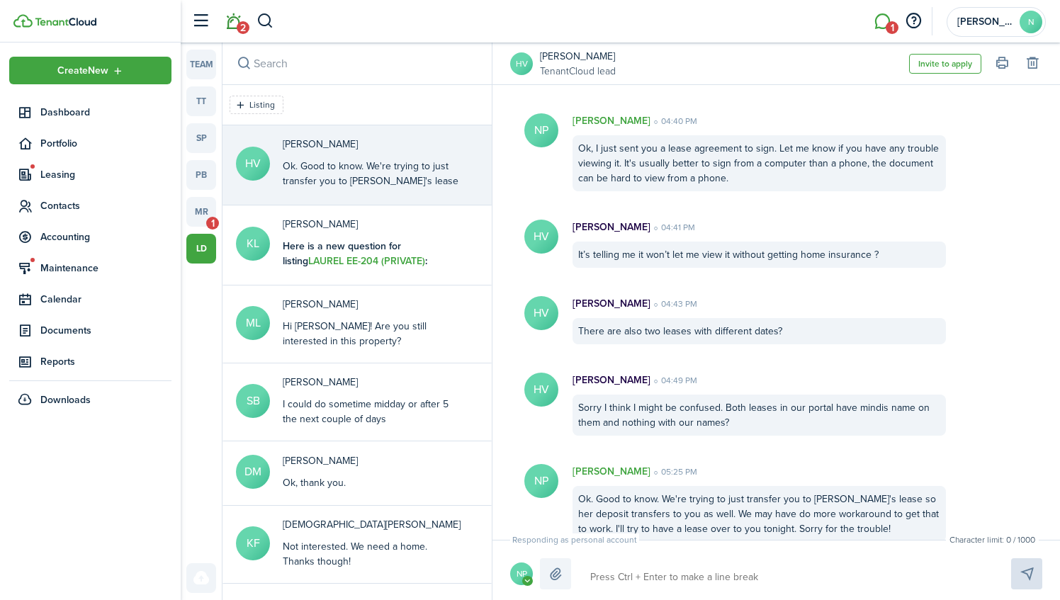
click at [229, 20] on link "2" at bounding box center [233, 22] width 27 height 36
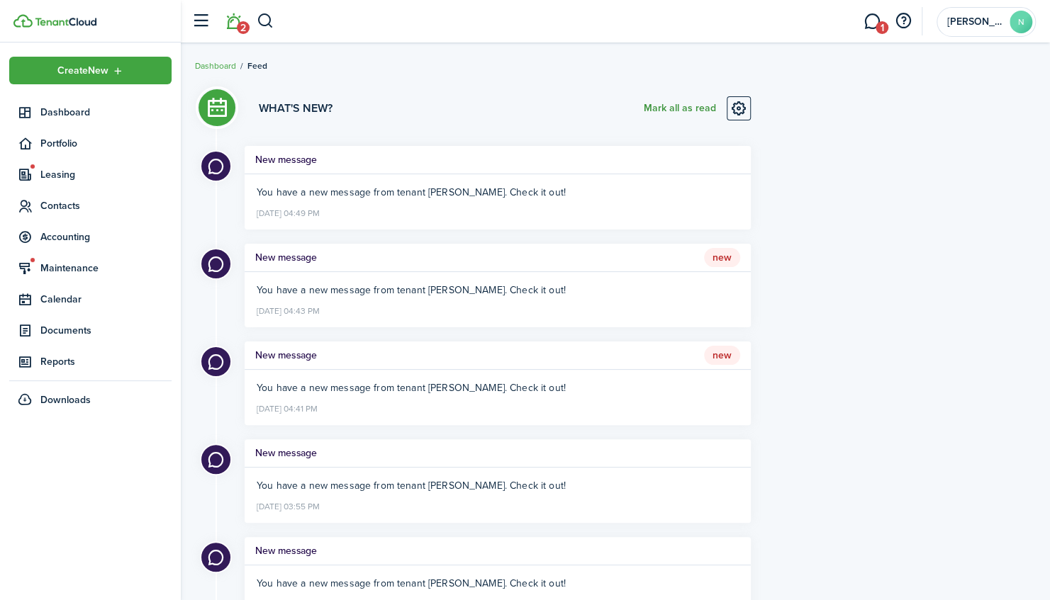
click at [662, 110] on button "Mark all as read" at bounding box center [680, 108] width 72 height 24
click at [266, 19] on button "button" at bounding box center [266, 21] width 18 height 24
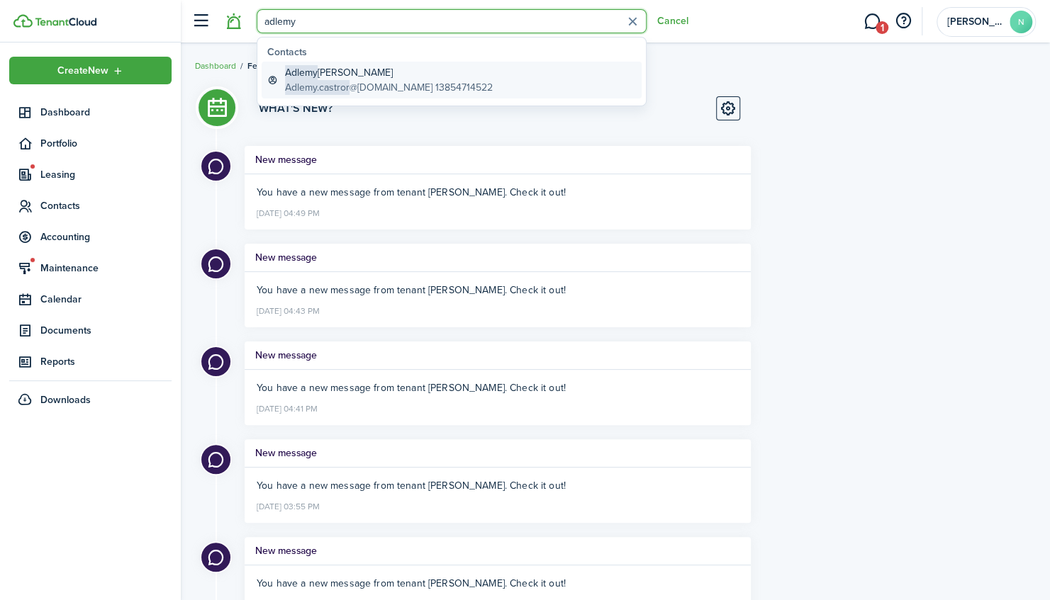
click at [333, 74] on global-search-item-title "[PERSON_NAME]" at bounding box center [389, 72] width 208 height 15
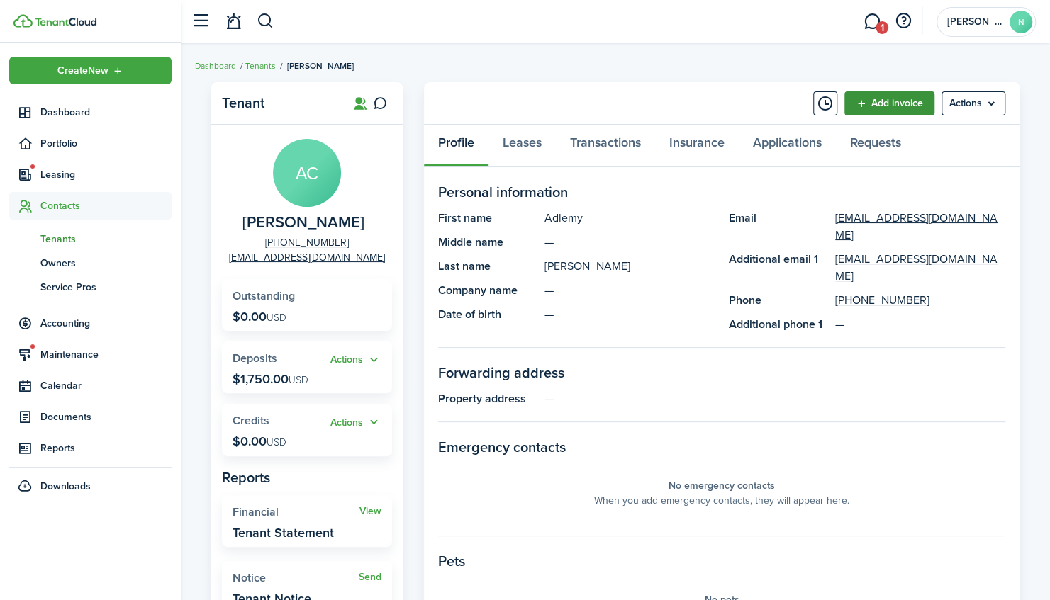
click at [876, 102] on link "Add invoice" at bounding box center [889, 103] width 90 height 24
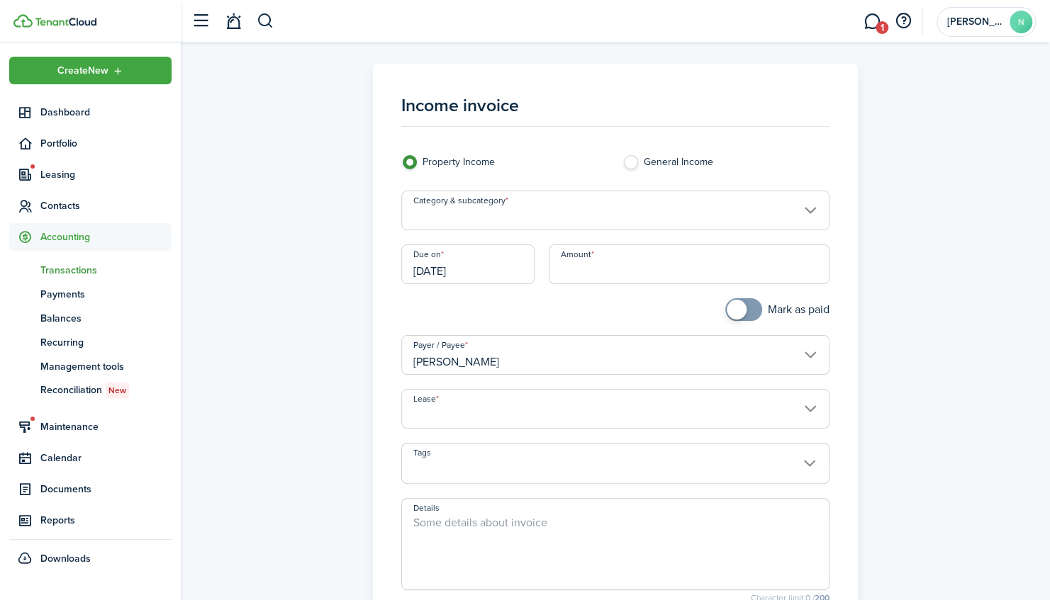
click at [551, 209] on input "Category & subcategory" at bounding box center [615, 211] width 428 height 40
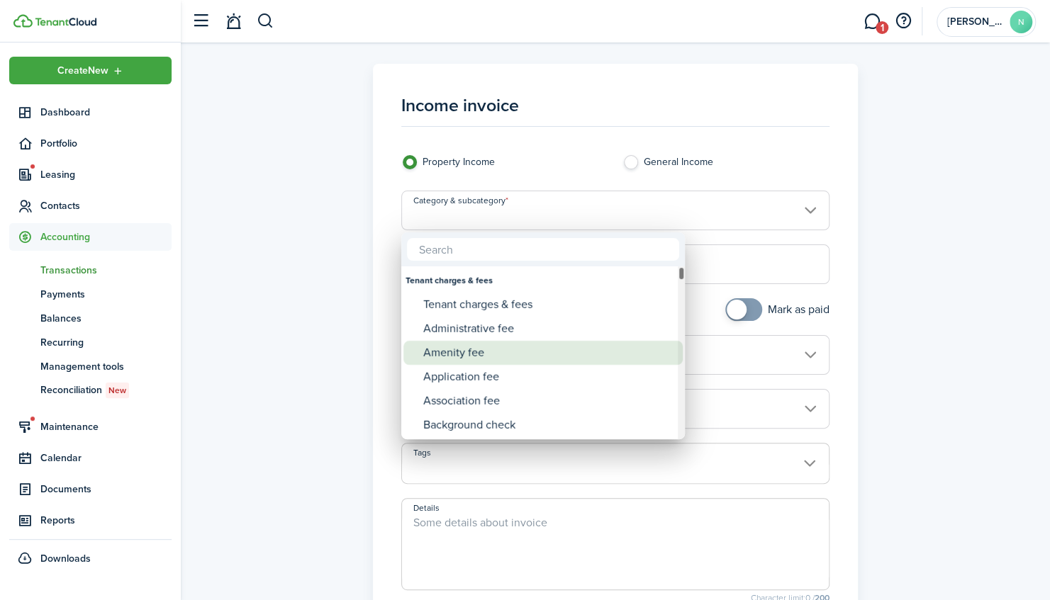
click at [519, 353] on div "Amenity fee" at bounding box center [548, 353] width 251 height 24
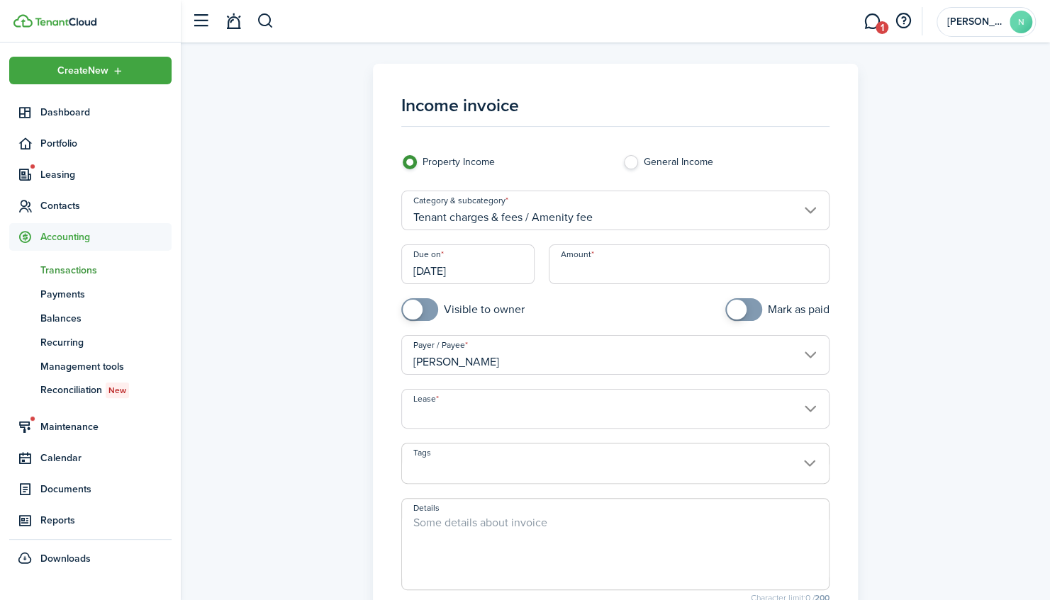
click at [568, 269] on input "Amount" at bounding box center [689, 265] width 281 height 40
click at [523, 418] on input "Lease" at bounding box center [615, 409] width 428 height 40
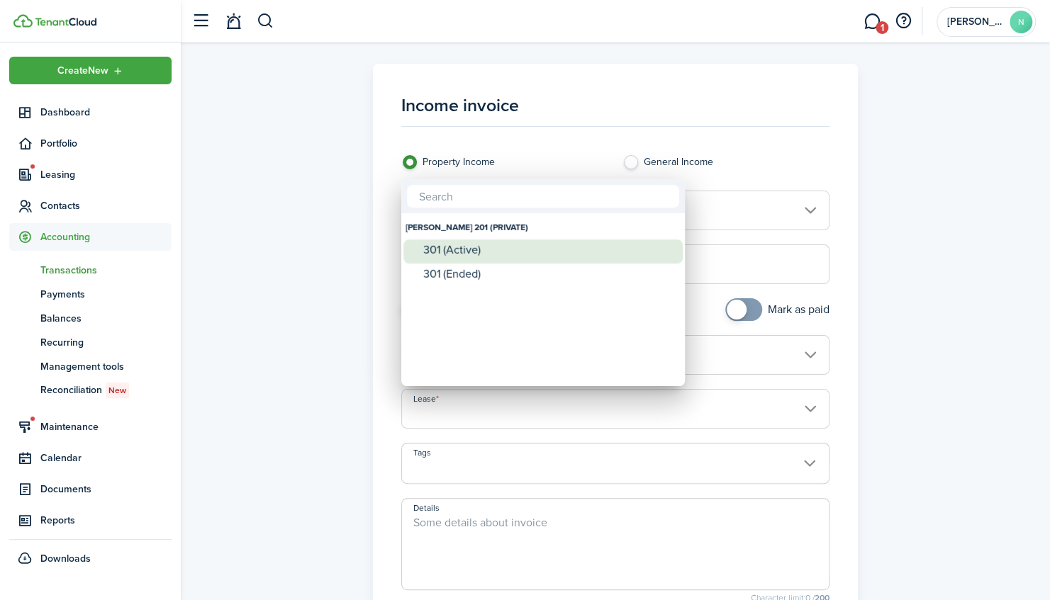
click at [506, 252] on div "301 (Active)" at bounding box center [548, 250] width 251 height 13
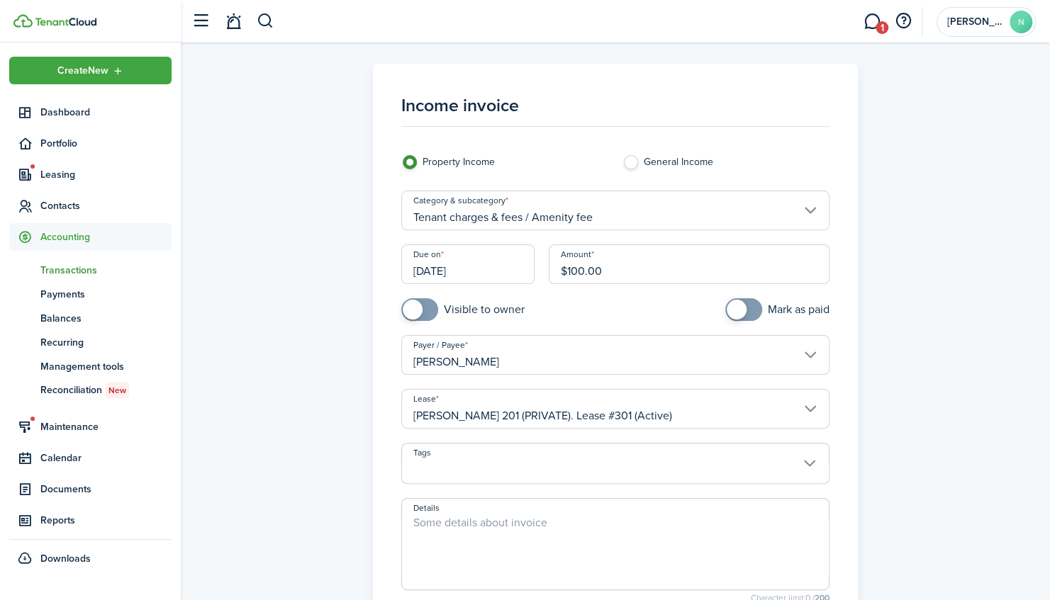
click at [535, 523] on textarea "Details" at bounding box center [615, 549] width 427 height 68
click at [602, 534] on textarea "Reservation fee for Clubhouse" at bounding box center [615, 549] width 427 height 68
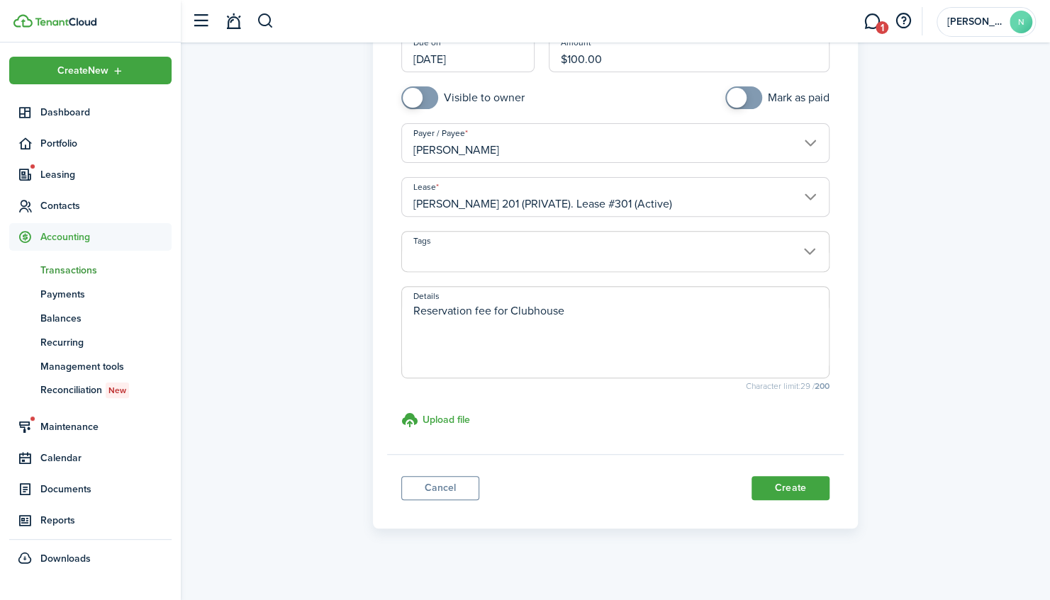
scroll to position [220, 0]
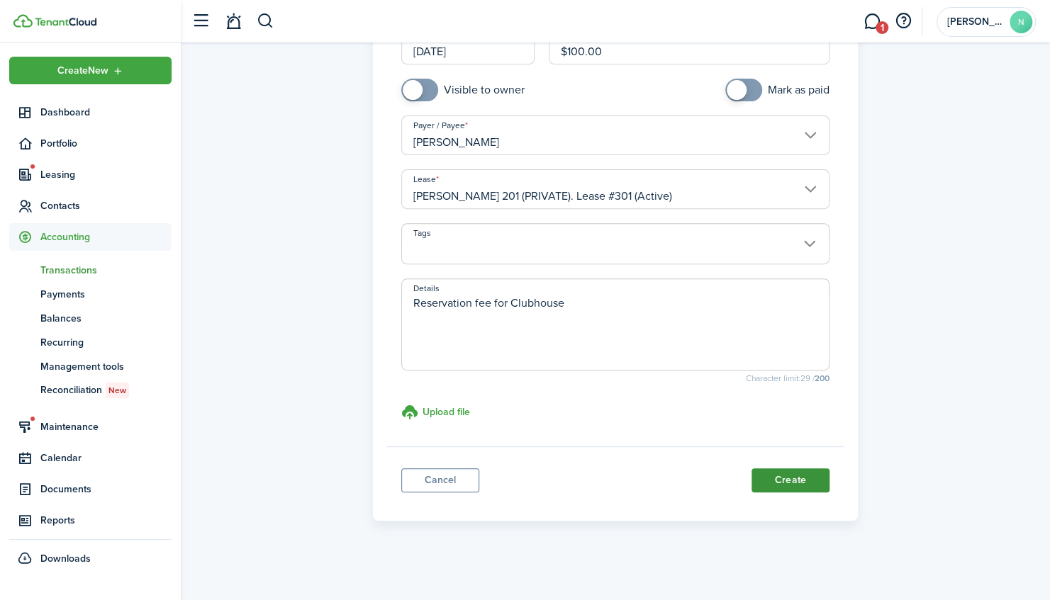
click at [795, 478] on button "Create" at bounding box center [790, 480] width 78 height 24
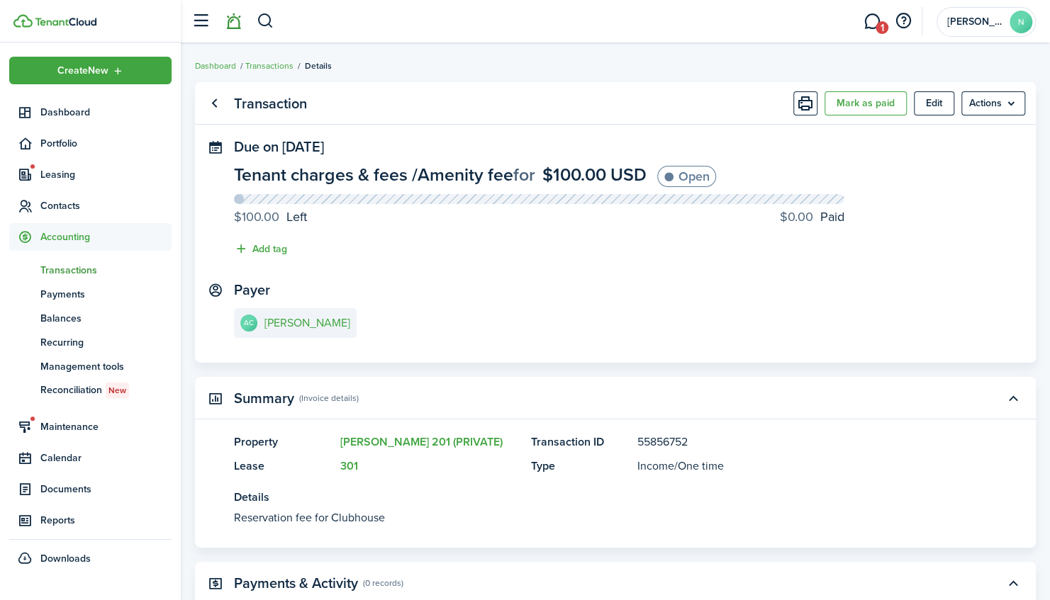
click at [235, 21] on link at bounding box center [233, 22] width 27 height 36
